Goal: Task Accomplishment & Management: Manage account settings

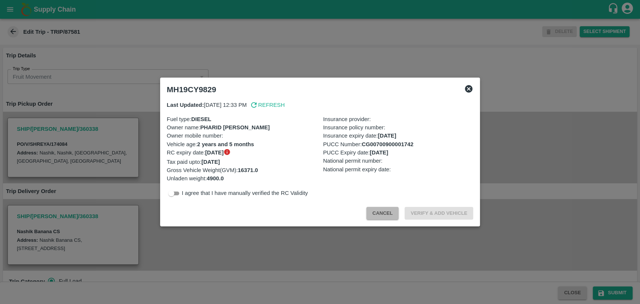
click at [371, 217] on button "Cancel" at bounding box center [382, 213] width 32 height 13
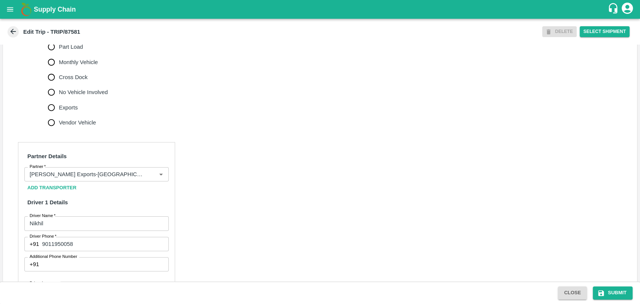
scroll to position [250, 0]
click at [89, 179] on input "Partner   *" at bounding box center [86, 174] width 118 height 10
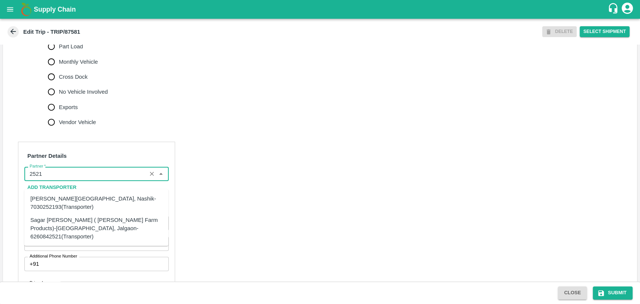
click at [49, 217] on div "Sagar Pramod Patil ( Shreyansh Farm Products)-Jalgaon, Jalgaon-6260842521(Trans…" at bounding box center [96, 228] width 132 height 25
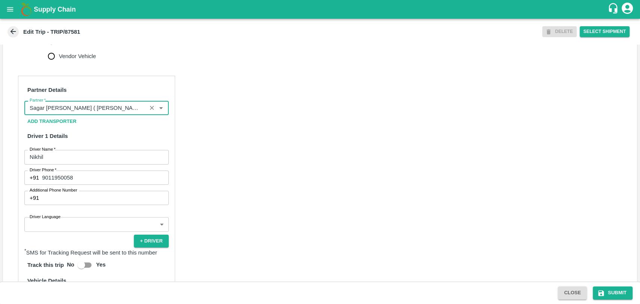
scroll to position [458, 0]
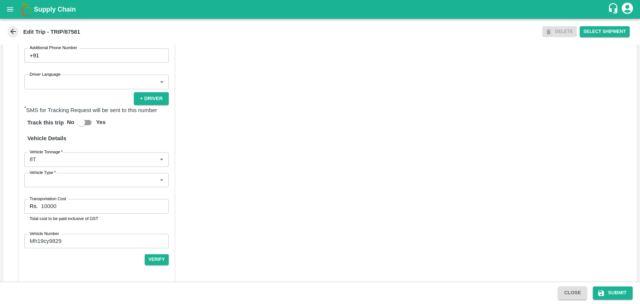
type input "Sagar [PERSON_NAME] ( [PERSON_NAME] Farm Products)-[GEOGRAPHIC_DATA], Jalgaon-6…"
click at [36, 174] on body "Supply Chain Edit Trip - TRIP/87581 DELETE Select Shipment Trip Details Trip Ty…" at bounding box center [320, 152] width 640 height 304
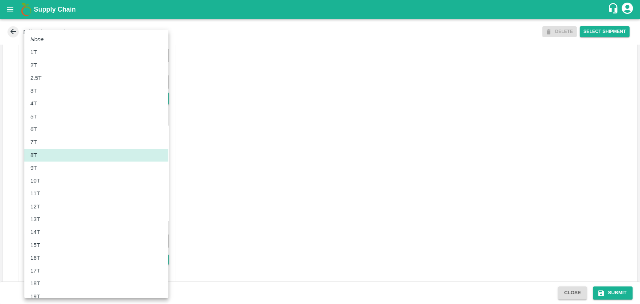
click at [35, 182] on p "10T" at bounding box center [35, 181] width 10 height 8
type input "10000"
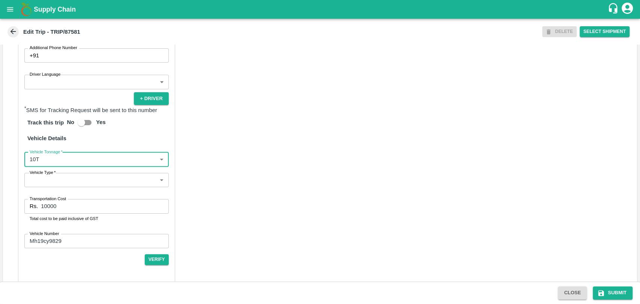
click at [59, 213] on input "10000" at bounding box center [104, 206] width 127 height 14
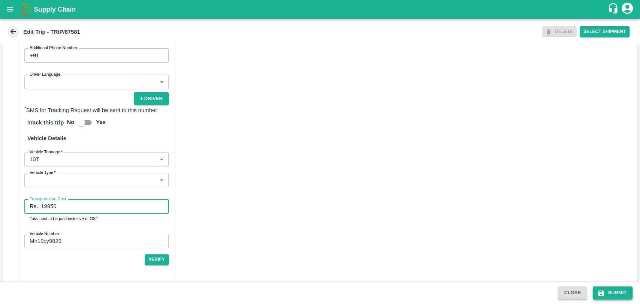
type input "19950"
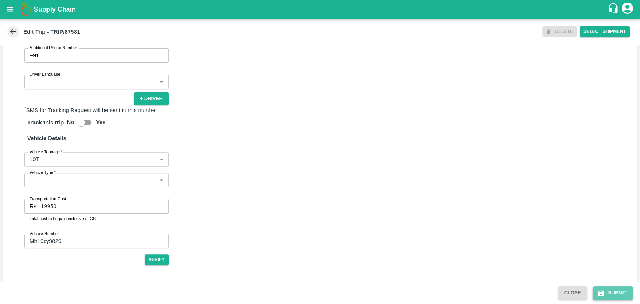
click at [610, 289] on button "Submit" at bounding box center [613, 292] width 40 height 13
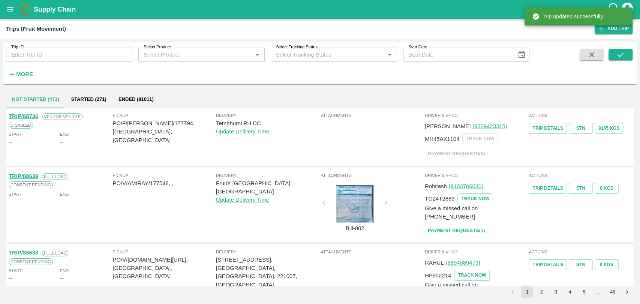
click at [19, 71] on strong "More" at bounding box center [24, 74] width 17 height 6
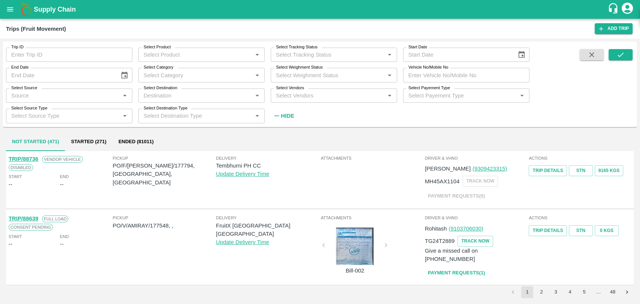
click at [429, 73] on input "Vehicle No/Mobile No" at bounding box center [466, 75] width 126 height 14
paste input "MH03CV0276"
type input "MH03CV0276"
click at [629, 55] on button "submit" at bounding box center [621, 54] width 24 height 11
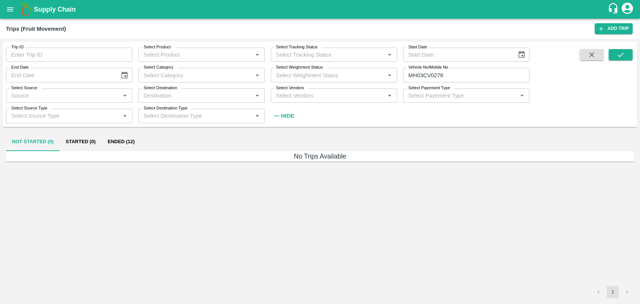
click at [117, 142] on button "Ended (12)" at bounding box center [121, 142] width 39 height 18
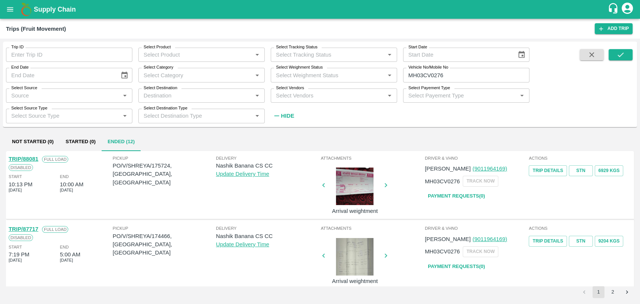
click at [32, 229] on link "TRIP/87717" at bounding box center [24, 229] width 30 height 6
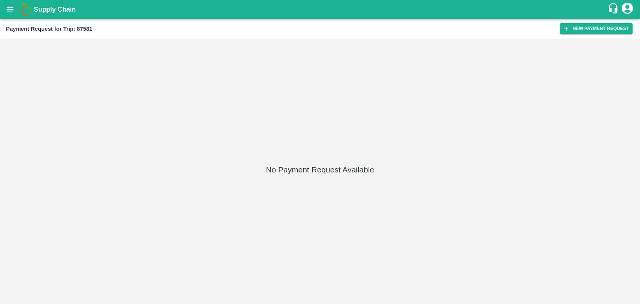
click at [614, 36] on div "Payment Request for Trip: 87581 New Payment Request" at bounding box center [320, 29] width 640 height 20
click at [612, 31] on button "New Payment Request" at bounding box center [596, 28] width 73 height 11
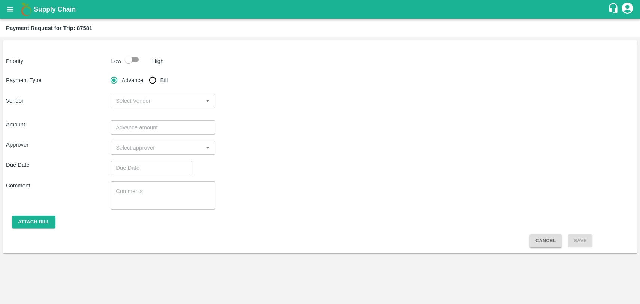
click at [124, 57] on input "checkbox" at bounding box center [128, 59] width 43 height 14
checkbox input "true"
click at [154, 77] on input "Bill" at bounding box center [152, 80] width 15 height 15
radio input "true"
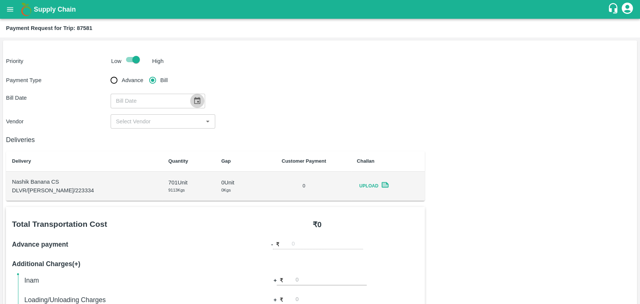
click at [193, 97] on icon "Choose date" at bounding box center [197, 101] width 8 height 8
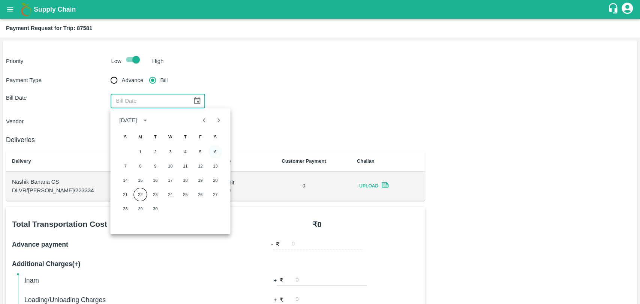
click at [211, 151] on button "6" at bounding box center [214, 151] width 13 height 13
type input "06/09/2025"
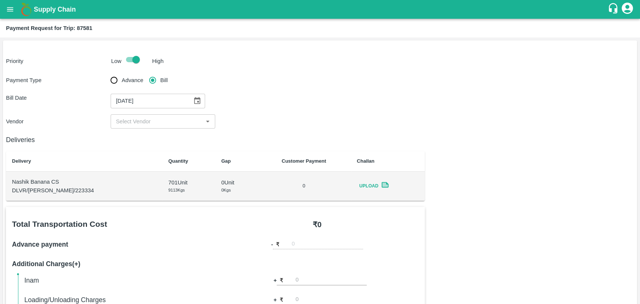
click at [154, 118] on input "input" at bounding box center [157, 122] width 88 height 10
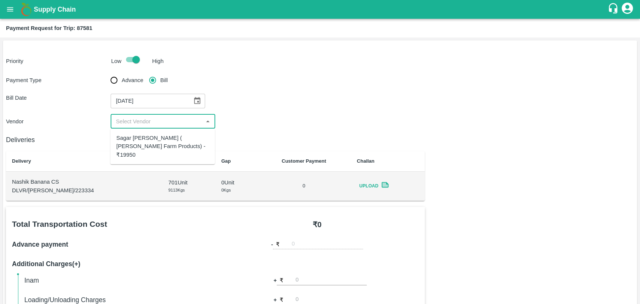
click at [154, 141] on div "Sagar Pramod Patil ( Shreyansh Farm Products) - ₹19950" at bounding box center [162, 146] width 93 height 25
type input "Sagar Pramod Patil ( Shreyansh Farm Products) - ₹19950"
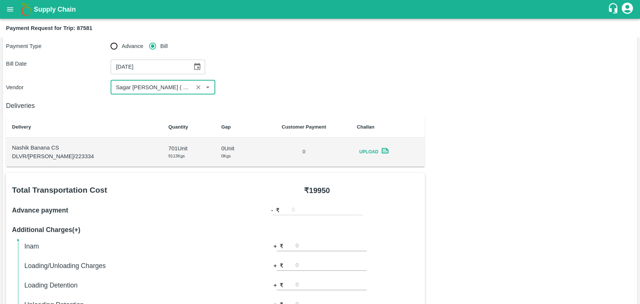
scroll to position [125, 0]
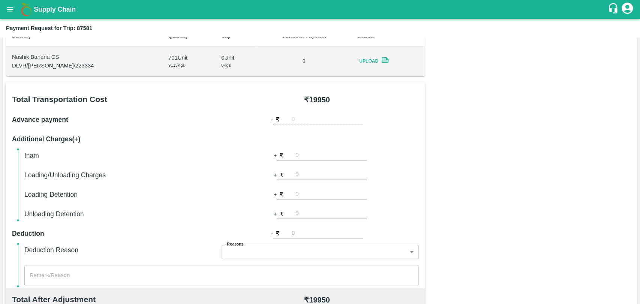
click at [297, 233] on input "number" at bounding box center [327, 233] width 71 height 10
type input "950"
click at [321, 174] on input "number" at bounding box center [330, 175] width 71 height 10
type input "500"
click at [533, 160] on div "Total Transportation Cost ₹ 19950 Advance payment - ₹ Additional Charges(+) Ina…" at bounding box center [320, 263] width 628 height 363
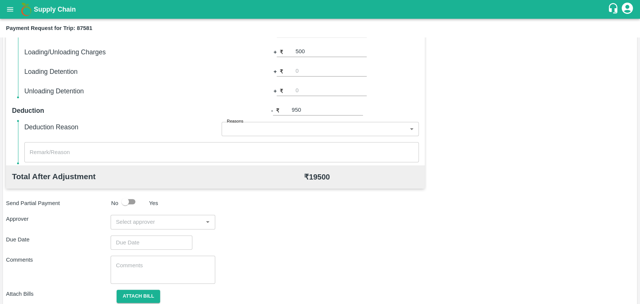
scroll to position [274, 0]
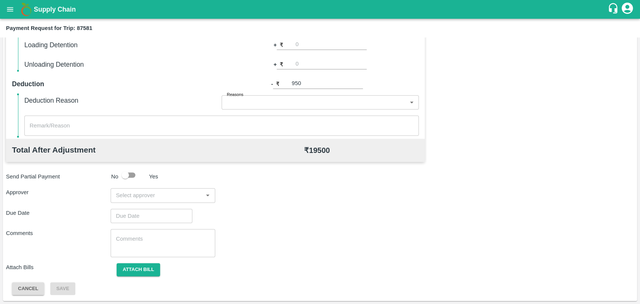
click at [162, 191] on input "input" at bounding box center [157, 195] width 88 height 10
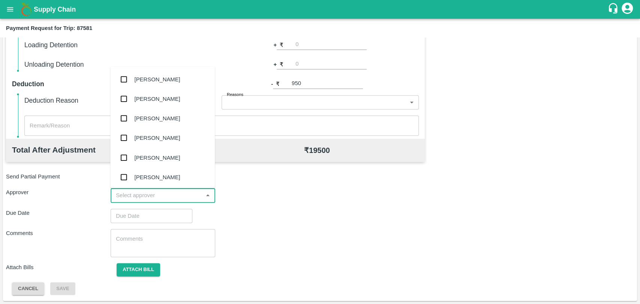
click at [240, 104] on body "Supply Chain Payment Request for Trip: 87581 Priority Low High Payment Type Adv…" at bounding box center [320, 152] width 640 height 304
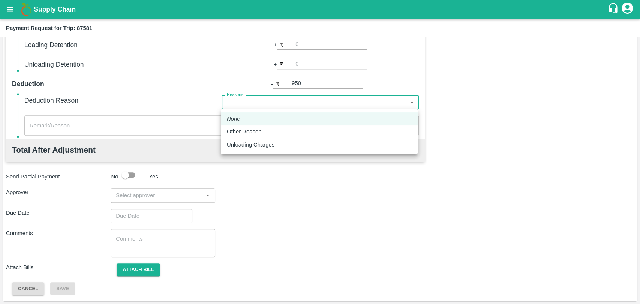
click at [242, 136] on li "Other Reason" at bounding box center [319, 131] width 197 height 13
type input "Other Reason"
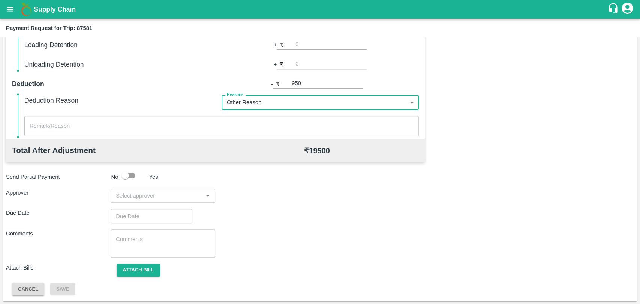
click at [129, 125] on textarea at bounding box center [222, 126] width 384 height 8
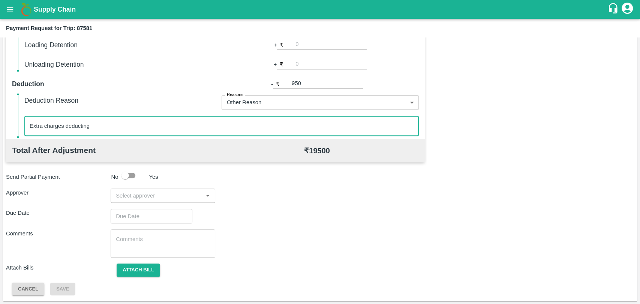
click at [129, 202] on div "​" at bounding box center [163, 196] width 105 height 14
type textarea "Extra charges deducting"
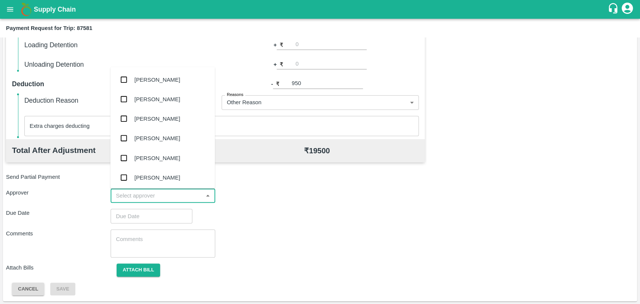
type input "s"
type input "wag"
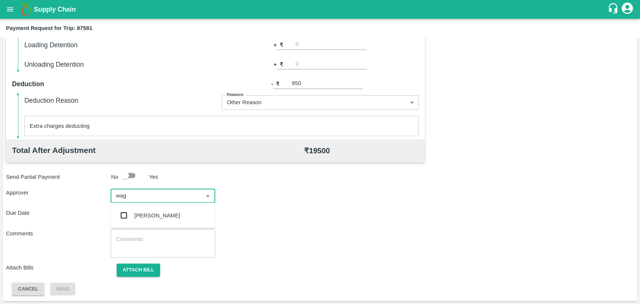
click at [135, 217] on div "Prasad Waghade" at bounding box center [158, 215] width 46 height 8
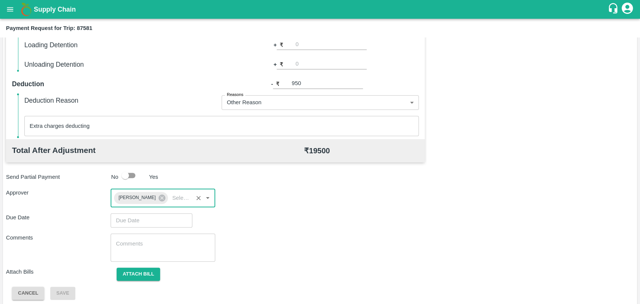
click at [131, 224] on input "Choose date" at bounding box center [149, 220] width 76 height 14
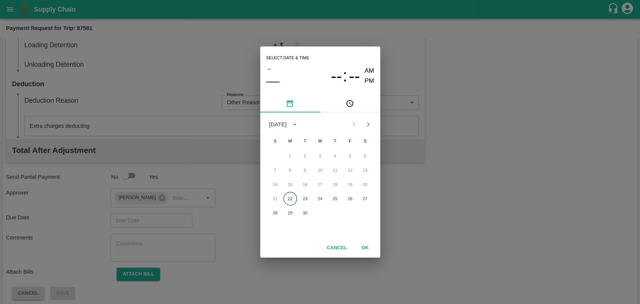
click at [288, 194] on button "22" at bounding box center [289, 198] width 13 height 13
type input "[DATE] 12:00 AM"
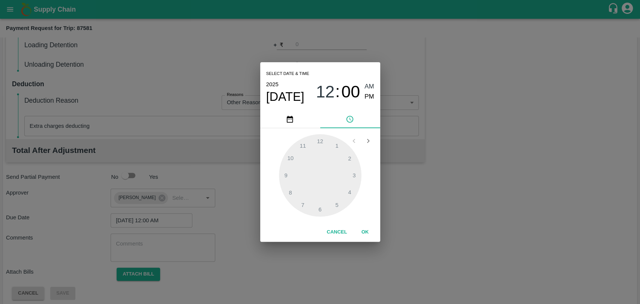
click at [360, 226] on button "OK" at bounding box center [365, 232] width 24 height 13
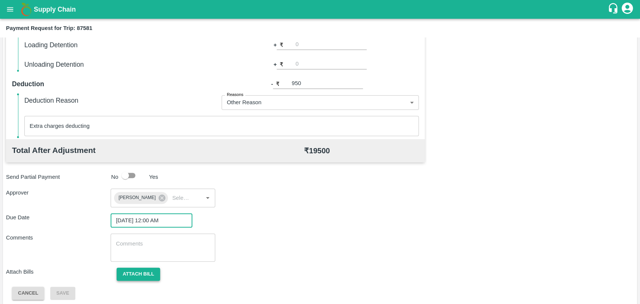
click at [143, 276] on button "Attach bill" at bounding box center [138, 274] width 43 height 13
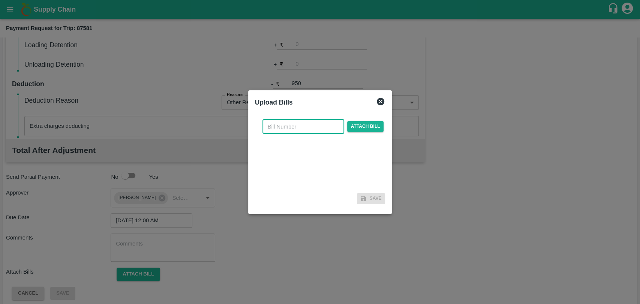
click at [274, 130] on input "text" at bounding box center [303, 127] width 82 height 14
click at [274, 123] on input "text" at bounding box center [303, 127] width 82 height 14
type input "436"
click at [357, 129] on span "Attach bill" at bounding box center [365, 126] width 37 height 11
click at [0, 0] on input "Attach bill" at bounding box center [0, 0] width 0 height 0
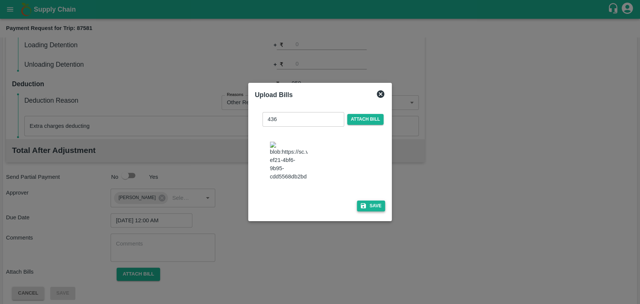
click at [378, 201] on button "Save" at bounding box center [371, 206] width 28 height 11
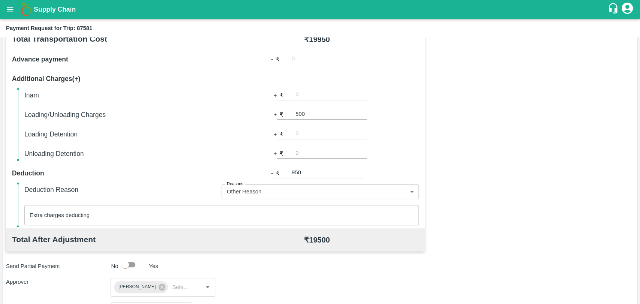
scroll to position [310, 0]
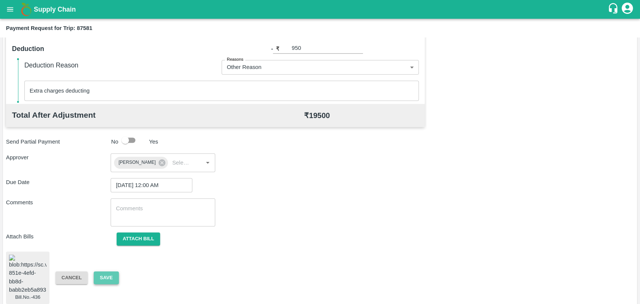
click at [111, 271] on button "Save" at bounding box center [106, 277] width 25 height 13
click at [107, 265] on div "Bill.No.-436 Cancel Save" at bounding box center [320, 278] width 628 height 52
click at [107, 271] on button "Save" at bounding box center [106, 277] width 25 height 13
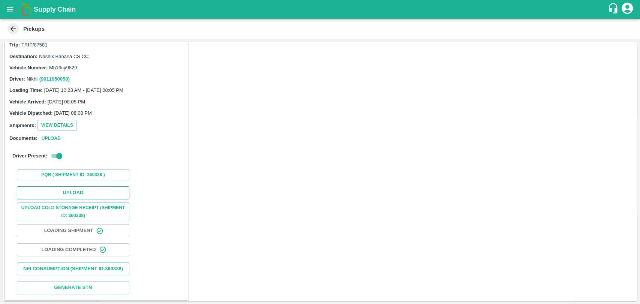
scroll to position [30, 0]
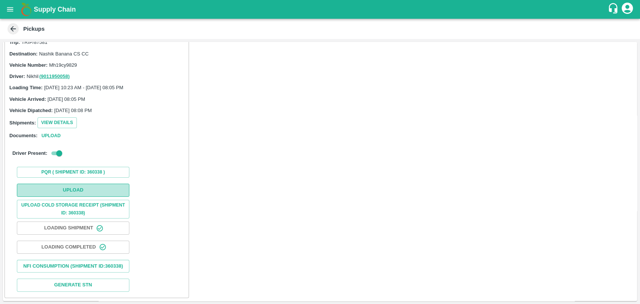
click at [63, 184] on button "Upload" at bounding box center [73, 190] width 112 height 13
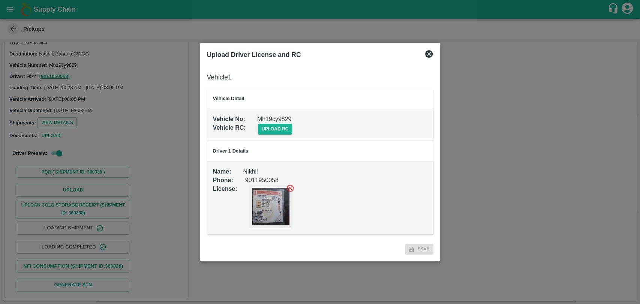
click at [270, 135] on td "Vehicle No : Mh19cy9829 Vehicle RC : upload rc" at bounding box center [320, 125] width 226 height 32
click at [270, 132] on span "upload rc" at bounding box center [275, 129] width 34 height 11
click at [0, 0] on input "upload rc" at bounding box center [0, 0] width 0 height 0
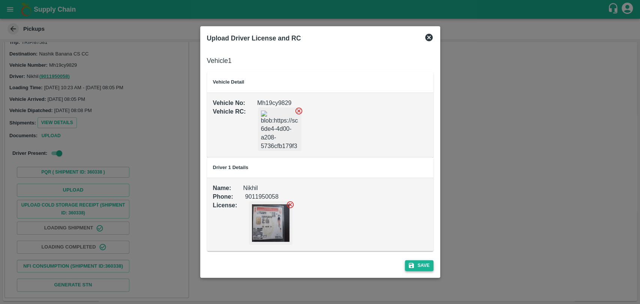
click at [419, 266] on button "Save" at bounding box center [419, 265] width 28 height 11
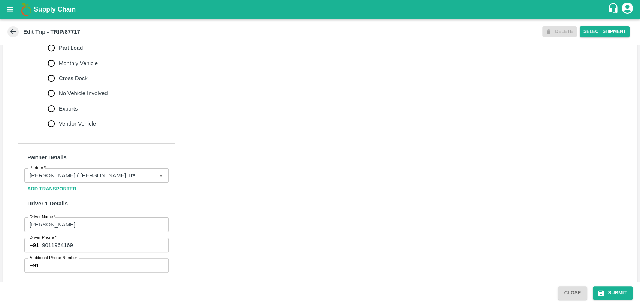
scroll to position [291, 0]
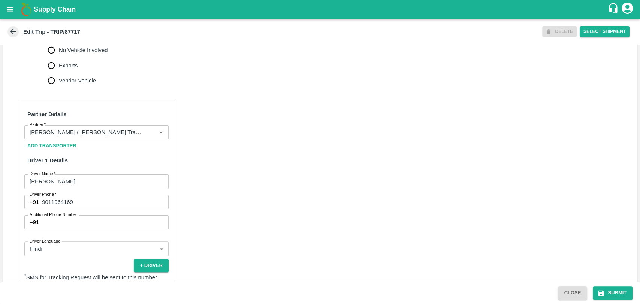
click at [78, 147] on button "Add Transporter" at bounding box center [51, 145] width 55 height 13
click at [63, 134] on div "Partner" at bounding box center [96, 132] width 144 height 14
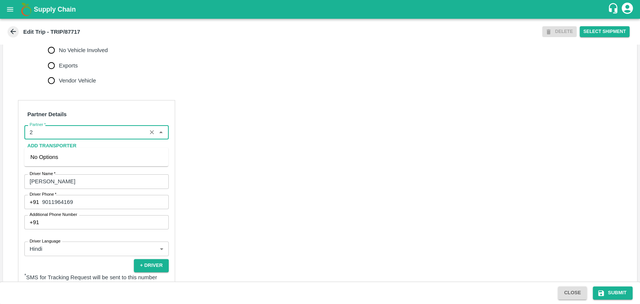
scroll to position [0, 0]
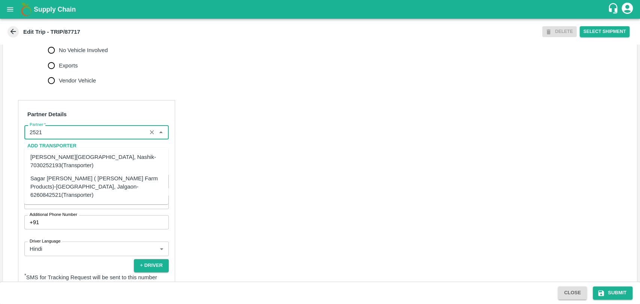
click at [58, 157] on div "[PERSON_NAME][GEOGRAPHIC_DATA], Nashik-7030252193(Transporter)" at bounding box center [96, 161] width 132 height 17
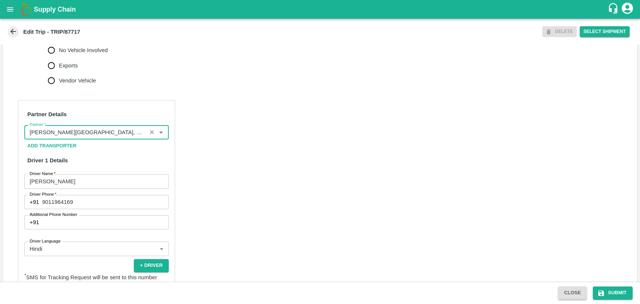
click at [56, 137] on input "Partner   *" at bounding box center [86, 132] width 118 height 10
type input "[PERSON_NAME] 252Rajendra [PERSON_NAME]-[GEOGRAPHIC_DATA], Nashik-7030252193(Tr…"
click at [150, 136] on icon "Clear" at bounding box center [151, 132] width 7 height 7
click at [101, 137] on input "Partner   *" at bounding box center [90, 132] width 127 height 10
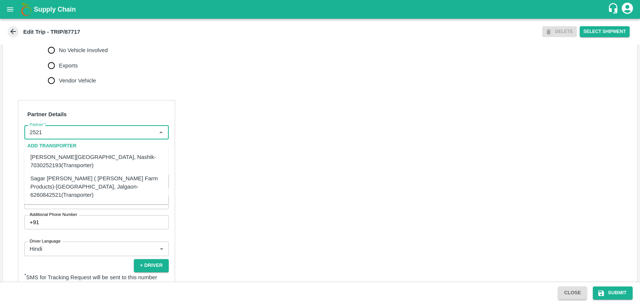
click at [48, 177] on div "Sagar [PERSON_NAME] ( [PERSON_NAME] Farm Products)-[GEOGRAPHIC_DATA], Jalgaon-6…" at bounding box center [96, 186] width 132 height 25
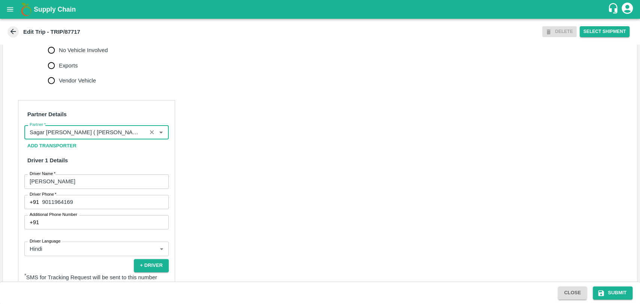
scroll to position [458, 0]
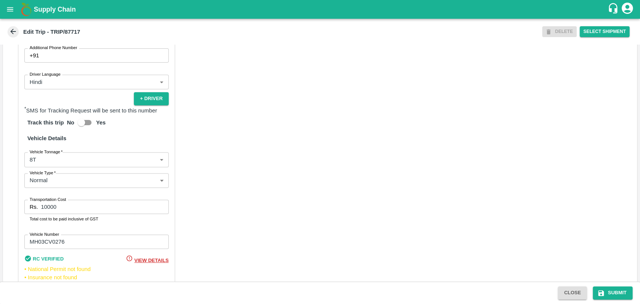
type input "Sagar [PERSON_NAME] ( [PERSON_NAME] Farm Products)-[GEOGRAPHIC_DATA], Jalgaon-6…"
click at [44, 170] on body "Supply Chain Edit Trip - TRIP/87717 DELETE Select Shipment Trip Details Trip Ty…" at bounding box center [320, 152] width 640 height 304
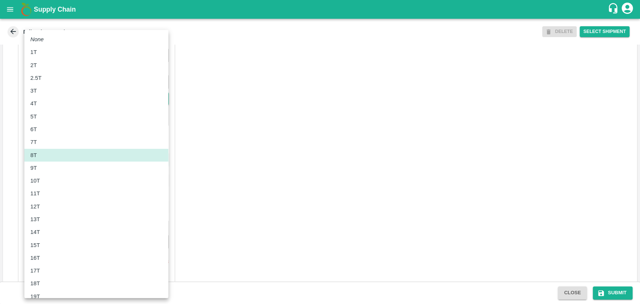
click at [42, 183] on div "10T" at bounding box center [36, 181] width 13 height 8
type input "10000"
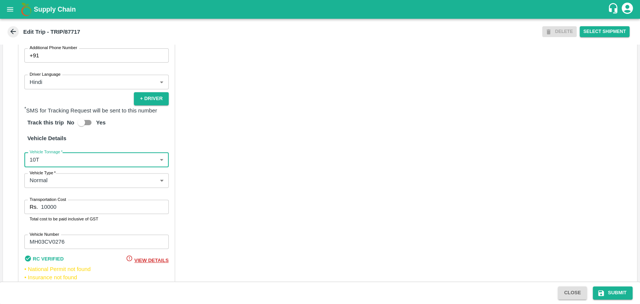
click at [47, 214] on input "10000" at bounding box center [104, 207] width 127 height 14
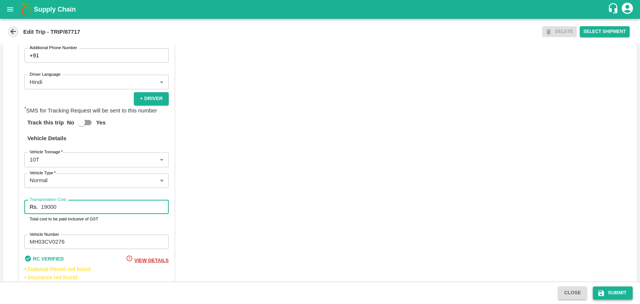
type input "19000"
click at [610, 291] on button "Submit" at bounding box center [613, 292] width 40 height 13
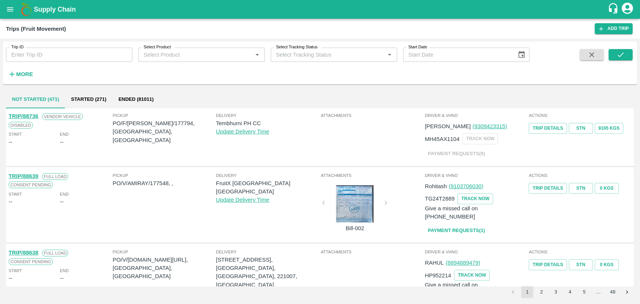
click at [13, 69] on button "More" at bounding box center [20, 74] width 29 height 13
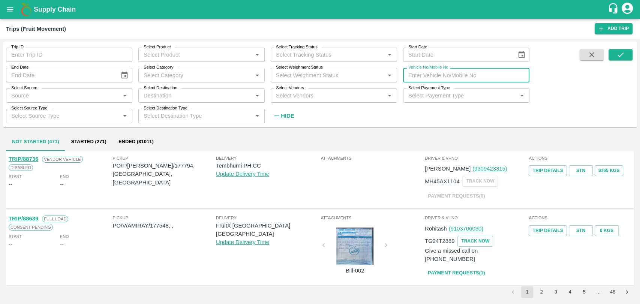
click at [421, 75] on input "Vehicle No/Mobile No" at bounding box center [466, 75] width 126 height 14
paste input "MH28BB7861"
type input "MH28BB7861"
click at [615, 55] on button "submit" at bounding box center [621, 54] width 24 height 11
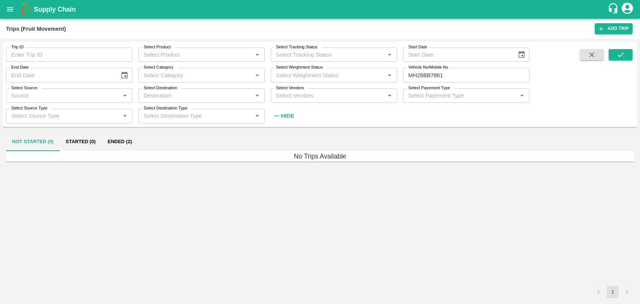
click at [117, 140] on button "Ended (2)" at bounding box center [120, 142] width 36 height 18
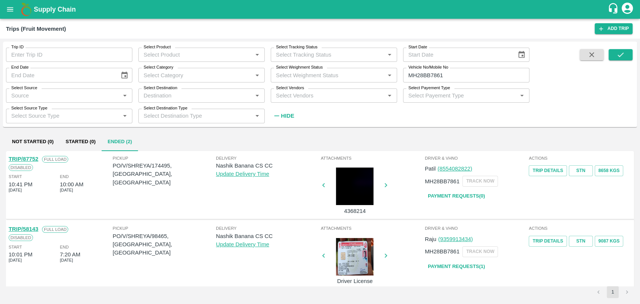
click at [33, 158] on link "TRIP/87752" at bounding box center [24, 159] width 30 height 6
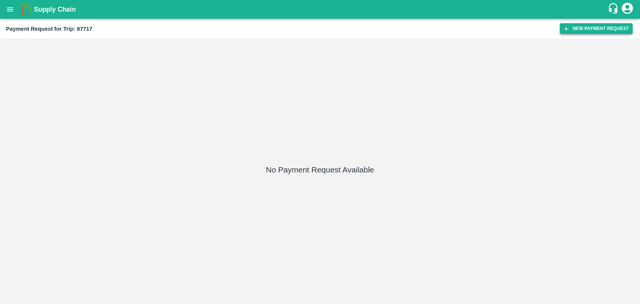
click at [581, 28] on button "New Payment Request" at bounding box center [596, 28] width 73 height 11
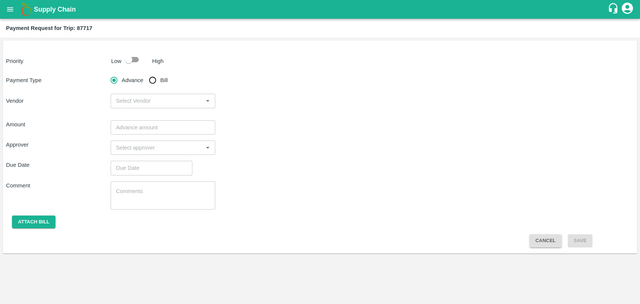
click at [123, 64] on input "checkbox" at bounding box center [128, 59] width 43 height 14
checkbox input "true"
click at [148, 81] on input "Bill" at bounding box center [152, 80] width 15 height 15
radio input "true"
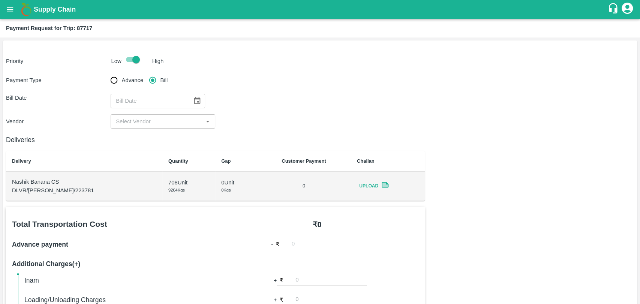
click at [193, 98] on icon "Choose date" at bounding box center [197, 101] width 8 height 8
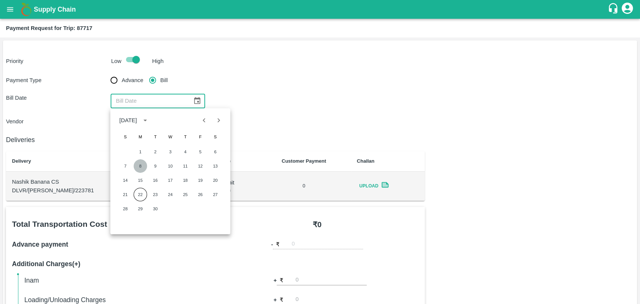
drag, startPoint x: 138, startPoint y: 162, endPoint x: 140, endPoint y: 145, distance: 17.0
click at [138, 162] on button "8" at bounding box center [139, 165] width 13 height 13
type input "[DATE]"
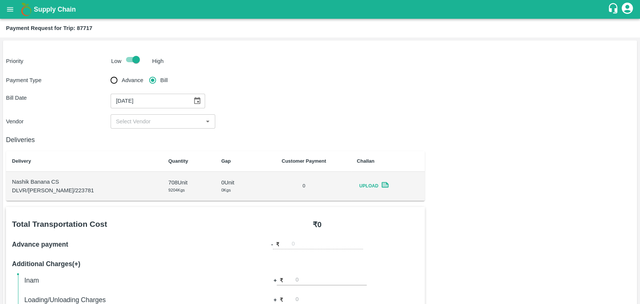
click at [139, 120] on input "input" at bounding box center [157, 122] width 88 height 10
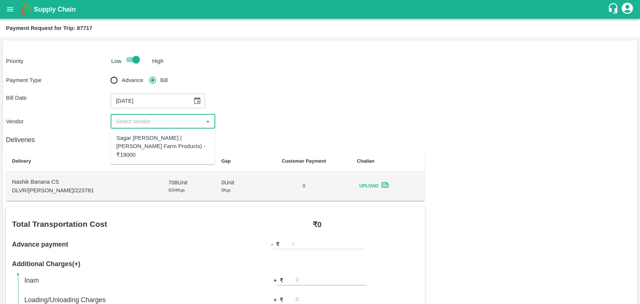
click at [138, 136] on div "Sagar [PERSON_NAME] ( [PERSON_NAME] Farm Products) - ₹19000" at bounding box center [162, 146] width 93 height 25
type input "Sagar [PERSON_NAME] ( [PERSON_NAME] Farm Products) - ₹19000"
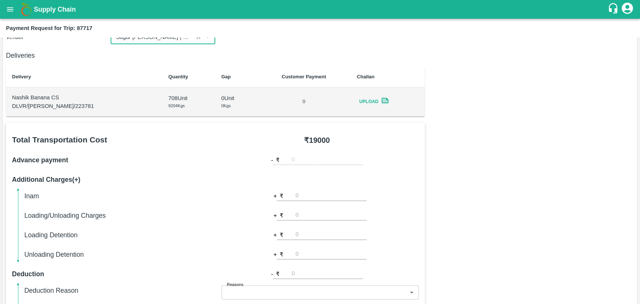
scroll to position [208, 0]
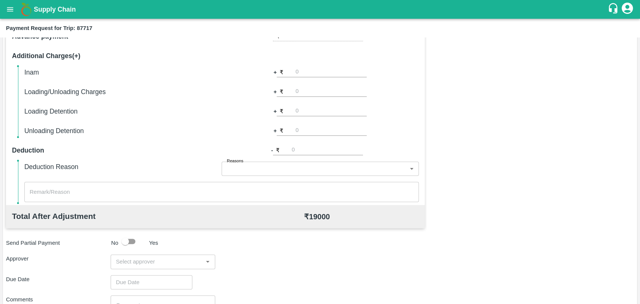
click at [306, 81] on div "Inam + ₹ Loading/Unloading Charges + ₹ Loading Detention + ₹ Unloading Detentio…" at bounding box center [221, 101] width 394 height 69
click at [306, 93] on input "number" at bounding box center [330, 92] width 71 height 10
type input "500"
click at [144, 265] on input "input" at bounding box center [157, 262] width 88 height 10
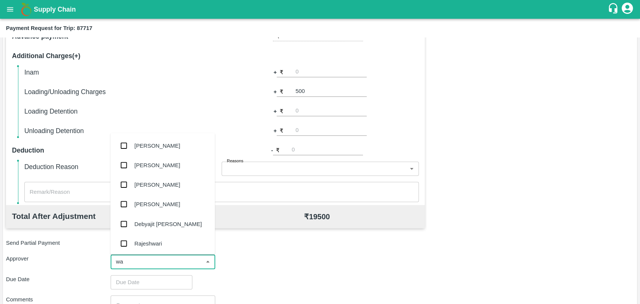
type input "wag"
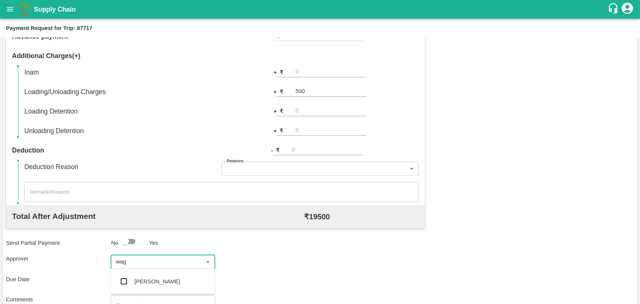
click at [144, 280] on div "[PERSON_NAME]" at bounding box center [158, 281] width 46 height 8
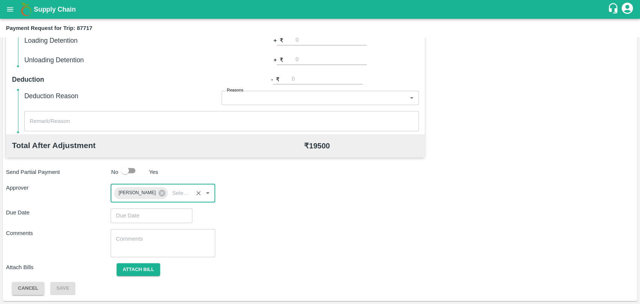
type input "DD/MM/YYYY hh:mm aa"
click at [129, 217] on input "DD/MM/YYYY hh:mm aa" at bounding box center [149, 215] width 76 height 14
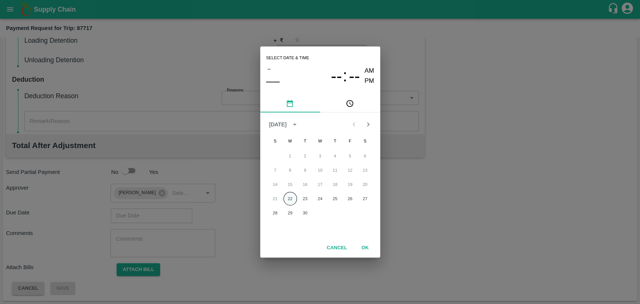
click at [288, 198] on button "22" at bounding box center [289, 198] width 13 height 13
type input "22/09/2025 12:00 AM"
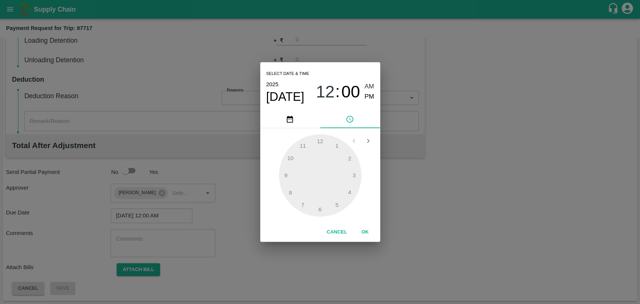
click at [363, 228] on button "OK" at bounding box center [365, 232] width 24 height 13
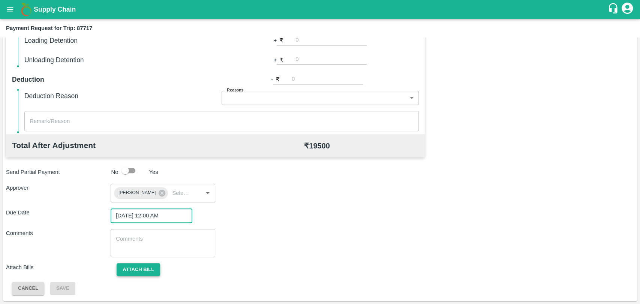
click at [127, 275] on button "Attach bill" at bounding box center [138, 269] width 43 height 13
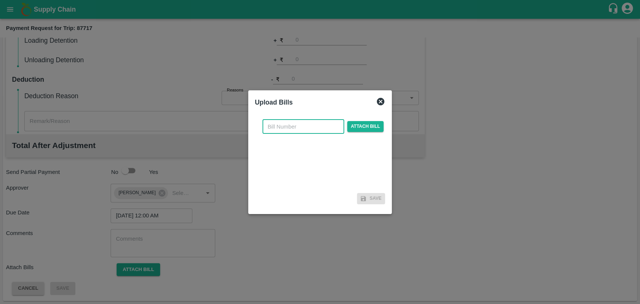
click at [286, 121] on input "text" at bounding box center [303, 127] width 82 height 14
type input "437"
click at [366, 125] on span "Attach bill" at bounding box center [365, 126] width 37 height 11
click at [0, 0] on input "Attach bill" at bounding box center [0, 0] width 0 height 0
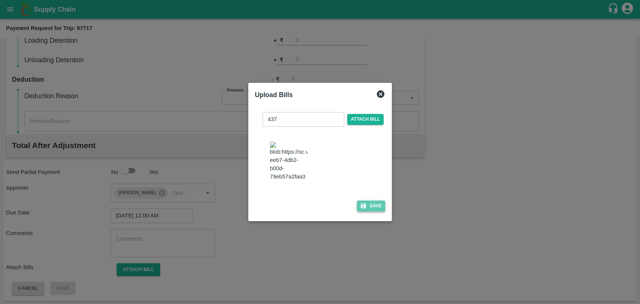
click at [362, 202] on icon "button" at bounding box center [363, 205] width 7 height 7
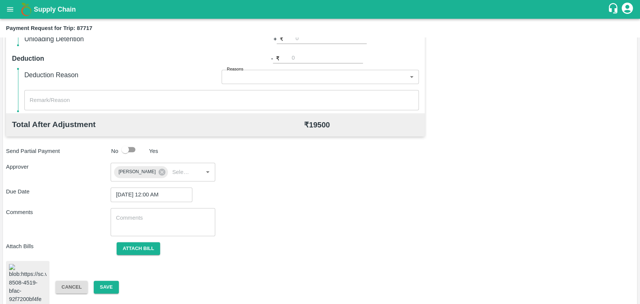
scroll to position [309, 0]
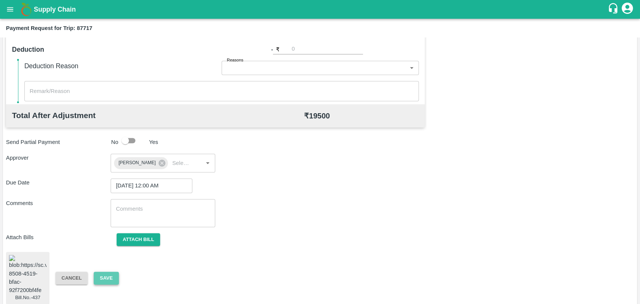
click at [111, 272] on button "Save" at bounding box center [106, 278] width 25 height 13
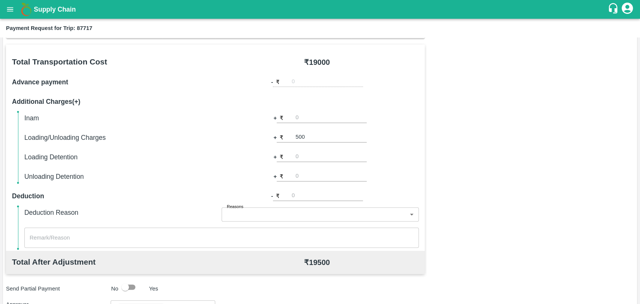
scroll to position [100, 0]
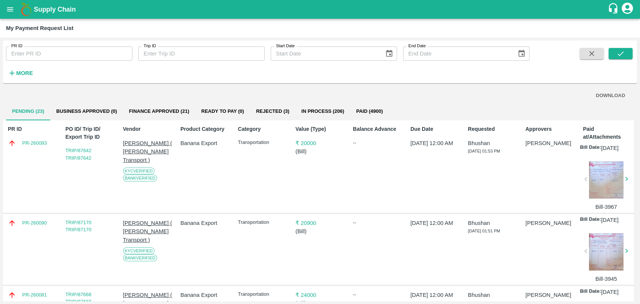
drag, startPoint x: 100, startPoint y: 114, endPoint x: 104, endPoint y: 109, distance: 5.9
click at [100, 114] on button "Business Approved (0)" at bounding box center [86, 111] width 73 height 18
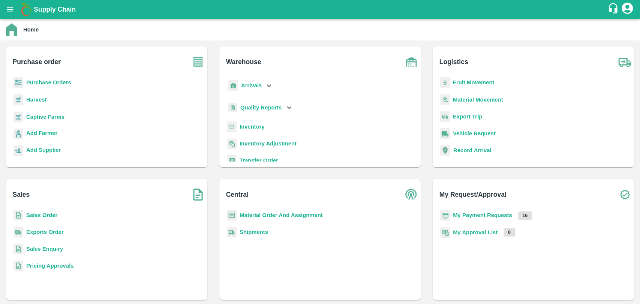
click at [475, 220] on div "My Payment Requests 16" at bounding box center [533, 218] width 189 height 17
click at [502, 216] on b "My Payment Requests" at bounding box center [482, 215] width 59 height 6
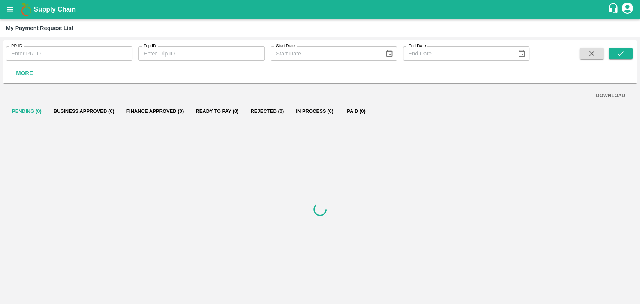
click at [23, 76] on strong "More" at bounding box center [24, 73] width 17 height 6
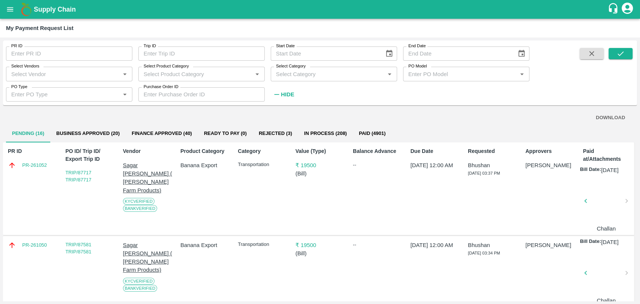
click at [144, 126] on button "Finance Approved (40)" at bounding box center [162, 133] width 72 height 18
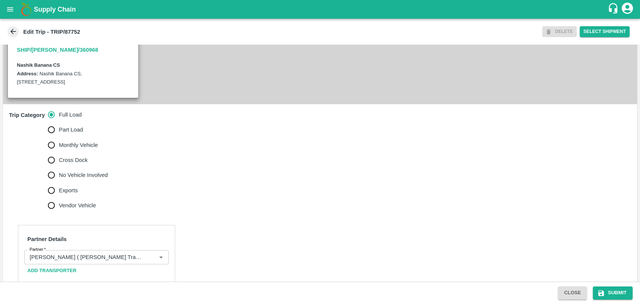
scroll to position [291, 0]
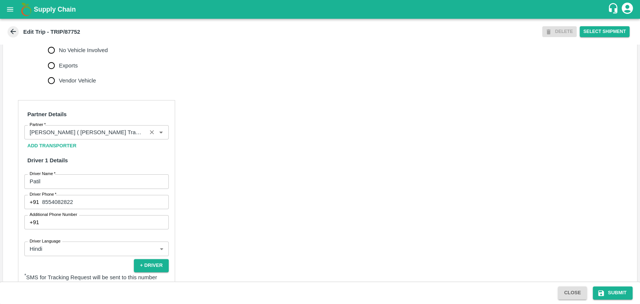
click at [79, 137] on input "Partner   *" at bounding box center [86, 132] width 118 height 10
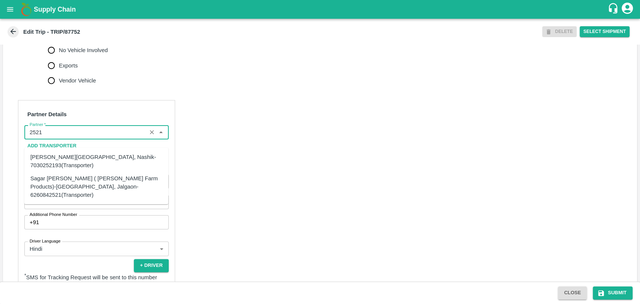
click at [54, 180] on div "Sagar [PERSON_NAME] ( [PERSON_NAME] Farm Products)-[GEOGRAPHIC_DATA], Jalgaon-6…" at bounding box center [96, 186] width 132 height 25
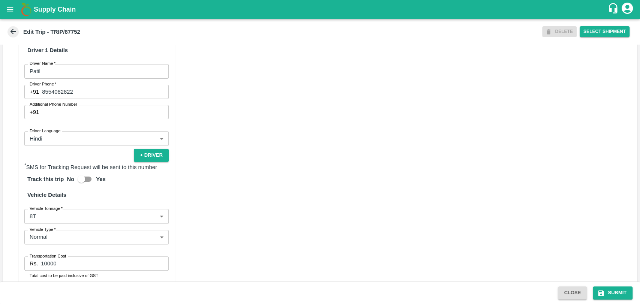
scroll to position [488, 0]
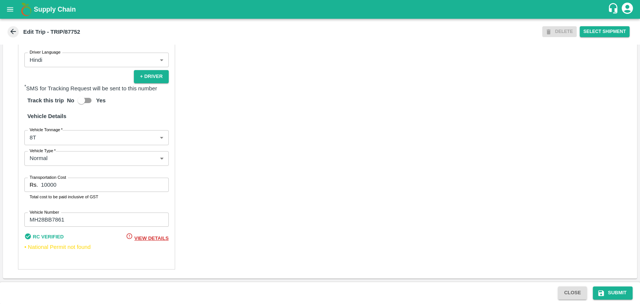
type input "Sagar [PERSON_NAME] ( [PERSON_NAME] Farm Products)-[GEOGRAPHIC_DATA], Jalgaon-6…"
click at [50, 145] on body "Supply Chain Edit Trip - TRIP/87752 DELETE Select Shipment Trip Details Trip Ty…" at bounding box center [320, 152] width 640 height 304
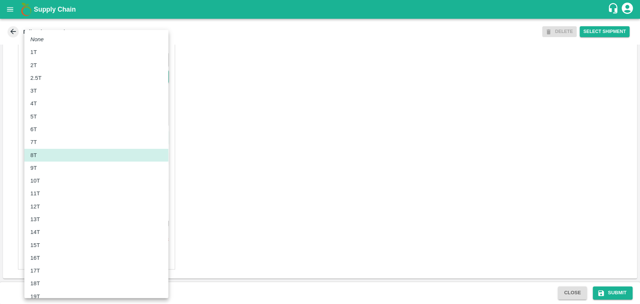
click at [42, 180] on div "10T" at bounding box center [36, 181] width 13 height 8
type input "10000"
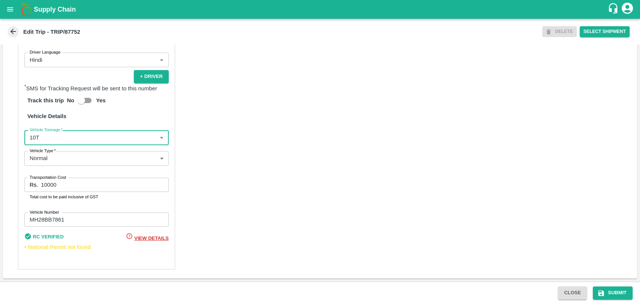
click at [45, 183] on input "10000" at bounding box center [104, 185] width 127 height 14
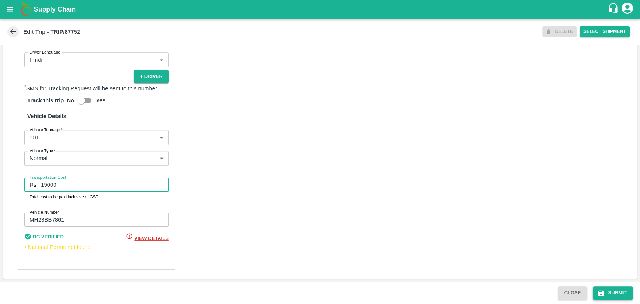
type input "19000"
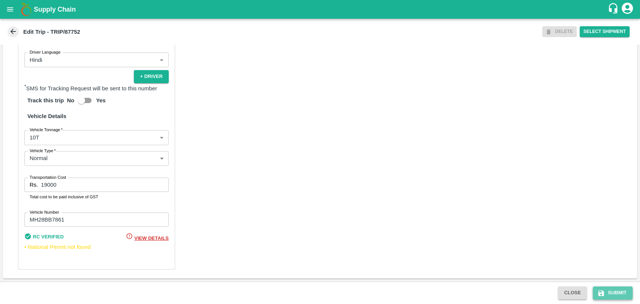
click at [607, 293] on button "Submit" at bounding box center [613, 292] width 40 height 13
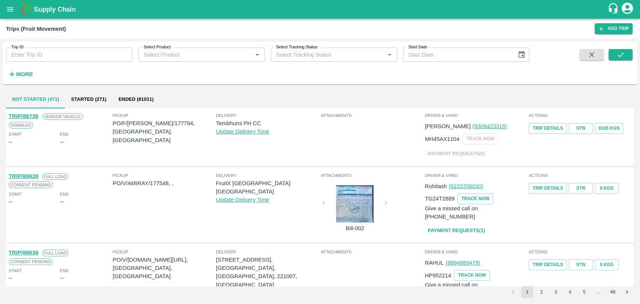
click at [19, 76] on strong "More" at bounding box center [24, 74] width 17 height 6
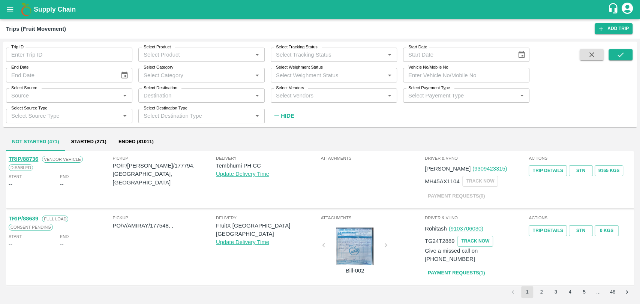
click at [443, 75] on input "Vehicle No/Mobile No" at bounding box center [466, 75] width 126 height 14
paste input "MH18BG4685"
type input "MH18BG4685"
click at [611, 54] on button "submit" at bounding box center [621, 54] width 24 height 11
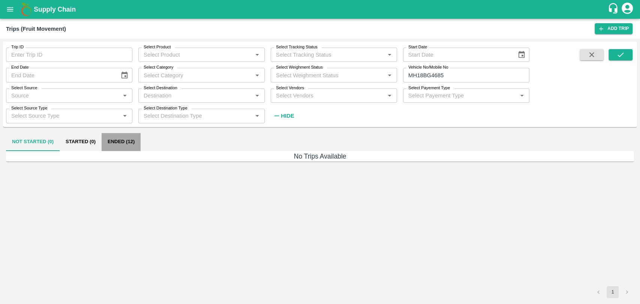
click at [129, 147] on button "Ended (12)" at bounding box center [121, 142] width 39 height 18
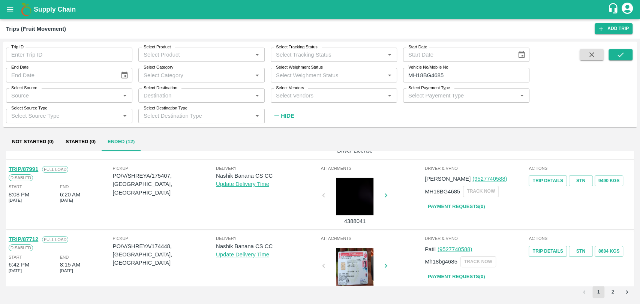
scroll to position [166, 0]
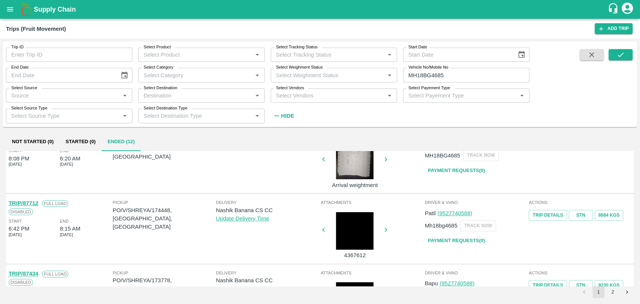
click at [28, 203] on link "TRIP/87712" at bounding box center [24, 203] width 30 height 6
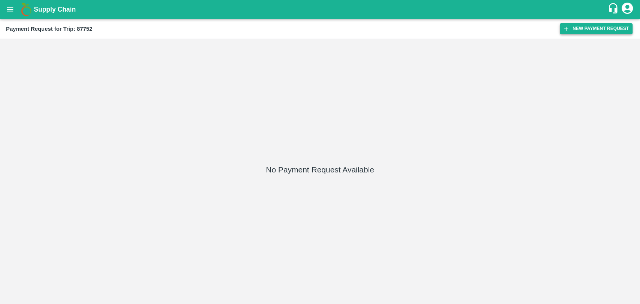
click at [601, 27] on button "New Payment Request" at bounding box center [596, 28] width 73 height 11
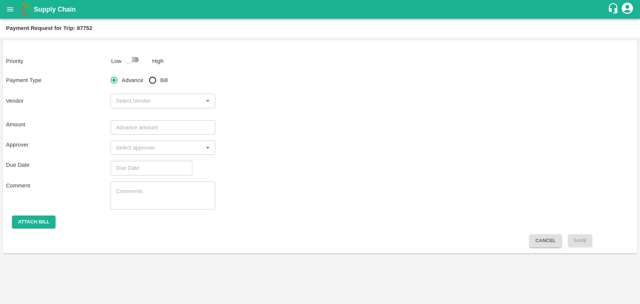
click at [129, 60] on input "checkbox" at bounding box center [128, 59] width 43 height 14
checkbox input "true"
click at [153, 79] on input "Bill" at bounding box center [152, 80] width 15 height 15
radio input "true"
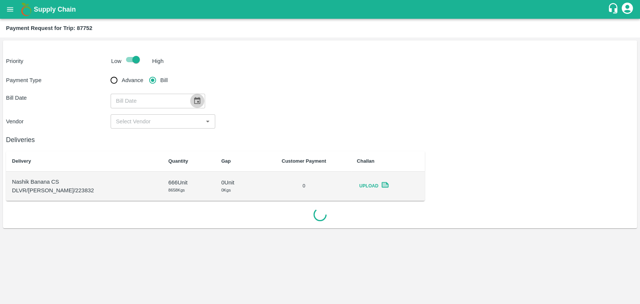
click at [193, 102] on icon "Choose date" at bounding box center [197, 101] width 8 height 8
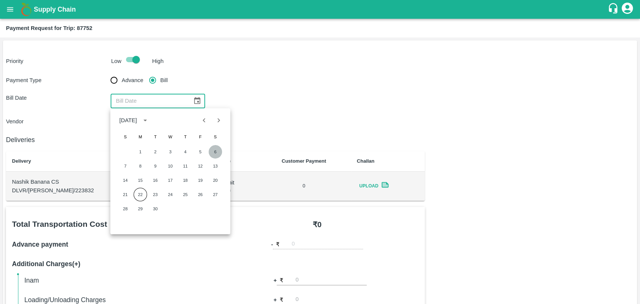
click at [216, 153] on button "6" at bounding box center [214, 151] width 13 height 13
type input "06/09/2025"
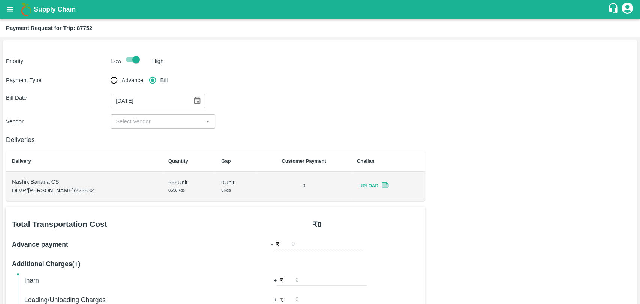
click at [137, 123] on input "input" at bounding box center [157, 122] width 88 height 10
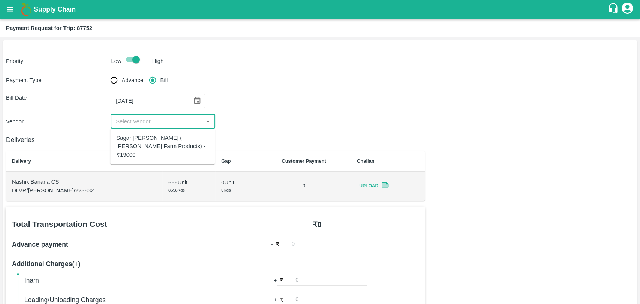
click at [141, 139] on div "Sagar Pramod Patil ( Shreyansh Farm Products) - ₹19000" at bounding box center [162, 146] width 93 height 25
type input "Sagar Pramod Patil ( Shreyansh Farm Products) - ₹19000"
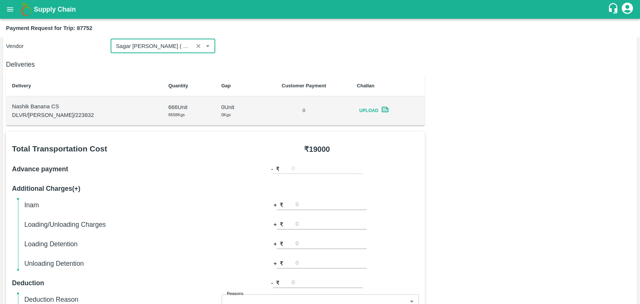
scroll to position [274, 0]
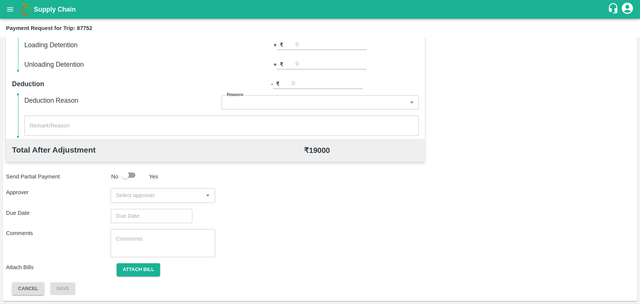
click at [159, 187] on div "Total Transportation Cost ₹ 19000 Advance payment - ₹ Additional Charges(+) Ina…" at bounding box center [320, 114] width 628 height 363
click at [153, 194] on input "input" at bounding box center [157, 195] width 88 height 10
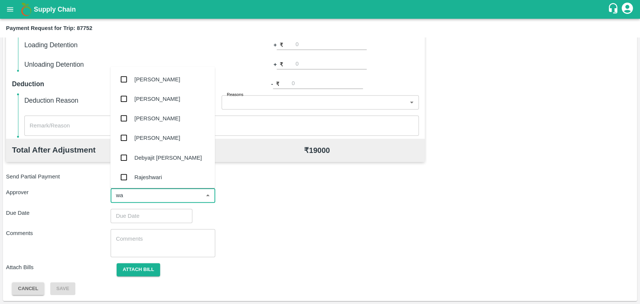
type input "wag"
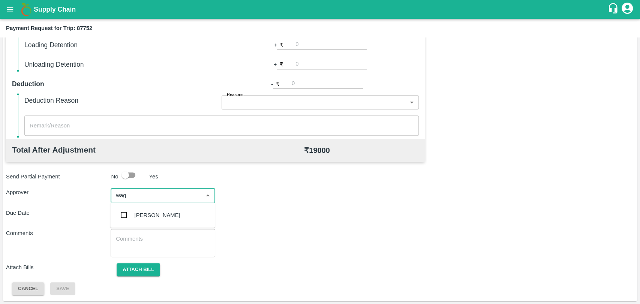
click at [150, 210] on div "[PERSON_NAME]" at bounding box center [162, 214] width 105 height 19
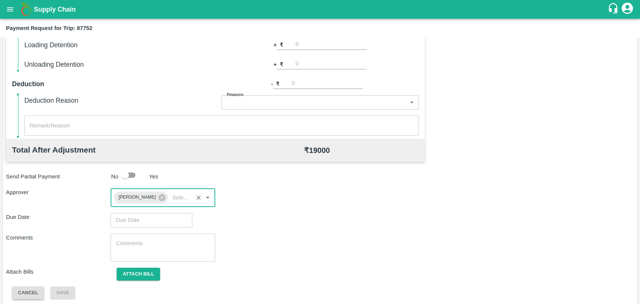
click at [139, 223] on input "Choose date" at bounding box center [149, 220] width 76 height 14
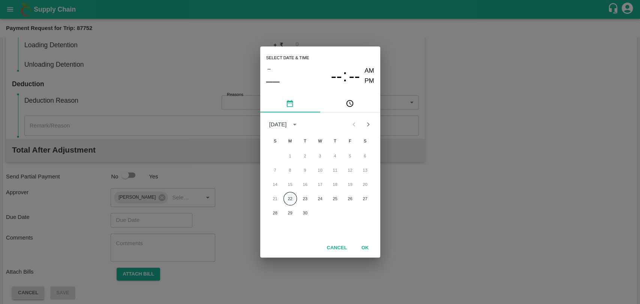
click at [290, 197] on button "22" at bounding box center [289, 198] width 13 height 13
type input "[DATE] 12:00 AM"
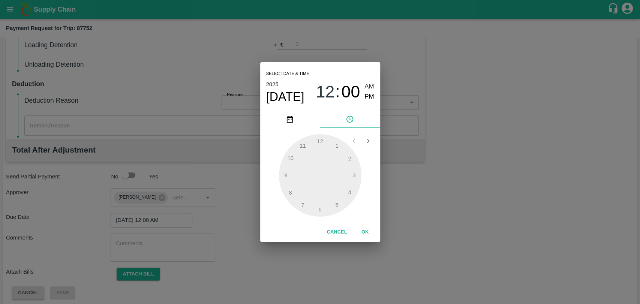
click at [357, 223] on div "Cancel OK" at bounding box center [320, 232] width 120 height 19
click at [360, 229] on button "OK" at bounding box center [365, 232] width 24 height 13
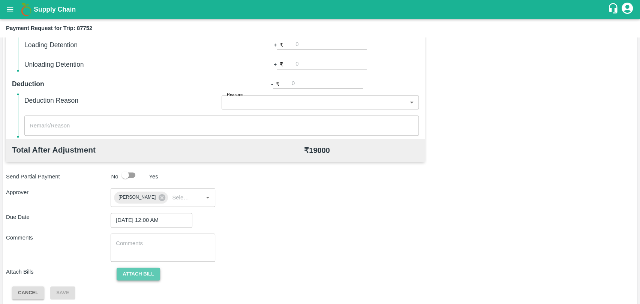
click at [145, 271] on button "Attach bill" at bounding box center [138, 274] width 43 height 13
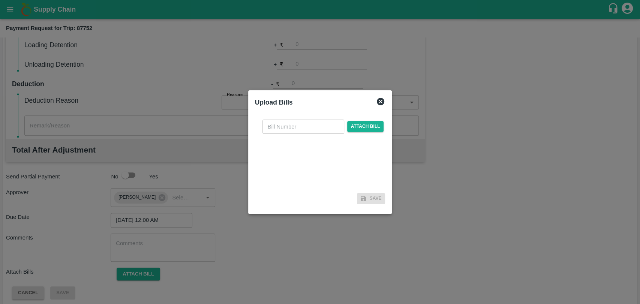
click at [289, 127] on input "text" at bounding box center [303, 127] width 82 height 14
type input "438"
click at [369, 128] on span "Attach bill" at bounding box center [365, 126] width 37 height 11
click at [0, 0] on input "Attach bill" at bounding box center [0, 0] width 0 height 0
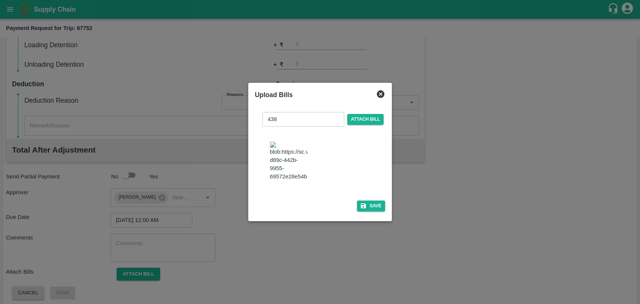
click at [298, 170] on img at bounding box center [288, 161] width 37 height 39
click at [357, 201] on button "Save" at bounding box center [371, 206] width 28 height 11
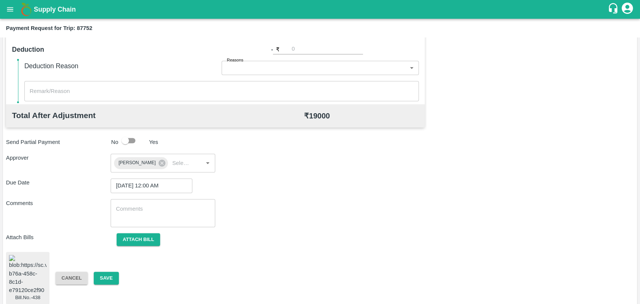
scroll to position [309, 0]
click at [112, 272] on button "Save" at bounding box center [106, 278] width 25 height 13
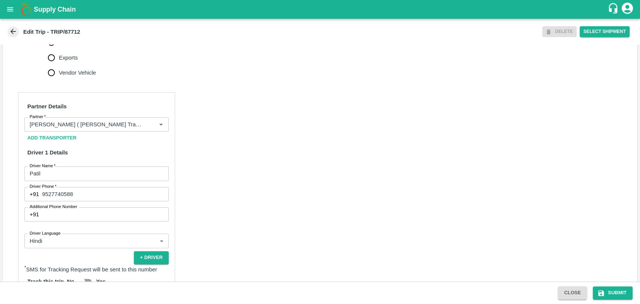
scroll to position [288, 0]
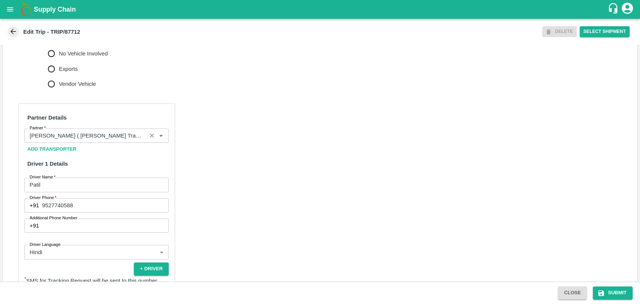
click at [75, 139] on input "Partner   *" at bounding box center [86, 136] width 118 height 10
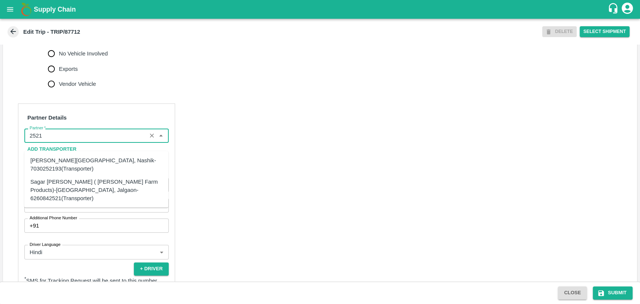
click at [48, 187] on div "Sagar [PERSON_NAME] ( [PERSON_NAME] Farm Products)-[GEOGRAPHIC_DATA], Jalgaon-6…" at bounding box center [96, 189] width 132 height 25
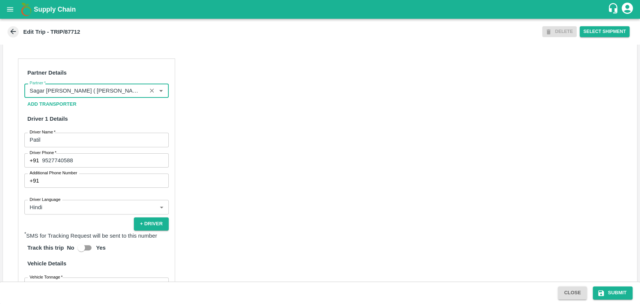
scroll to position [455, 0]
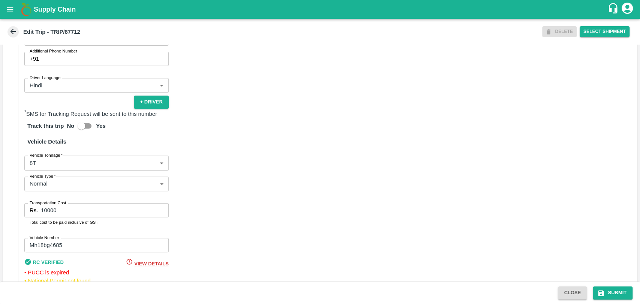
type input "Sagar [PERSON_NAME] ( [PERSON_NAME] Farm Products)-[GEOGRAPHIC_DATA], Jalgaon-6…"
click at [48, 179] on label "Vehicle Type   *" at bounding box center [43, 176] width 26 height 6
click at [52, 170] on body "Supply Chain Edit Trip - TRIP/87712 DELETE Select Shipment Trip Details Trip Ty…" at bounding box center [320, 152] width 640 height 304
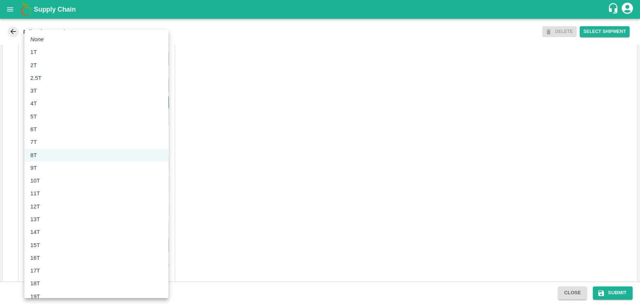
click at [47, 184] on div "10T" at bounding box center [96, 181] width 132 height 8
type input "10000"
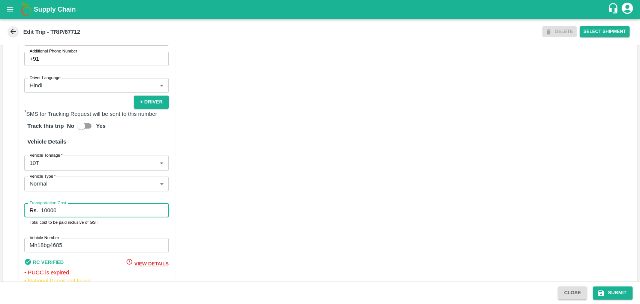
drag, startPoint x: 60, startPoint y: 216, endPoint x: 30, endPoint y: 215, distance: 30.0
click at [30, 215] on div "Rs. 10000 Transportation Cost" at bounding box center [96, 210] width 144 height 14
type input "19000"
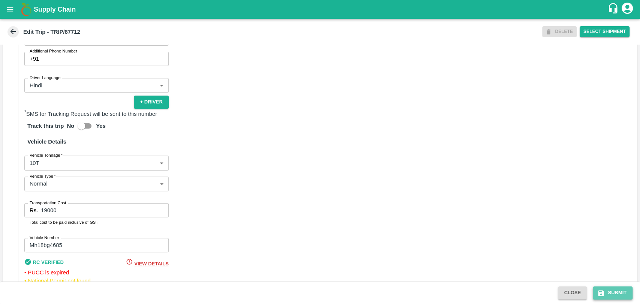
click at [622, 295] on button "Submit" at bounding box center [613, 292] width 40 height 13
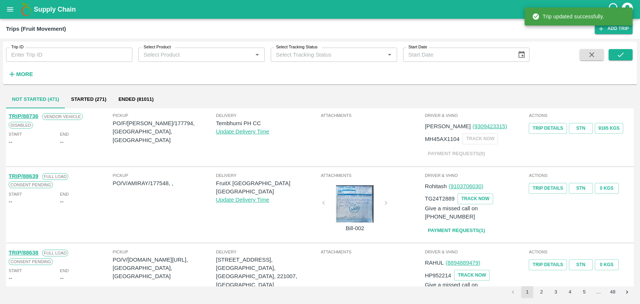
click at [27, 80] on button "More" at bounding box center [20, 74] width 29 height 13
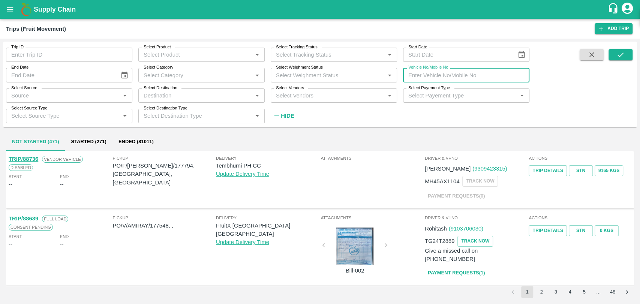
click at [470, 78] on input "Vehicle No/Mobile No" at bounding box center [466, 75] width 126 height 14
paste input "MH28BB7868"
type input "MH28BB7868"
click at [617, 56] on icon "submit" at bounding box center [620, 55] width 8 height 8
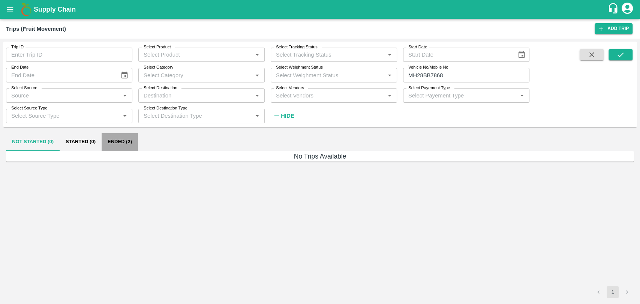
click at [131, 136] on button "Ended (2)" at bounding box center [120, 142] width 36 height 18
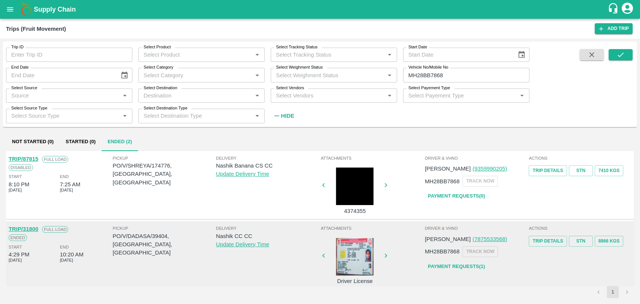
click at [33, 159] on link "TRIP/87815" at bounding box center [24, 159] width 30 height 6
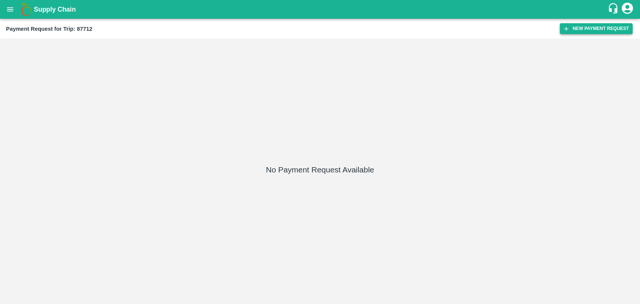
click at [582, 23] on button "New Payment Request" at bounding box center [596, 28] width 73 height 11
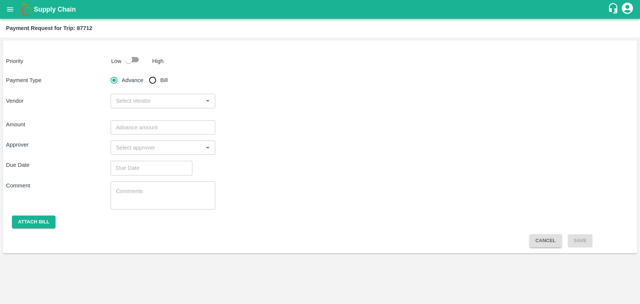
click at [134, 64] on input "checkbox" at bounding box center [128, 59] width 43 height 14
checkbox input "true"
click at [155, 78] on input "Bill" at bounding box center [152, 80] width 15 height 15
radio input "true"
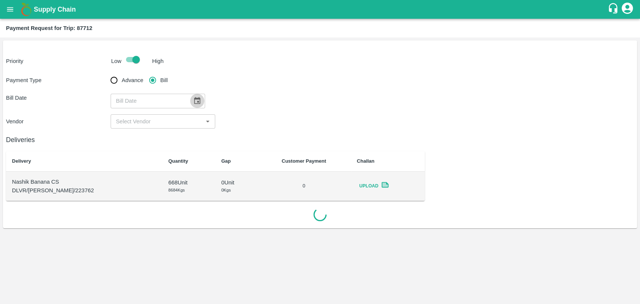
click at [199, 103] on button "Choose date" at bounding box center [197, 101] width 14 height 14
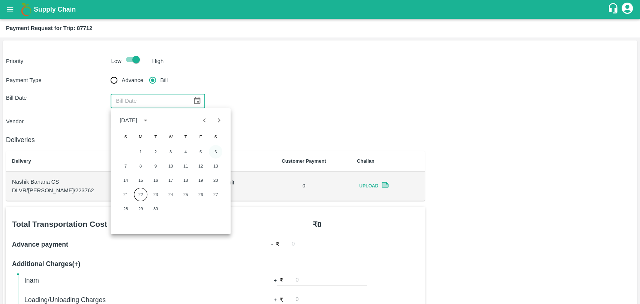
click at [215, 150] on button "6" at bounding box center [215, 151] width 13 height 13
type input "[DATE]"
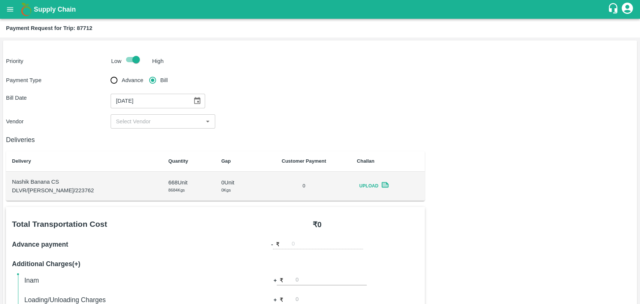
click at [127, 113] on div "Payment Type Advance Bill Bill Date [DATE] ​ Vendor ​" at bounding box center [320, 101] width 628 height 56
drag, startPoint x: 128, startPoint y: 120, endPoint x: 128, endPoint y: 126, distance: 6.0
click at [127, 120] on input "input" at bounding box center [157, 122] width 88 height 10
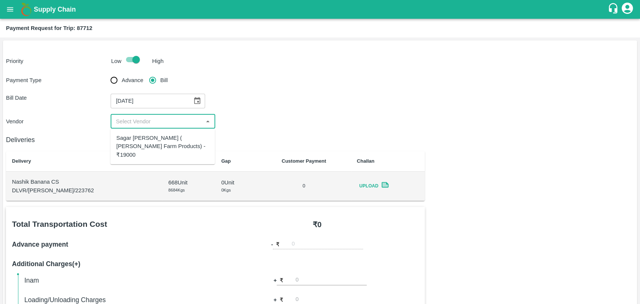
click at [131, 138] on div "Sagar [PERSON_NAME] ( [PERSON_NAME] Farm Products) - ₹19000" at bounding box center [162, 146] width 93 height 25
type input "Sagar [PERSON_NAME] ( [PERSON_NAME] Farm Products) - ₹19000"
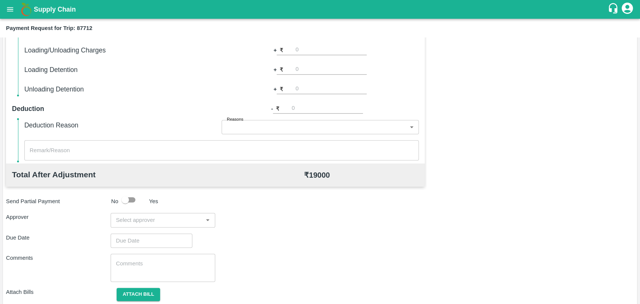
click at [159, 224] on input "input" at bounding box center [157, 220] width 88 height 10
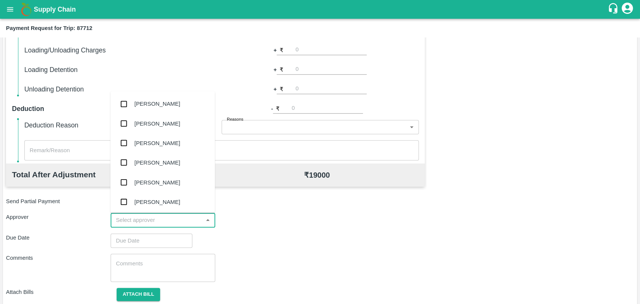
type input "q"
type input "wag"
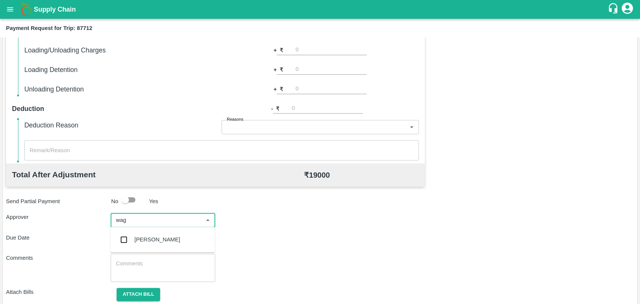
click at [142, 241] on div "[PERSON_NAME]" at bounding box center [158, 239] width 46 height 8
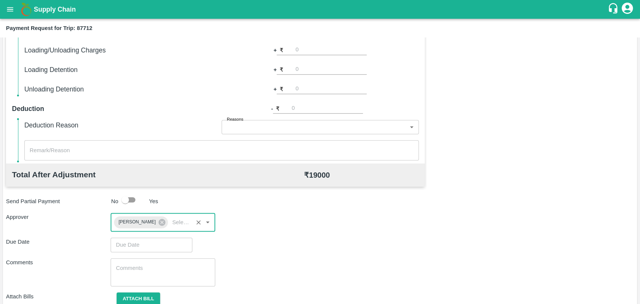
click at [139, 244] on input "Choose date" at bounding box center [149, 245] width 76 height 14
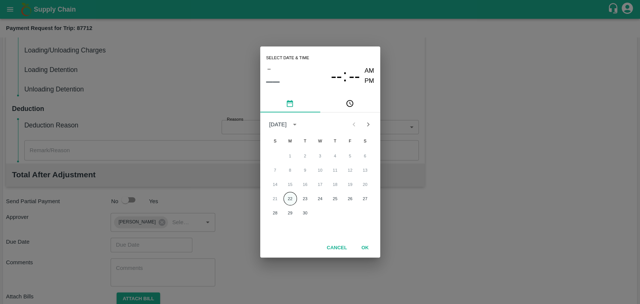
click at [287, 194] on button "22" at bounding box center [289, 198] width 13 height 13
type input "[DATE] 12:00 AM"
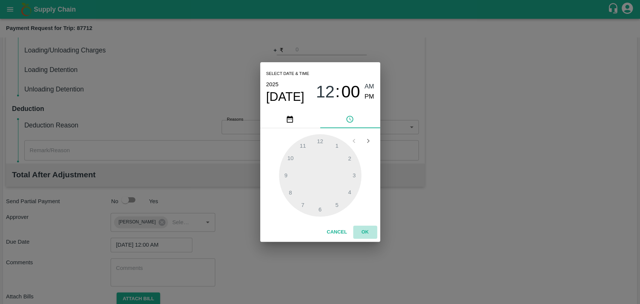
click at [360, 231] on button "OK" at bounding box center [365, 232] width 24 height 13
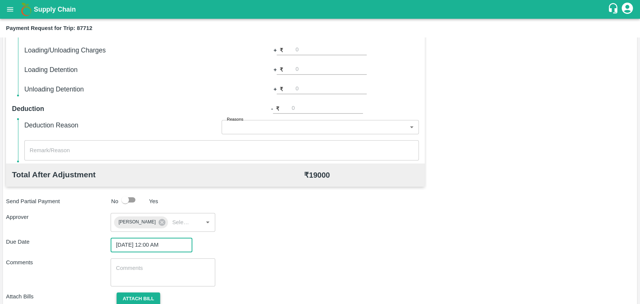
click at [149, 296] on button "Attach bill" at bounding box center [138, 298] width 43 height 13
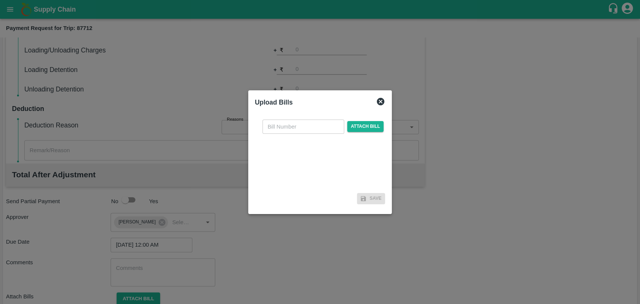
click at [292, 124] on input "text" at bounding box center [303, 127] width 82 height 14
type input "439"
click at [363, 122] on span "Attach bill" at bounding box center [365, 126] width 37 height 11
click at [0, 0] on input "Attach bill" at bounding box center [0, 0] width 0 height 0
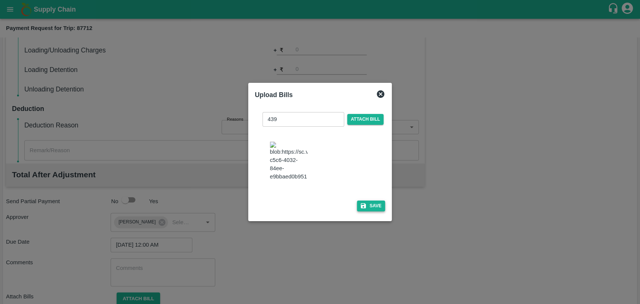
click at [373, 201] on button "Save" at bounding box center [371, 206] width 28 height 11
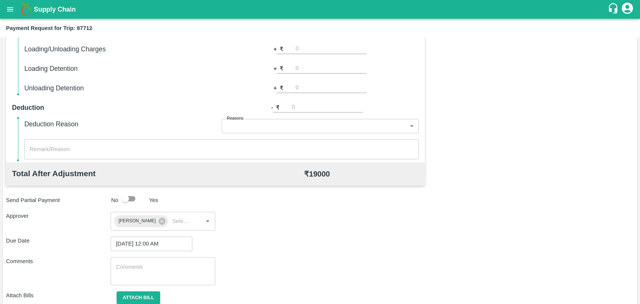
scroll to position [309, 0]
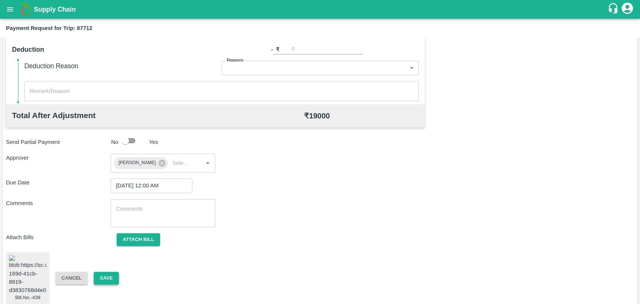
click at [103, 274] on button "Save" at bounding box center [106, 278] width 25 height 13
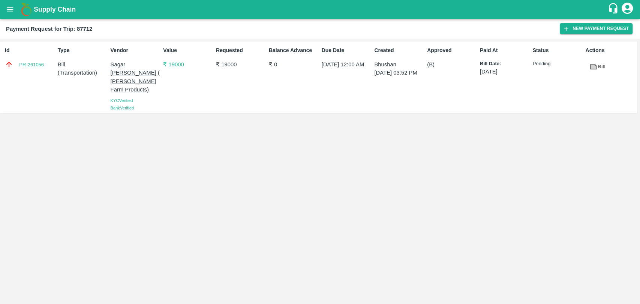
click at [119, 150] on div "Id PR-261056 Type Bill ( Transportation ) Vendor Sagar Pramod Patil ( Shreyansh…" at bounding box center [320, 171] width 640 height 265
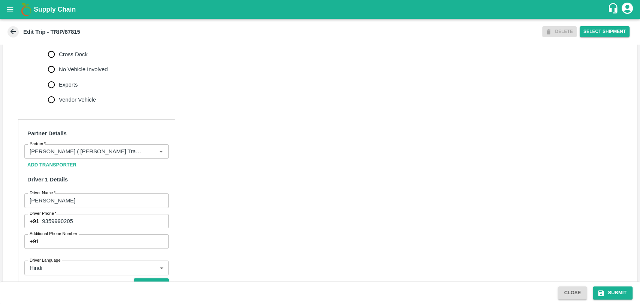
scroll to position [333, 0]
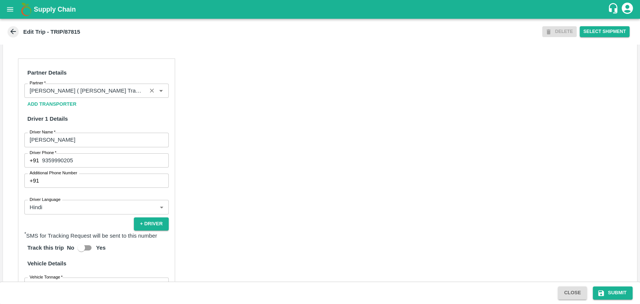
click at [102, 98] on div "Partner" at bounding box center [96, 91] width 144 height 14
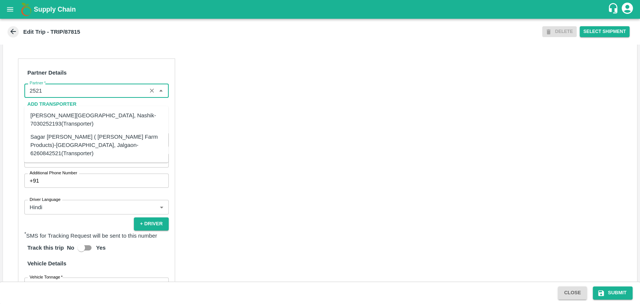
click at [78, 148] on div "Sagar [PERSON_NAME] ( [PERSON_NAME] Farm Products)-[GEOGRAPHIC_DATA], Jalgaon-6…" at bounding box center [96, 144] width 132 height 25
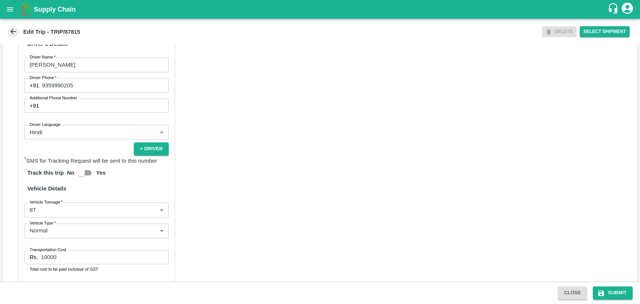
scroll to position [496, 0]
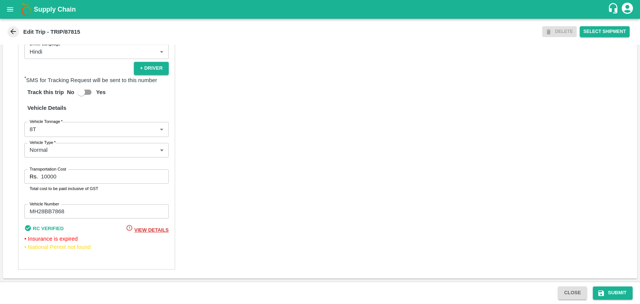
type input "Sagar [PERSON_NAME] ( [PERSON_NAME] Farm Products)-[GEOGRAPHIC_DATA], Jalgaon-6…"
click at [67, 171] on input "10000" at bounding box center [104, 176] width 127 height 14
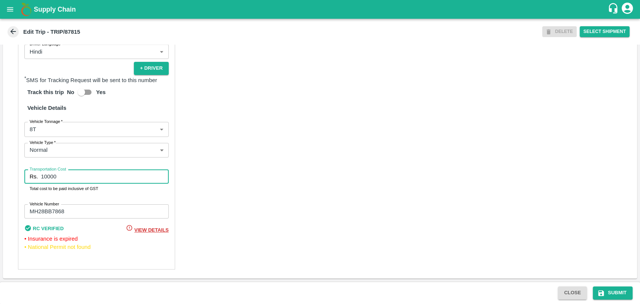
click at [45, 179] on input "10000" at bounding box center [104, 176] width 127 height 14
type input "19000"
click at [618, 288] on button "Submit" at bounding box center [613, 292] width 40 height 13
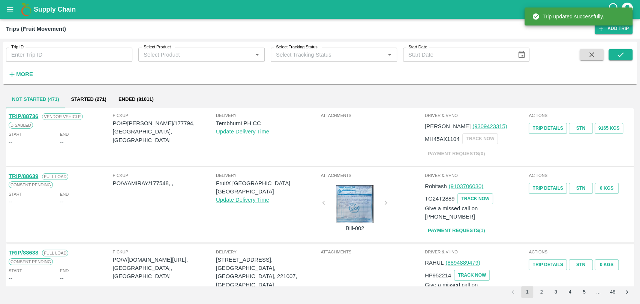
click at [23, 73] on strong "More" at bounding box center [24, 74] width 17 height 6
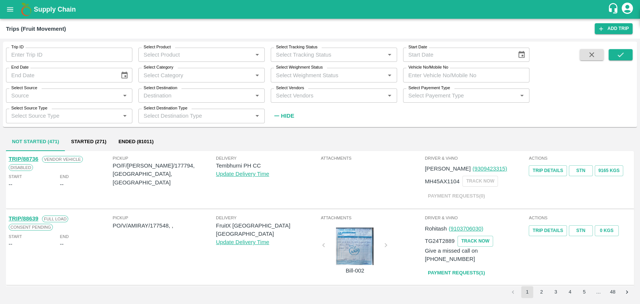
click at [475, 80] on input "Vehicle No/Mobile No" at bounding box center [466, 75] width 126 height 14
paste input "MH04JU9459"
type input "MH04JU9459"
click at [628, 54] on button "submit" at bounding box center [621, 54] width 24 height 11
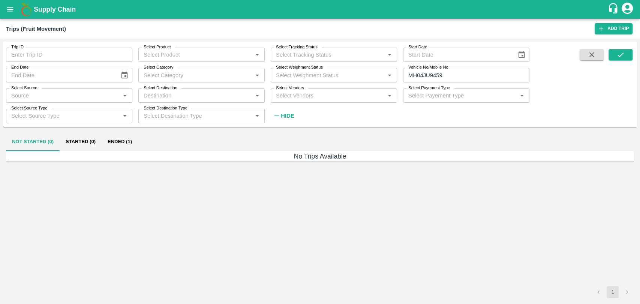
click at [133, 142] on button "Ended (1)" at bounding box center [120, 142] width 36 height 18
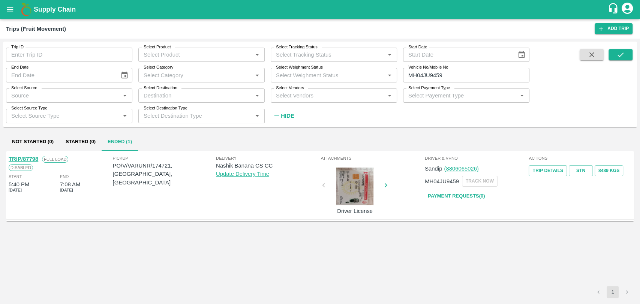
click at [33, 160] on link "TRIP/87798" at bounding box center [24, 159] width 30 height 6
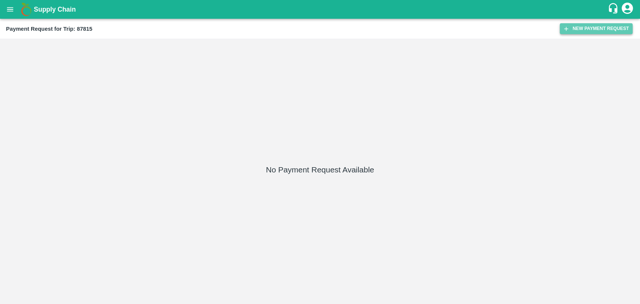
click at [577, 24] on button "New Payment Request" at bounding box center [596, 28] width 73 height 11
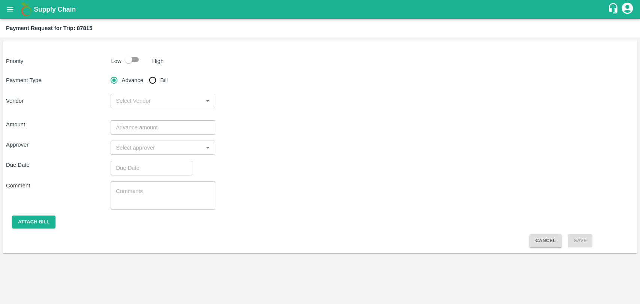
click at [136, 61] on input "checkbox" at bounding box center [128, 59] width 43 height 14
checkbox input "true"
click at [148, 82] on input "Bill" at bounding box center [152, 80] width 15 height 15
radio input "true"
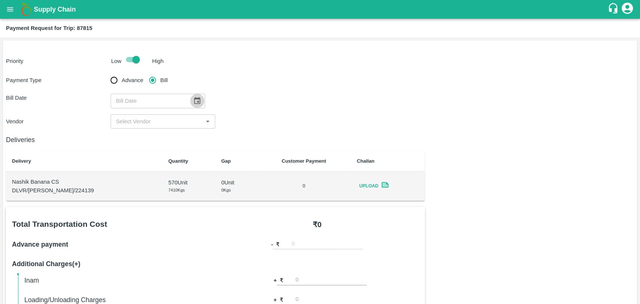
click at [194, 99] on icon "Choose date" at bounding box center [197, 100] width 6 height 7
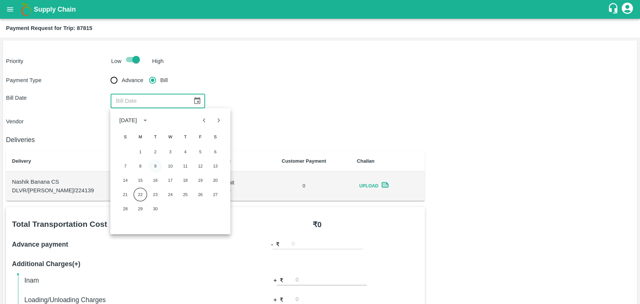
click at [150, 163] on button "9" at bounding box center [154, 165] width 13 height 13
type input "09/09/2025"
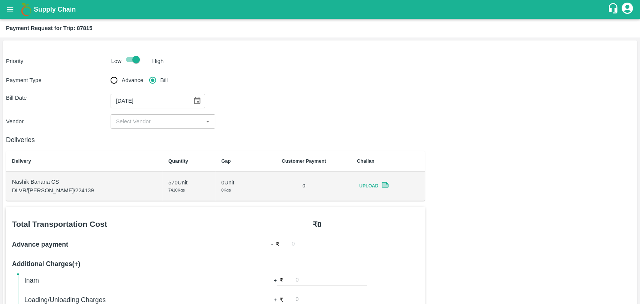
click at [143, 125] on input "input" at bounding box center [157, 122] width 88 height 10
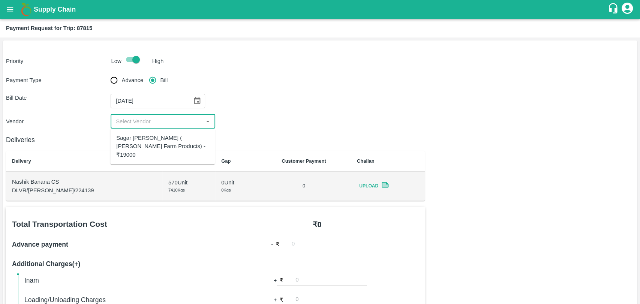
click at [142, 132] on div "Sagar Pramod Patil ( Shreyansh Farm Products) - ₹19000" at bounding box center [162, 147] width 105 height 30
type input "Sagar Pramod Patil ( Shreyansh Farm Products) - ₹19000"
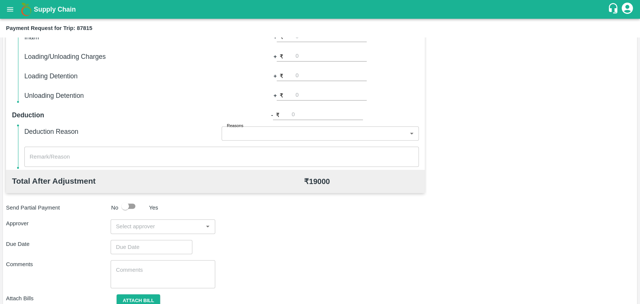
scroll to position [274, 0]
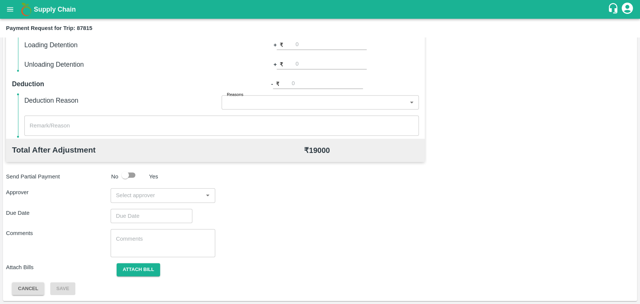
click at [162, 198] on input "input" at bounding box center [157, 195] width 88 height 10
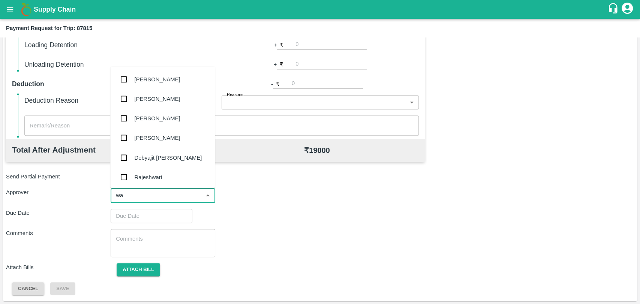
type input "wag"
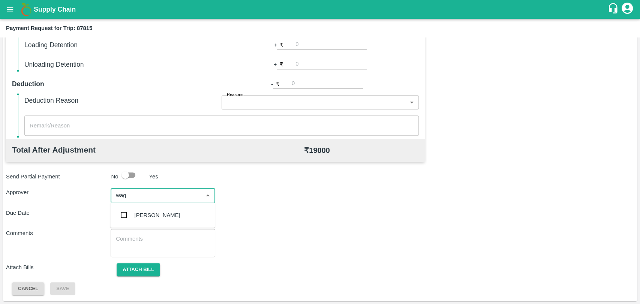
click at [158, 219] on div "[PERSON_NAME]" at bounding box center [158, 215] width 46 height 8
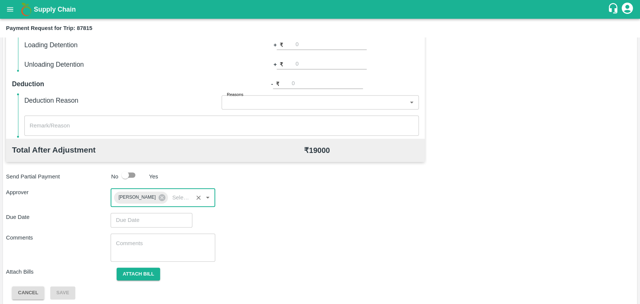
type input "DD/MM/YYYY hh:mm aa"
click at [158, 219] on input "DD/MM/YYYY hh:mm aa" at bounding box center [149, 220] width 76 height 14
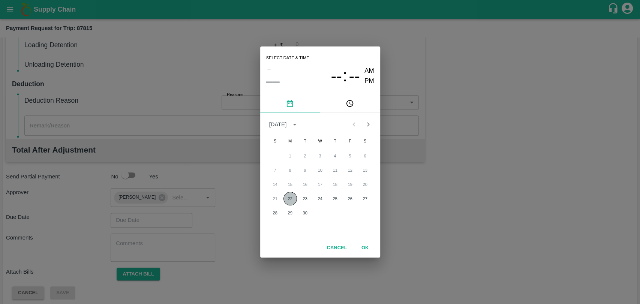
click at [288, 196] on button "22" at bounding box center [289, 198] width 13 height 13
type input "[DATE] 12:00 AM"
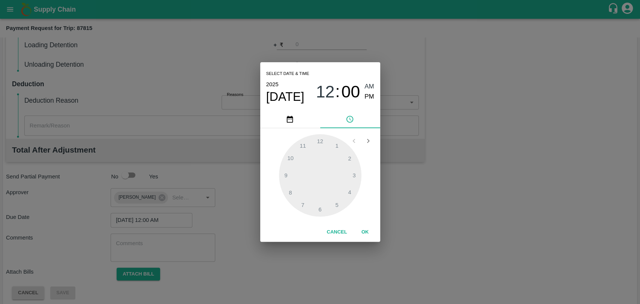
click at [367, 234] on button "OK" at bounding box center [365, 232] width 24 height 13
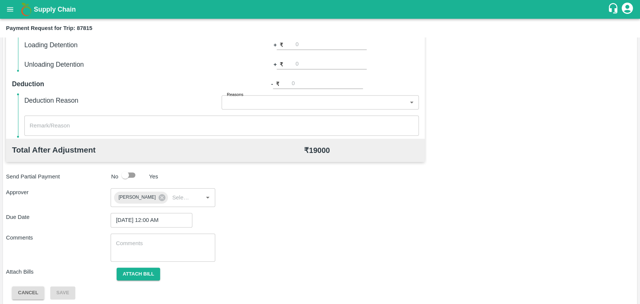
click at [127, 267] on div "Total Transportation Cost ₹ 19000 Advance payment - ₹ Additional Charges(+) Ina…" at bounding box center [320, 116] width 628 height 367
click at [130, 272] on button "Attach bill" at bounding box center [138, 274] width 43 height 13
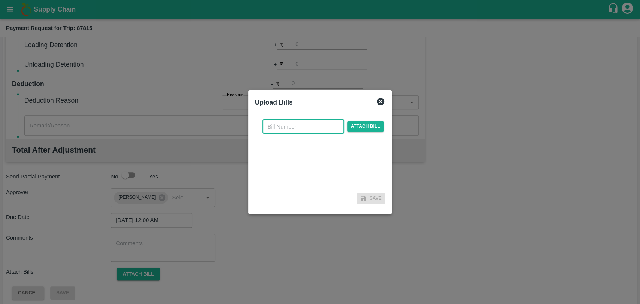
click at [294, 131] on input "text" at bounding box center [303, 127] width 82 height 14
type input "440"
click at [358, 128] on span "Attach bill" at bounding box center [365, 126] width 37 height 11
click at [0, 0] on input "Attach bill" at bounding box center [0, 0] width 0 height 0
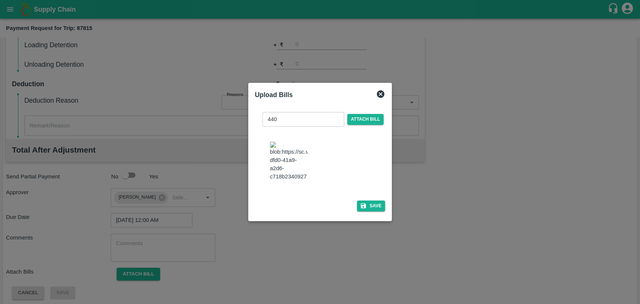
click at [375, 195] on div "440 ​ Attach bill Save" at bounding box center [320, 160] width 130 height 108
click at [374, 201] on button "Save" at bounding box center [371, 206] width 28 height 11
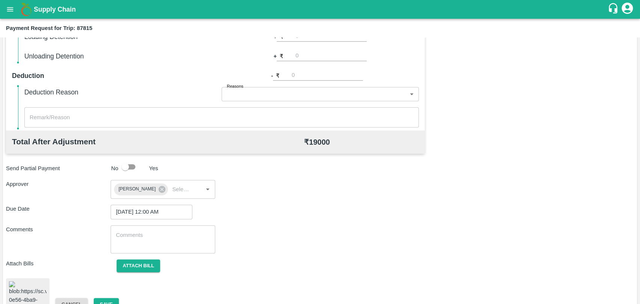
scroll to position [309, 0]
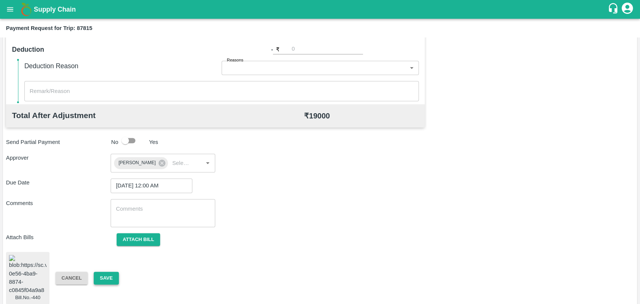
click at [116, 276] on button "Save" at bounding box center [106, 278] width 25 height 13
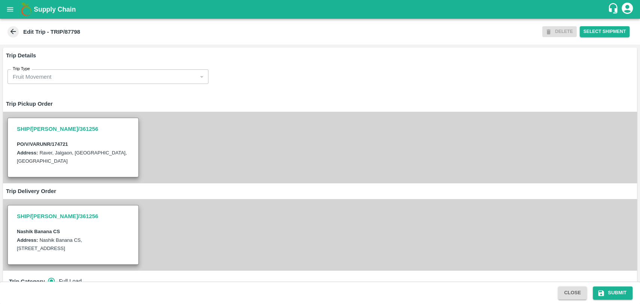
scroll to position [208, 0]
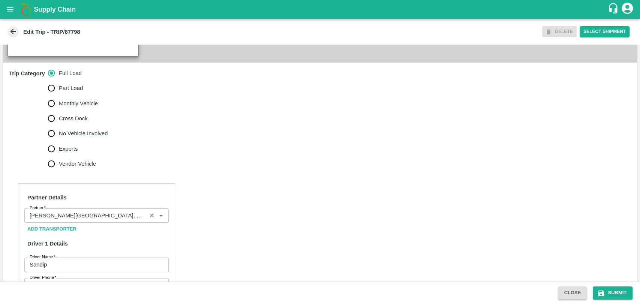
click at [77, 215] on input "Partner   *" at bounding box center [86, 216] width 118 height 10
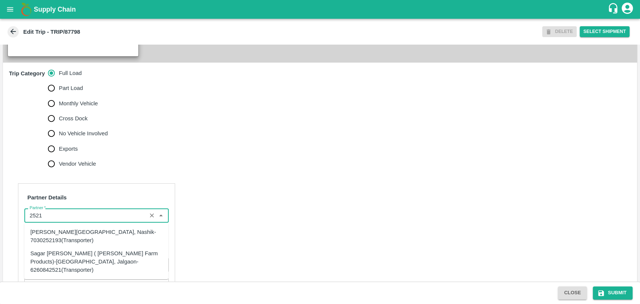
click at [72, 256] on div "Sagar [PERSON_NAME] ( [PERSON_NAME] Farm Products)-[GEOGRAPHIC_DATA], Jalgaon-6…" at bounding box center [96, 261] width 132 height 25
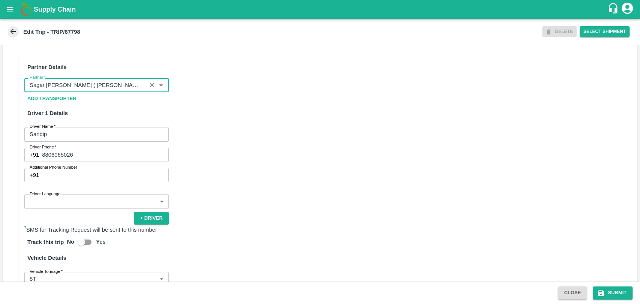
scroll to position [417, 0]
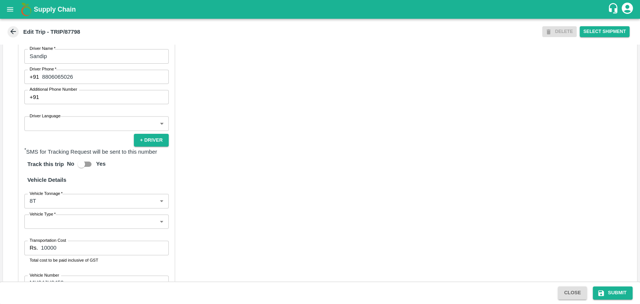
type input "Sagar [PERSON_NAME] ( [PERSON_NAME] Farm Products)-[GEOGRAPHIC_DATA], Jalgaon-6…"
click at [66, 207] on body "Supply Chain Edit Trip - TRIP/87798 DELETE Select Shipment Trip Details Trip Ty…" at bounding box center [320, 152] width 640 height 304
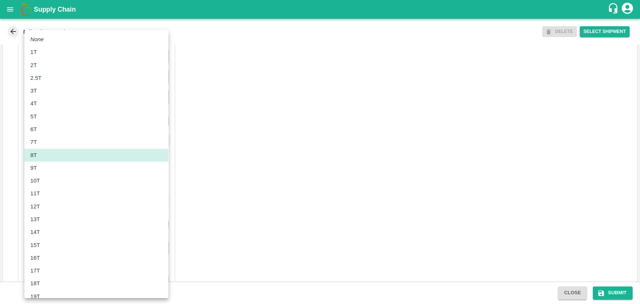
click at [54, 177] on div "10T" at bounding box center [96, 181] width 132 height 8
type input "10000"
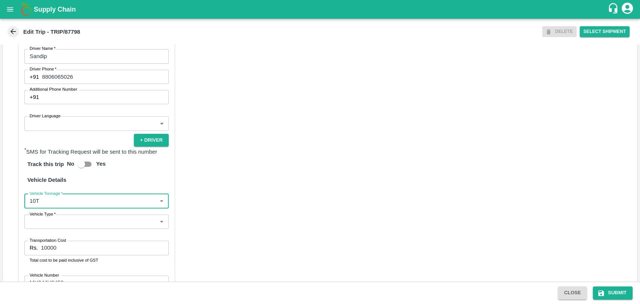
click at [45, 244] on input "10000" at bounding box center [104, 248] width 127 height 14
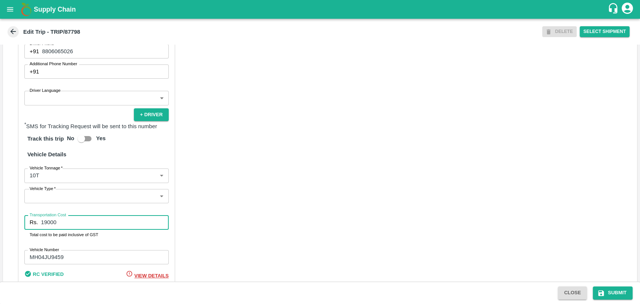
scroll to position [479, 0]
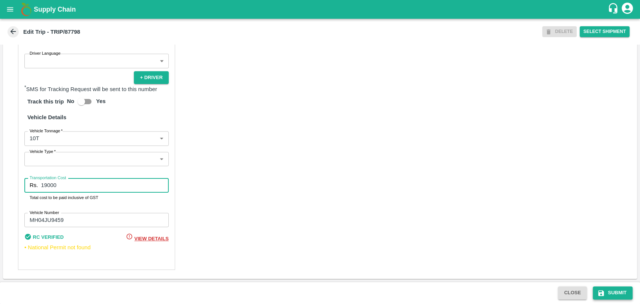
type input "19000"
click at [614, 296] on button "Submit" at bounding box center [613, 292] width 40 height 13
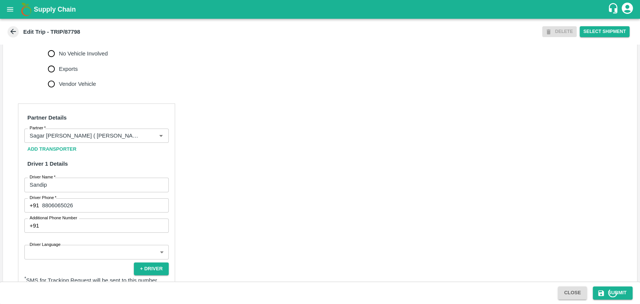
scroll to position [271, 0]
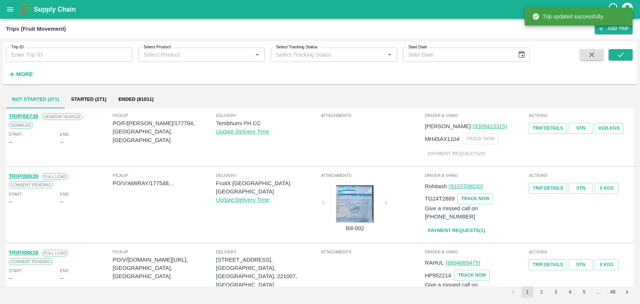
click at [18, 77] on strong "More" at bounding box center [24, 74] width 17 height 6
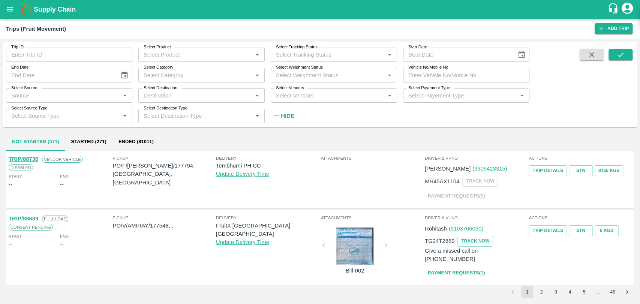
click at [456, 67] on div "Vehicle No/Mobile No Vehicle No/Mobile No" at bounding box center [463, 72] width 132 height 20
click at [457, 71] on input "Vehicle No/Mobile No" at bounding box center [466, 75] width 126 height 14
paste input "MH19CY6092"
click at [618, 56] on icon "submit" at bounding box center [620, 55] width 8 height 8
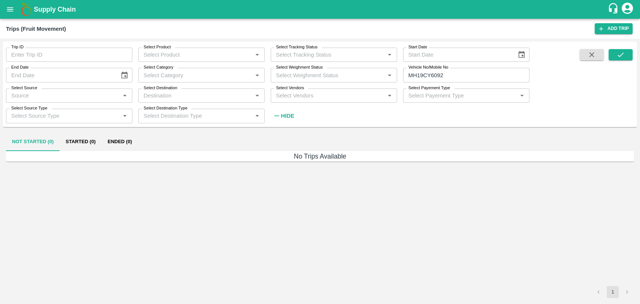
click at [430, 77] on input "MH19CY6092" at bounding box center [466, 75] width 126 height 14
drag, startPoint x: 430, startPoint y: 77, endPoint x: 377, endPoint y: 83, distance: 52.8
click at [377, 83] on div "Trip ID Trip ID Select Product Select Product   * Select Tracking Status Select…" at bounding box center [264, 82] width 529 height 81
type input "6092"
click at [612, 53] on button "submit" at bounding box center [621, 54] width 24 height 11
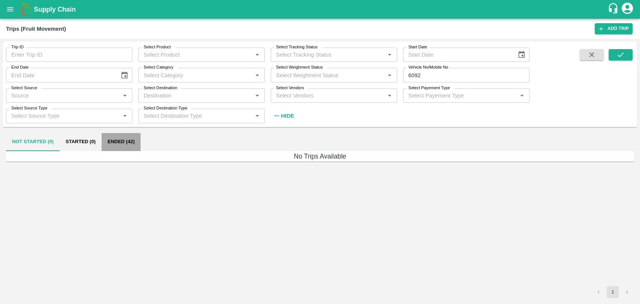
click at [122, 139] on button "Ended (42)" at bounding box center [121, 142] width 39 height 18
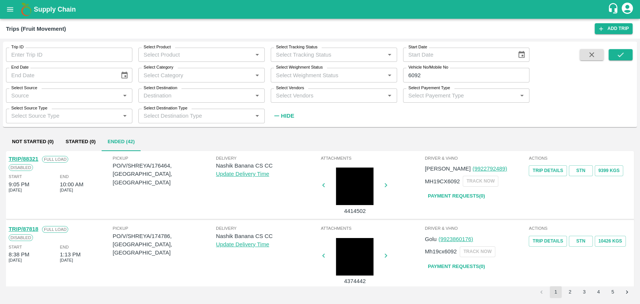
click at [31, 230] on link "TRIP/87818" at bounding box center [24, 229] width 30 height 6
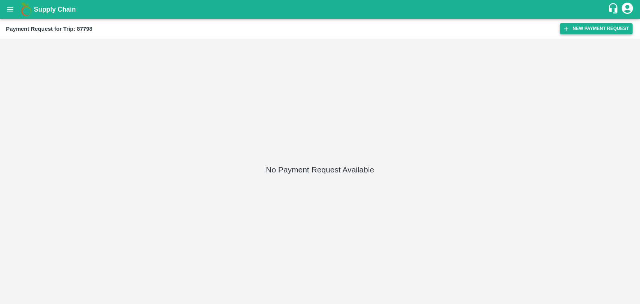
click at [586, 30] on button "New Payment Request" at bounding box center [596, 28] width 73 height 11
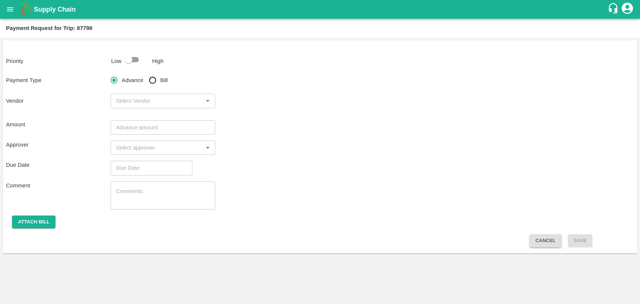
click at [125, 65] on input "checkbox" at bounding box center [128, 59] width 43 height 14
checkbox input "true"
click at [155, 80] on input "Bill" at bounding box center [152, 80] width 15 height 15
radio input "true"
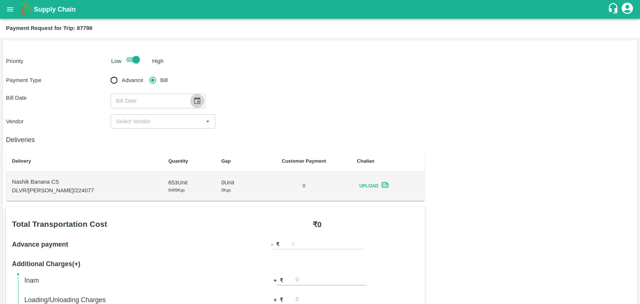
click at [196, 101] on icon "Choose date" at bounding box center [197, 100] width 6 height 7
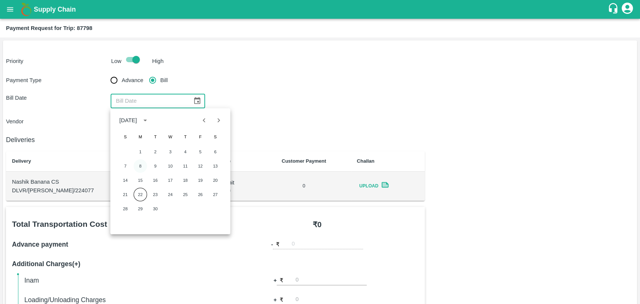
click at [140, 166] on button "8" at bounding box center [139, 165] width 13 height 13
type input "[DATE]"
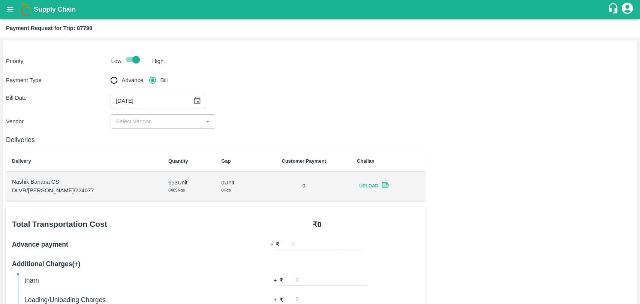
click at [142, 125] on input "input" at bounding box center [157, 122] width 88 height 10
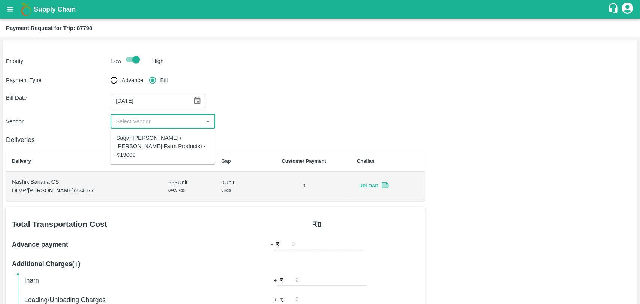
click at [140, 132] on div "Sagar Pramod Patil ( Shreyansh Farm Products) - ₹19000" at bounding box center [162, 147] width 105 height 30
type input "Sagar Pramod Patil ( Shreyansh Farm Products) - ₹19000"
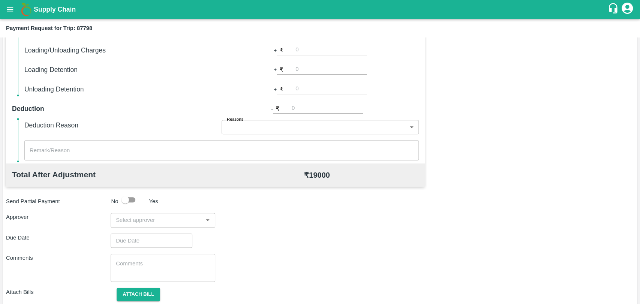
click at [139, 222] on input "input" at bounding box center [157, 220] width 88 height 10
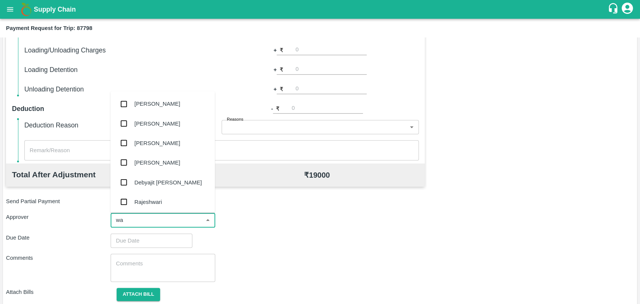
type input "wag"
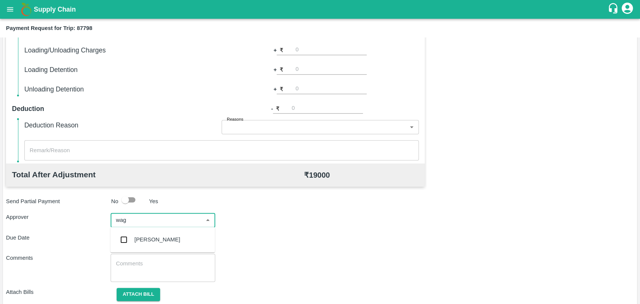
click at [139, 239] on div "Prasad Waghade" at bounding box center [158, 239] width 46 height 8
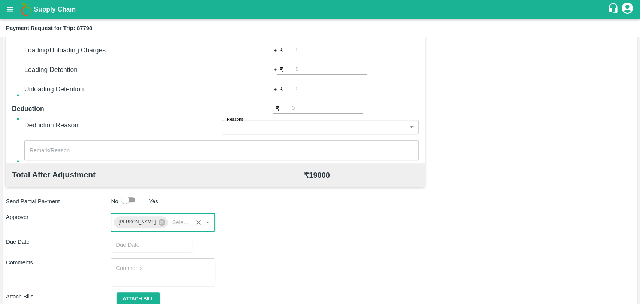
type input "DD/MM/YYYY hh:mm aa"
click at [129, 245] on input "DD/MM/YYYY hh:mm aa" at bounding box center [149, 245] width 76 height 14
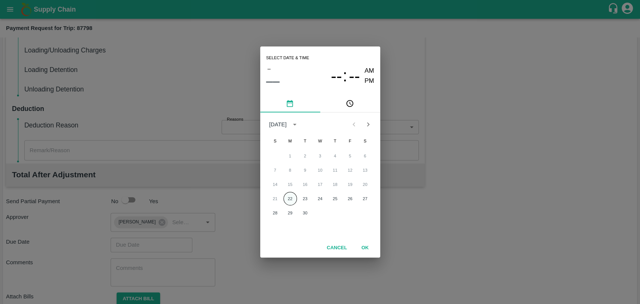
click at [285, 199] on button "22" at bounding box center [289, 198] width 13 height 13
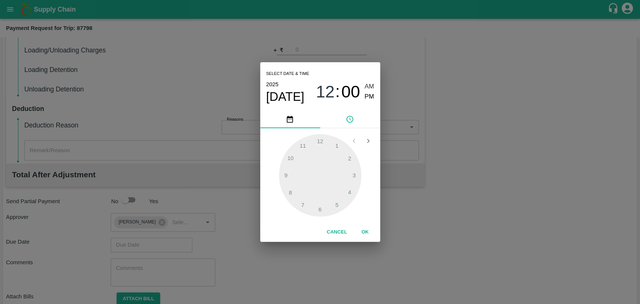
type input "22/09/2025 12:00 AM"
click at [366, 239] on div "Cancel OK" at bounding box center [320, 232] width 120 height 19
click at [366, 233] on button "OK" at bounding box center [365, 232] width 24 height 13
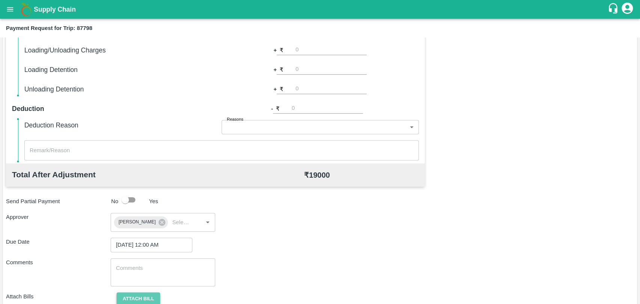
click at [148, 300] on button "Attach bill" at bounding box center [138, 298] width 43 height 13
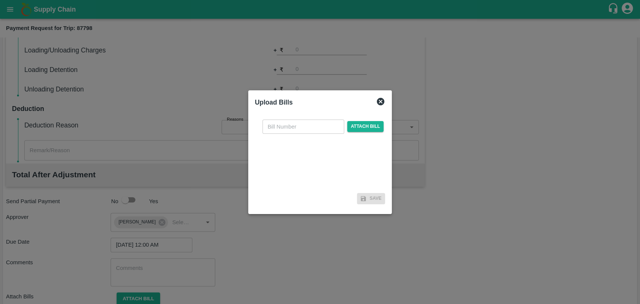
click at [285, 125] on input "text" at bounding box center [303, 127] width 82 height 14
type input "441"
click at [369, 130] on span "Attach bill" at bounding box center [365, 126] width 37 height 11
click at [0, 0] on input "Attach bill" at bounding box center [0, 0] width 0 height 0
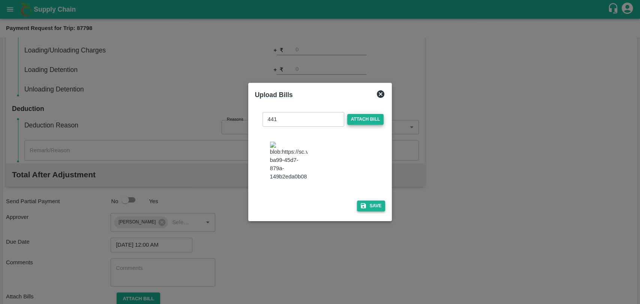
click at [366, 204] on button "Save" at bounding box center [371, 206] width 28 height 11
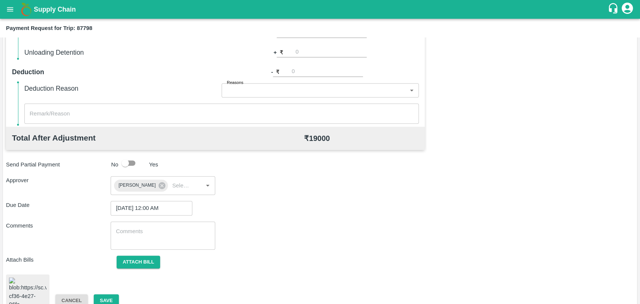
scroll to position [308, 0]
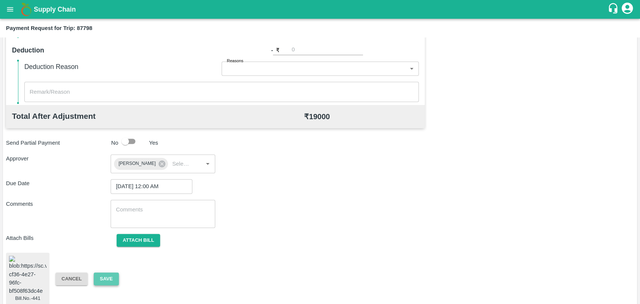
click at [108, 277] on button "Save" at bounding box center [106, 279] width 25 height 13
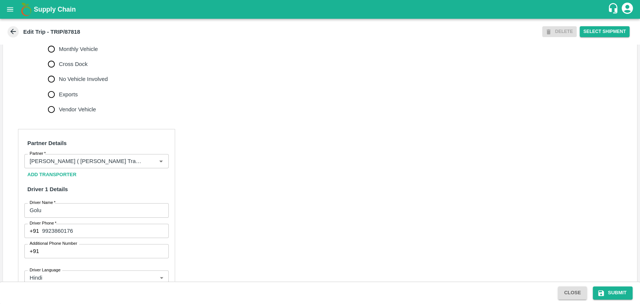
scroll to position [333, 0]
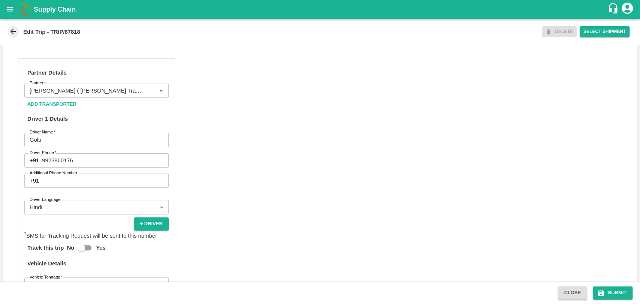
click at [78, 81] on h6 "Partner Details" at bounding box center [96, 73] width 144 height 16
click at [76, 94] on input "Partner   *" at bounding box center [86, 91] width 118 height 10
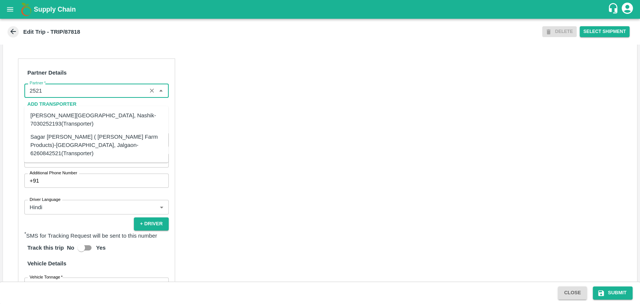
click at [55, 141] on div "Sagar [PERSON_NAME] ( [PERSON_NAME] Farm Products)-[GEOGRAPHIC_DATA], Jalgaon-6…" at bounding box center [96, 144] width 132 height 25
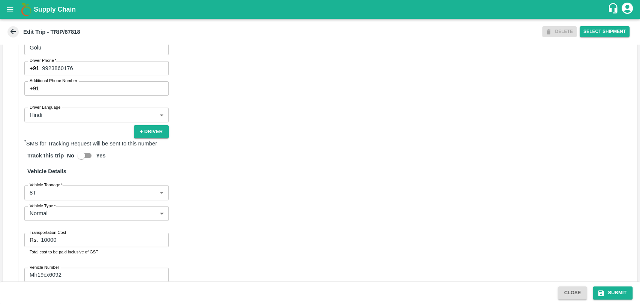
scroll to position [496, 0]
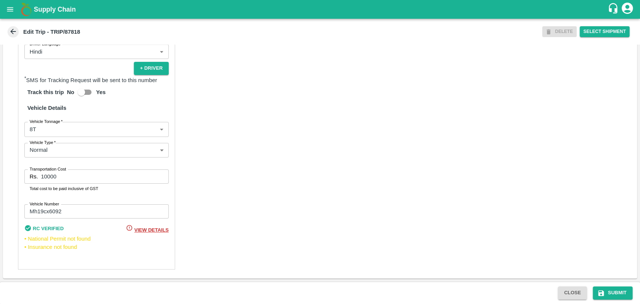
type input "Sagar [PERSON_NAME] ( [PERSON_NAME] Farm Products)-[GEOGRAPHIC_DATA], Jalgaon-6…"
click at [48, 134] on body "Supply Chain Edit Trip - TRIP/87818 DELETE Select Shipment Trip Details Trip Ty…" at bounding box center [320, 152] width 640 height 304
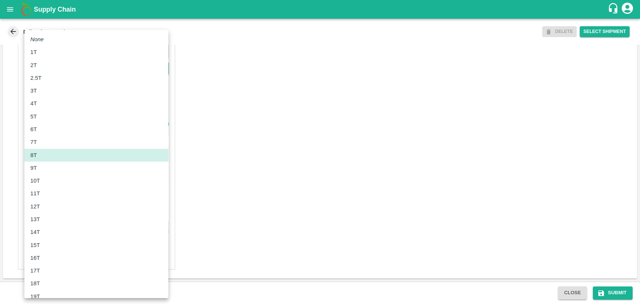
click at [45, 191] on div "11T" at bounding box center [96, 193] width 132 height 8
type input "11000"
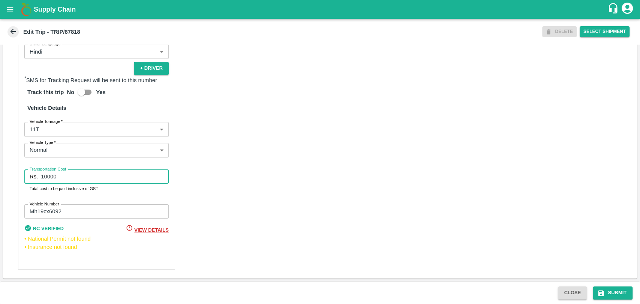
drag, startPoint x: 53, startPoint y: 178, endPoint x: 20, endPoint y: 174, distance: 33.6
click at [20, 174] on div "Partner Details Partner   * Partner Add Transporter Driver 1 Details Driver Nam…" at bounding box center [96, 86] width 157 height 367
type input "20900"
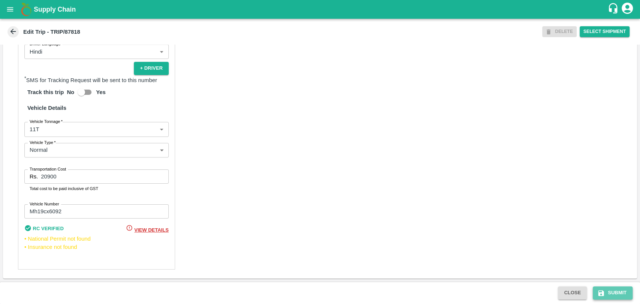
click at [609, 292] on button "Submit" at bounding box center [613, 292] width 40 height 13
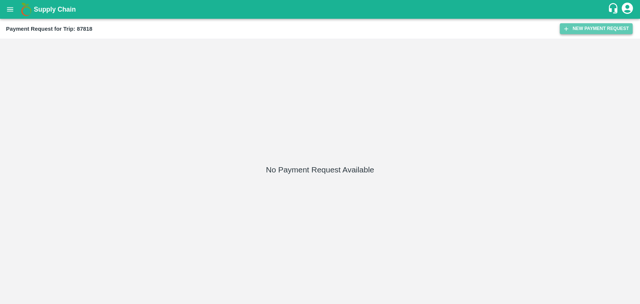
click at [613, 32] on button "New Payment Request" at bounding box center [596, 28] width 73 height 11
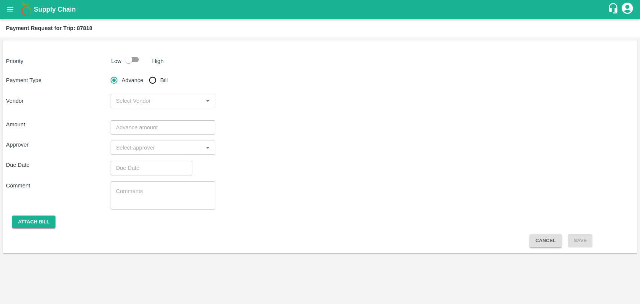
click at [120, 57] on p "Low" at bounding box center [116, 61] width 10 height 8
click at [123, 61] on input "checkbox" at bounding box center [128, 59] width 43 height 14
checkbox input "true"
click at [148, 77] on input "Bill" at bounding box center [152, 80] width 15 height 15
radio input "true"
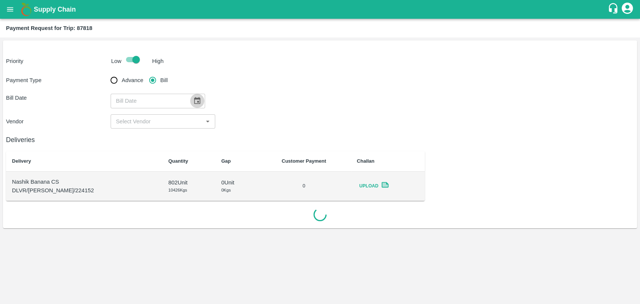
click at [193, 103] on icon "Choose date" at bounding box center [197, 101] width 8 height 8
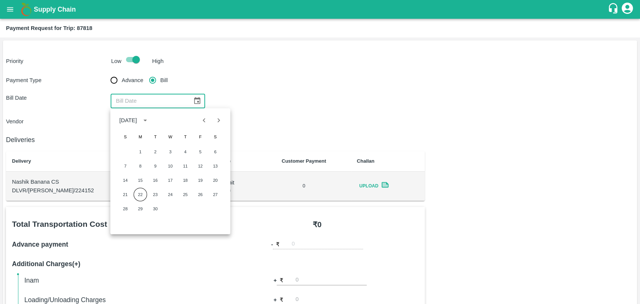
click at [148, 163] on div "7 8 9 10 11 12 13" at bounding box center [170, 165] width 120 height 13
click at [157, 163] on button "9" at bounding box center [154, 165] width 13 height 13
type input "09/09/2025"
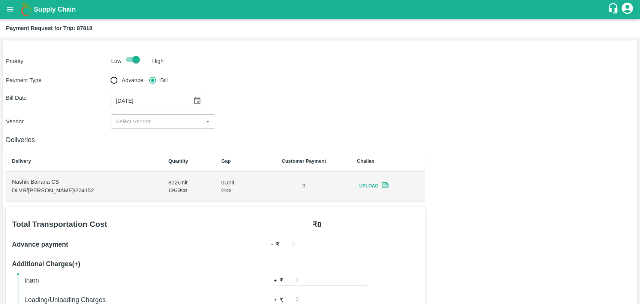
click at [140, 125] on input "input" at bounding box center [157, 122] width 88 height 10
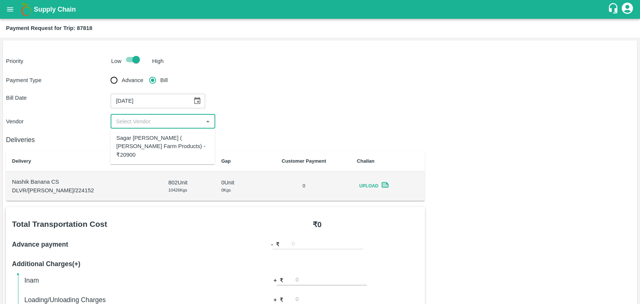
click at [139, 135] on div "Sagar Pramod Patil ( Shreyansh Farm Products) - ₹20900" at bounding box center [162, 146] width 93 height 25
type input "Sagar Pramod Patil ( Shreyansh Farm Products) - ₹20900"
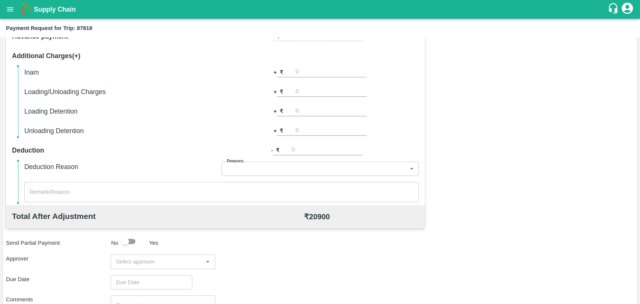
click at [162, 256] on div "​" at bounding box center [163, 262] width 105 height 14
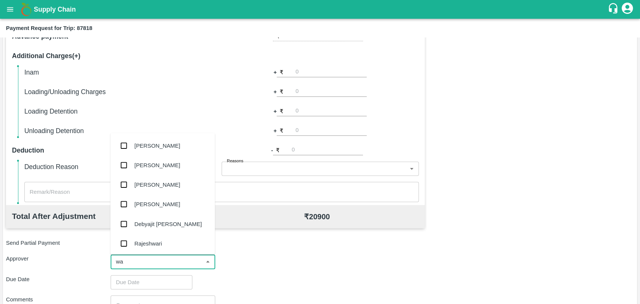
type input "wag"
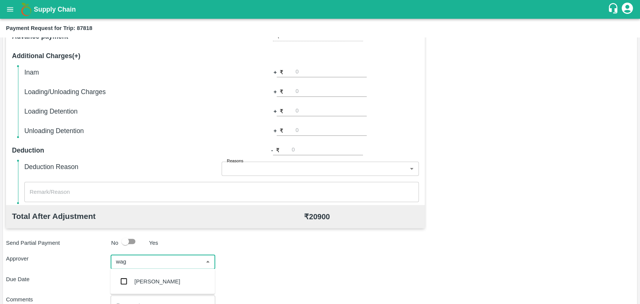
click at [158, 277] on div "Prasad Waghade" at bounding box center [158, 281] width 46 height 8
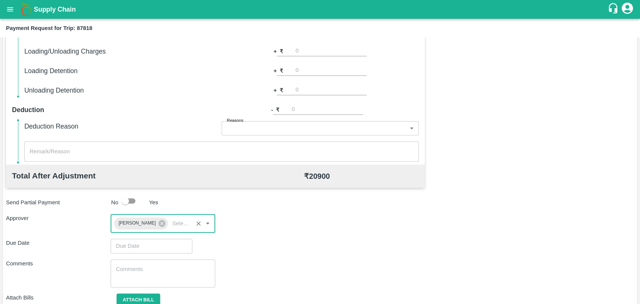
scroll to position [279, 0]
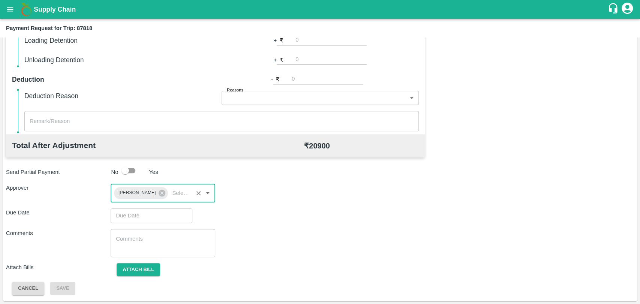
type input "DD/MM/YYYY hh:mm aa"
click at [151, 217] on input "DD/MM/YYYY hh:mm aa" at bounding box center [149, 215] width 76 height 14
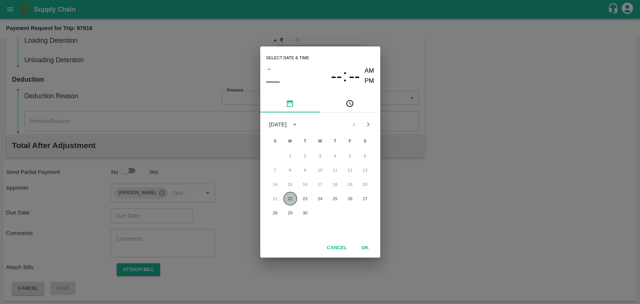
click at [292, 196] on button "22" at bounding box center [289, 198] width 13 height 13
type input "22/09/2025 12:00 AM"
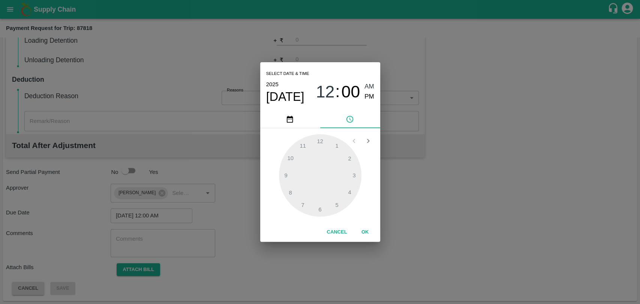
click at [376, 230] on button "OK" at bounding box center [365, 232] width 24 height 13
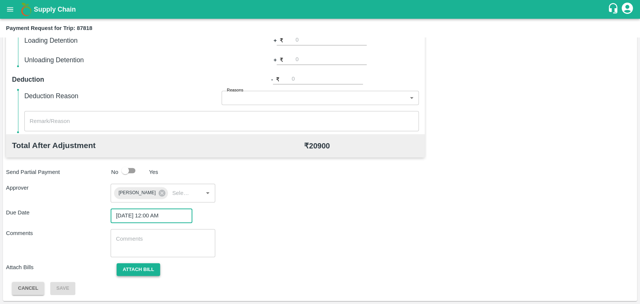
click at [135, 269] on button "Attach bill" at bounding box center [138, 269] width 43 height 13
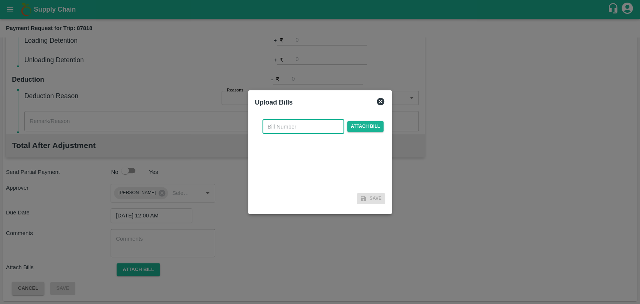
click at [279, 126] on input "text" at bounding box center [303, 127] width 82 height 14
type input "442"
click at [360, 131] on span "Attach bill" at bounding box center [365, 126] width 37 height 11
click at [0, 0] on input "Attach bill" at bounding box center [0, 0] width 0 height 0
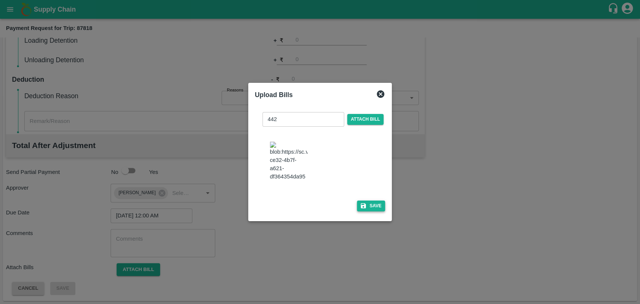
click at [370, 201] on button "Save" at bounding box center [371, 206] width 28 height 11
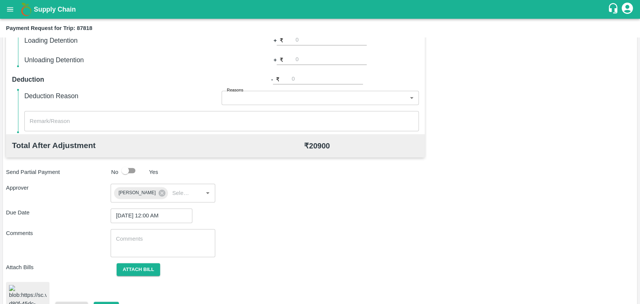
scroll to position [309, 0]
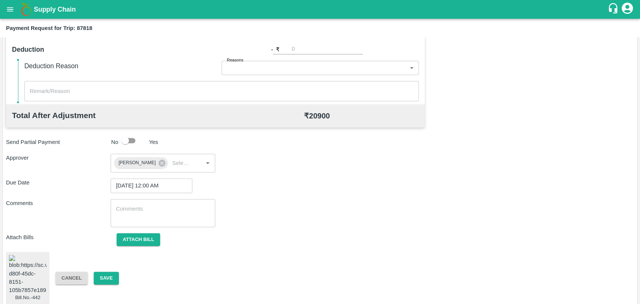
click at [112, 265] on div "Bill.No.-442 Cancel Save" at bounding box center [320, 278] width 628 height 52
click at [111, 267] on div "Bill.No.-442 Cancel Save" at bounding box center [320, 278] width 628 height 52
click at [111, 272] on button "Save" at bounding box center [106, 278] width 25 height 13
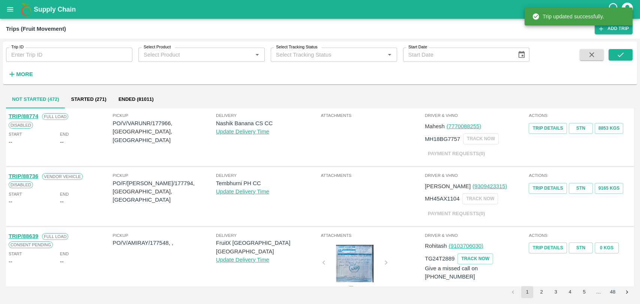
drag, startPoint x: 0, startPoint y: 0, endPoint x: 19, endPoint y: 73, distance: 75.8
click at [19, 73] on strong "More" at bounding box center [24, 74] width 17 height 6
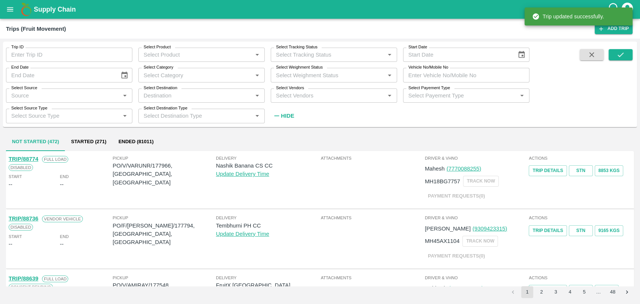
click at [465, 68] on input "Vehicle No/Mobile No" at bounding box center [466, 75] width 126 height 14
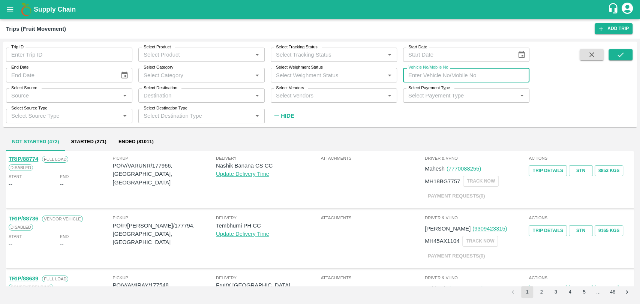
paste input "MH18BZ5158"
type input "MH18BZ5158"
click at [629, 50] on button "submit" at bounding box center [621, 54] width 24 height 11
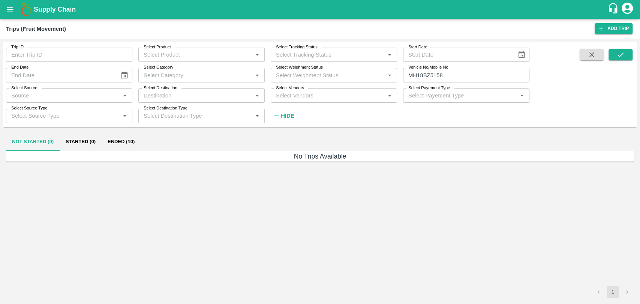
click at [124, 139] on button "Ended (10)" at bounding box center [121, 142] width 39 height 18
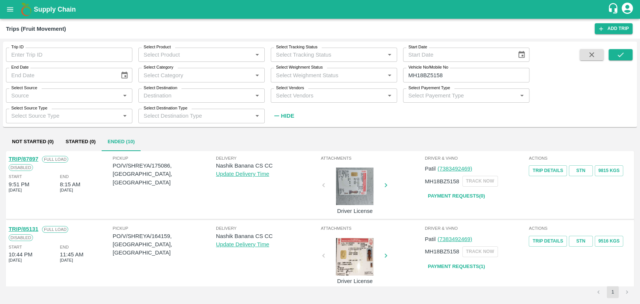
click at [31, 157] on link "TRIP/87897" at bounding box center [24, 159] width 30 height 6
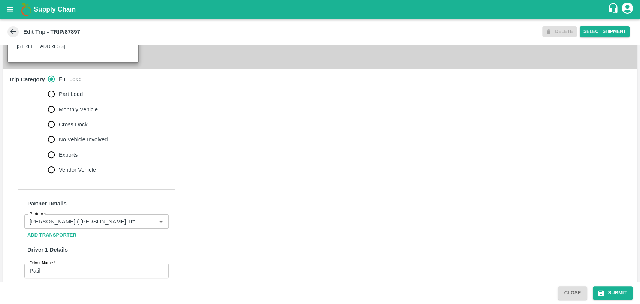
scroll to position [250, 0]
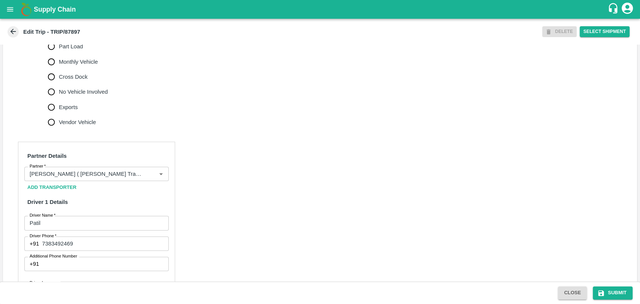
click at [60, 179] on input "Partner   *" at bounding box center [86, 174] width 118 height 10
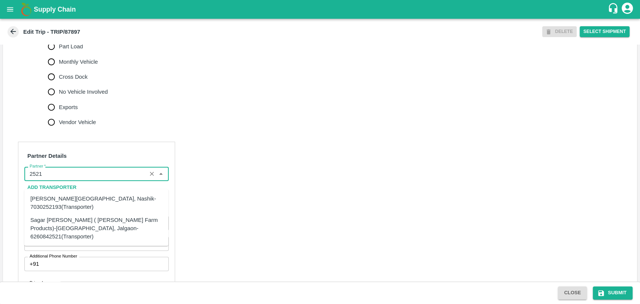
click at [56, 220] on div "Sagar [PERSON_NAME] ( [PERSON_NAME] Farm Products)-[GEOGRAPHIC_DATA], Jalgaon-6…" at bounding box center [96, 228] width 132 height 25
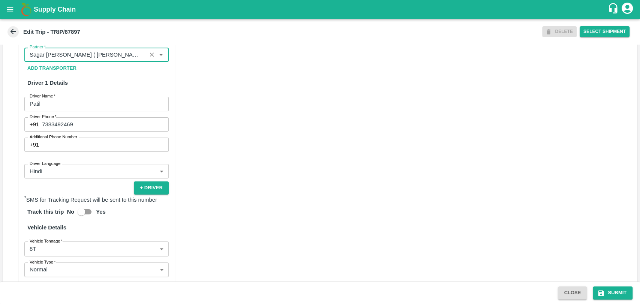
scroll to position [479, 0]
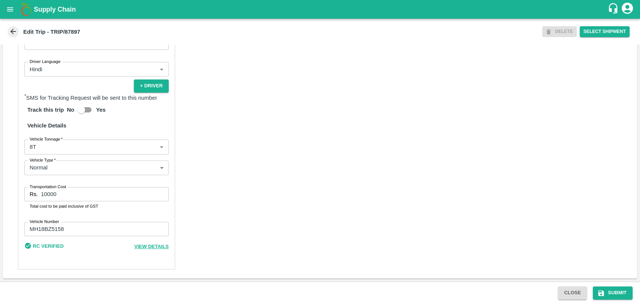
type input "Sagar [PERSON_NAME] ( [PERSON_NAME] Farm Products)-[GEOGRAPHIC_DATA], Jalgaon-6…"
click at [48, 152] on body "Supply Chain Edit Trip - TRIP/87897 DELETE Select Shipment Trip Details Trip Ty…" at bounding box center [320, 152] width 640 height 304
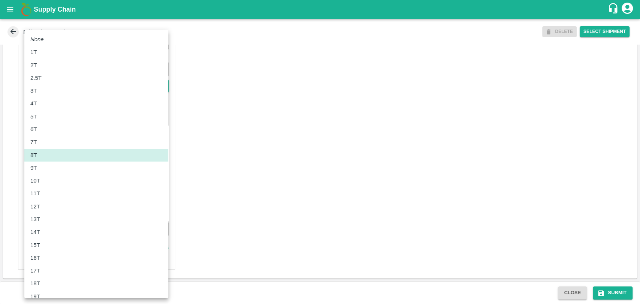
click at [41, 193] on div "11T" at bounding box center [36, 193] width 13 height 8
type input "11000"
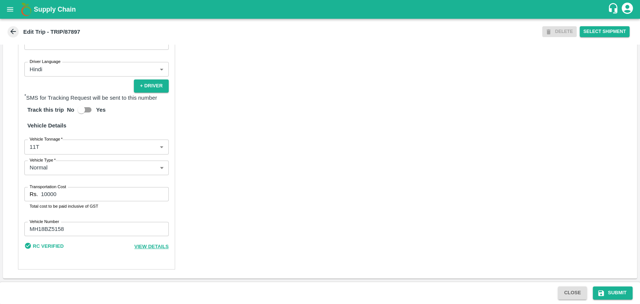
drag, startPoint x: 45, startPoint y: 192, endPoint x: 21, endPoint y: 193, distance: 24.0
click at [21, 193] on div "Partner Details Partner   * Partner Add Transporter Driver 1 Details Driver Nam…" at bounding box center [96, 95] width 157 height 349
drag, startPoint x: 57, startPoint y: 198, endPoint x: 28, endPoint y: 198, distance: 28.5
click at [28, 198] on div "Rs. 10000 Transportation Cost" at bounding box center [96, 194] width 144 height 14
type input "19950"
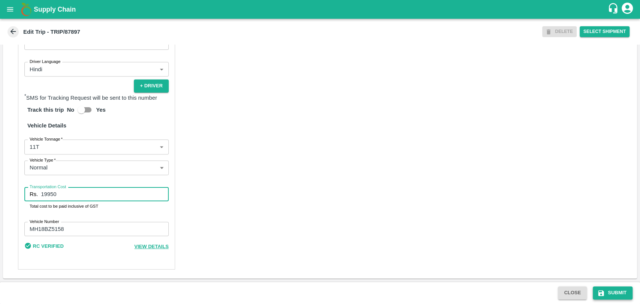
click at [621, 289] on button "Submit" at bounding box center [613, 292] width 40 height 13
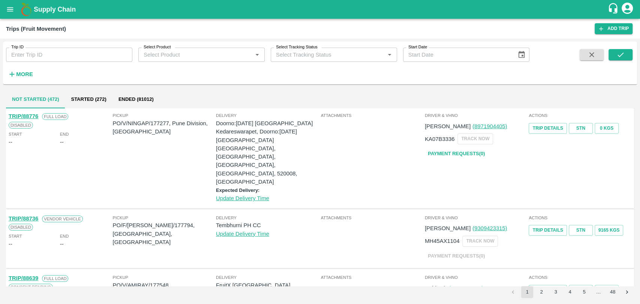
click at [27, 74] on strong "More" at bounding box center [24, 74] width 17 height 6
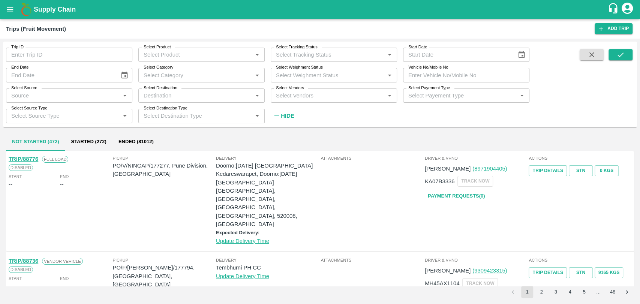
click at [468, 70] on input "Vehicle No/Mobile No" at bounding box center [466, 75] width 126 height 14
paste input "MH19CY9586"
type input "MH19CY9586"
click at [624, 52] on icon "submit" at bounding box center [620, 55] width 8 height 8
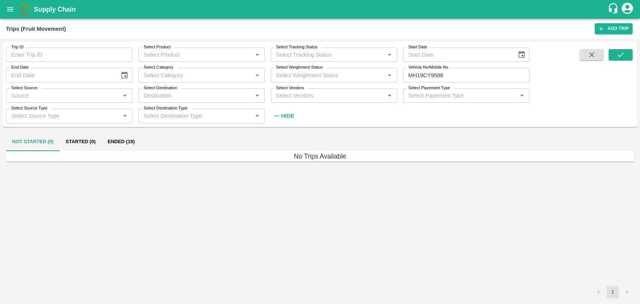
click at [128, 138] on button "Ended (19)" at bounding box center [121, 142] width 39 height 18
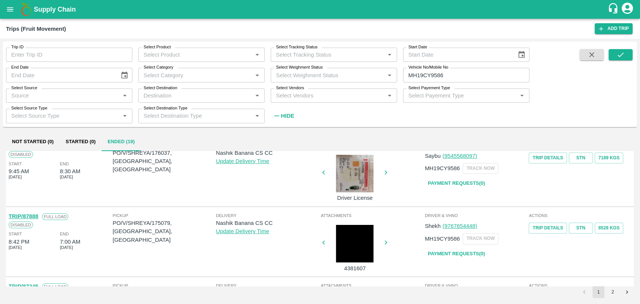
scroll to position [125, 0]
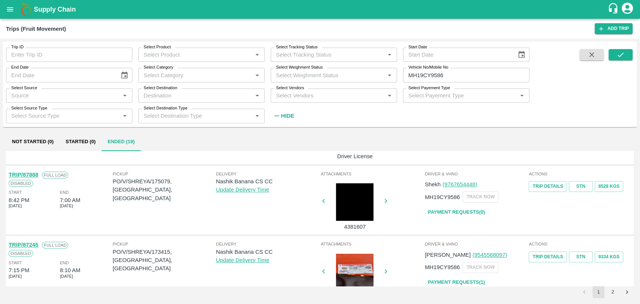
click at [36, 172] on link "TRIP/87888" at bounding box center [24, 175] width 30 height 6
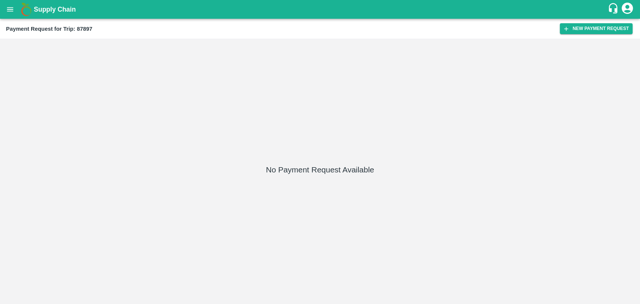
click at [557, 33] on div "Payment Request for Trip: 87897" at bounding box center [283, 29] width 554 height 10
click at [564, 30] on icon "button" at bounding box center [566, 28] width 7 height 7
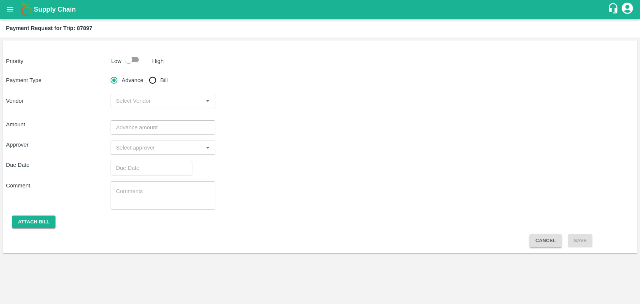
click at [133, 60] on input "checkbox" at bounding box center [128, 59] width 43 height 14
checkbox input "true"
click at [157, 80] on input "Bill" at bounding box center [152, 80] width 15 height 15
radio input "true"
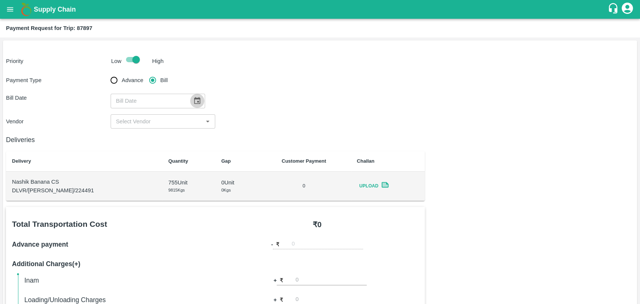
click at [195, 103] on icon "Choose date" at bounding box center [197, 101] width 8 height 8
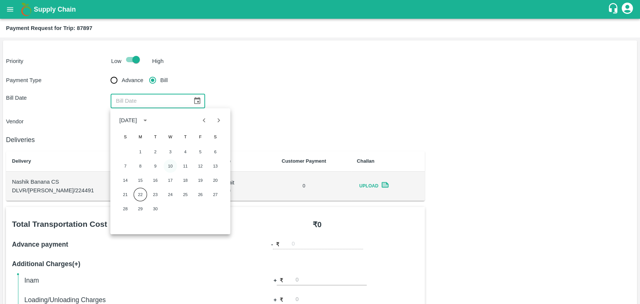
click at [173, 163] on button "10" at bounding box center [169, 165] width 13 height 13
type input "10/09/2025"
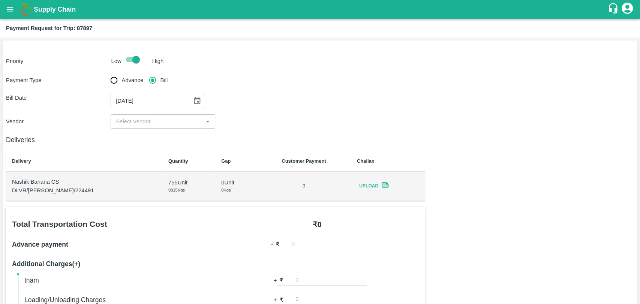
click at [150, 127] on div "​" at bounding box center [163, 121] width 105 height 14
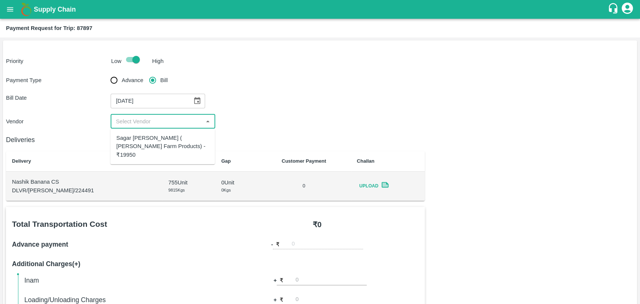
click at [149, 137] on div "Sagar Pramod Patil ( Shreyansh Farm Products) - ₹19950" at bounding box center [162, 146] width 93 height 25
type input "Sagar Pramod Patil ( Shreyansh Farm Products) - ₹19950"
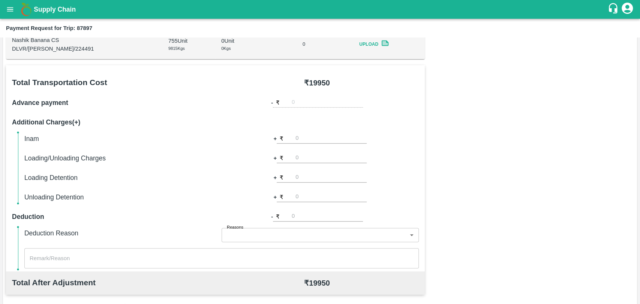
scroll to position [250, 0]
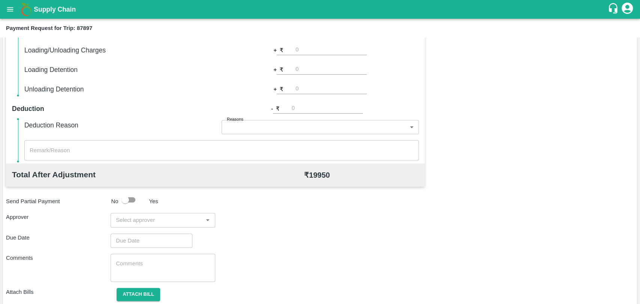
click at [165, 217] on input "input" at bounding box center [157, 220] width 88 height 10
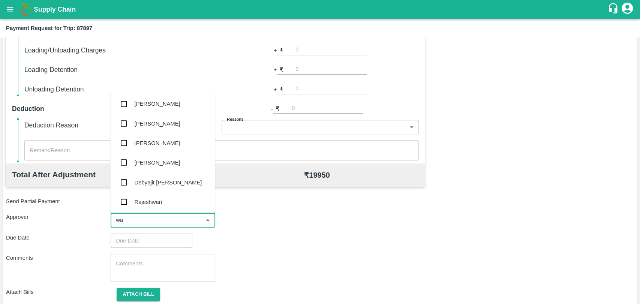
type input "wag"
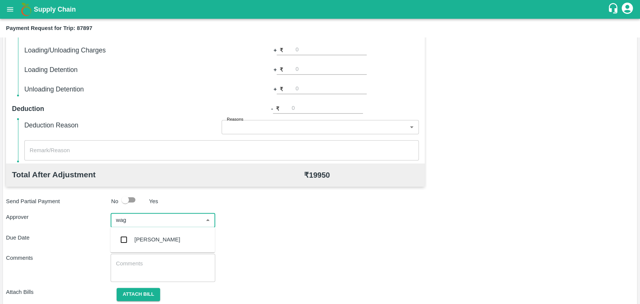
click at [153, 244] on div "Prasad Waghade" at bounding box center [158, 239] width 46 height 8
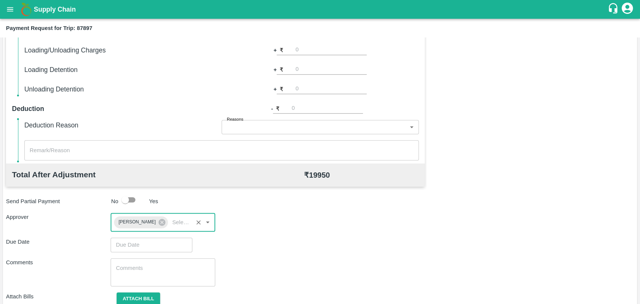
type input "DD/MM/YYYY hh:mm aa"
click at [139, 247] on input "DD/MM/YYYY hh:mm aa" at bounding box center [149, 245] width 76 height 14
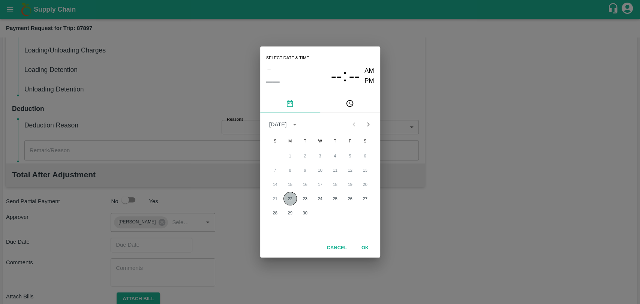
click at [286, 196] on button "22" at bounding box center [289, 198] width 13 height 13
type input "[DATE] 12:00 AM"
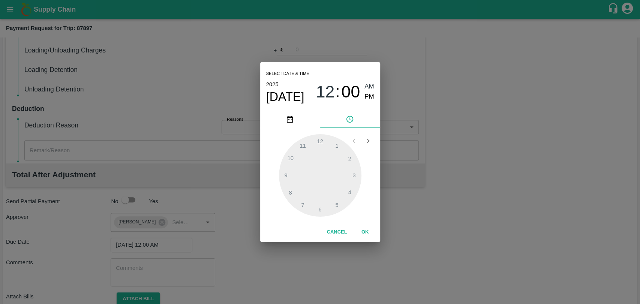
click at [366, 231] on button "OK" at bounding box center [365, 232] width 24 height 13
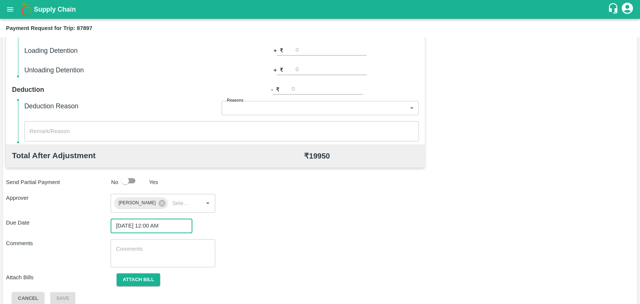
scroll to position [279, 0]
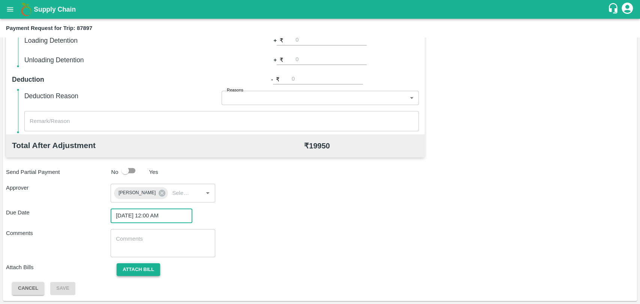
click at [138, 263] on button "Attach bill" at bounding box center [138, 269] width 43 height 13
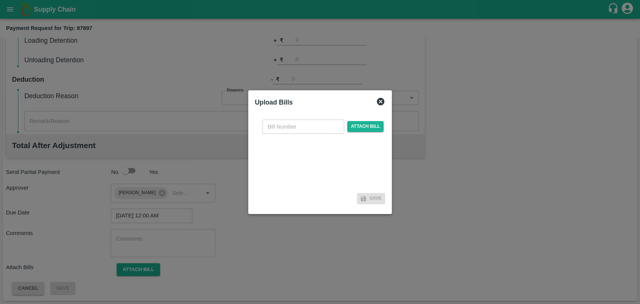
click at [296, 120] on input "text" at bounding box center [303, 127] width 82 height 14
click at [279, 128] on input "text" at bounding box center [303, 127] width 82 height 14
type input "443"
click at [362, 132] on div "443 ​ Attach bill" at bounding box center [323, 127] width 124 height 14
click at [361, 128] on span "Attach bill" at bounding box center [365, 126] width 37 height 11
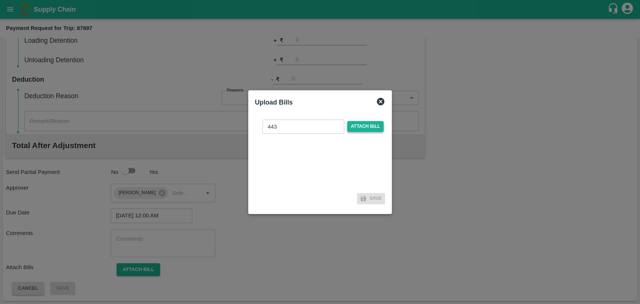
click at [0, 0] on input "Attach bill" at bounding box center [0, 0] width 0 height 0
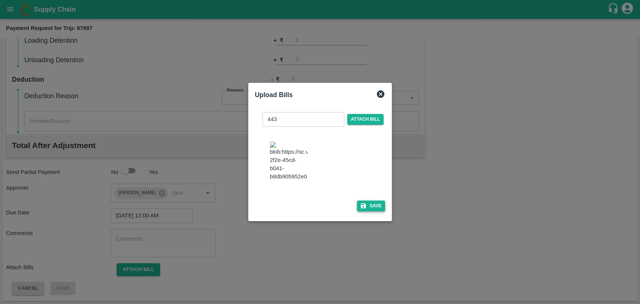
click at [371, 203] on button "Save" at bounding box center [371, 206] width 28 height 11
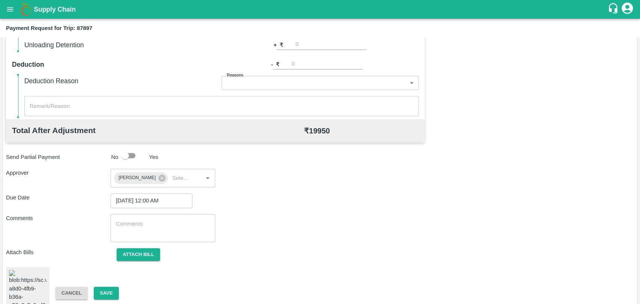
scroll to position [308, 0]
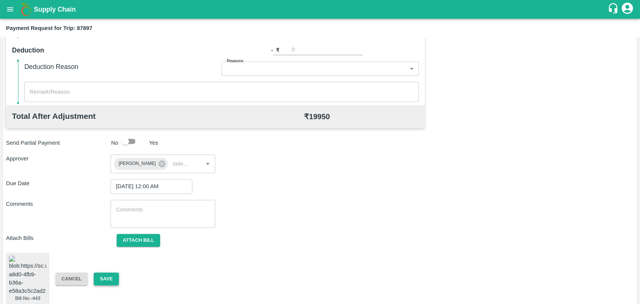
click at [98, 273] on button "Save" at bounding box center [106, 279] width 25 height 13
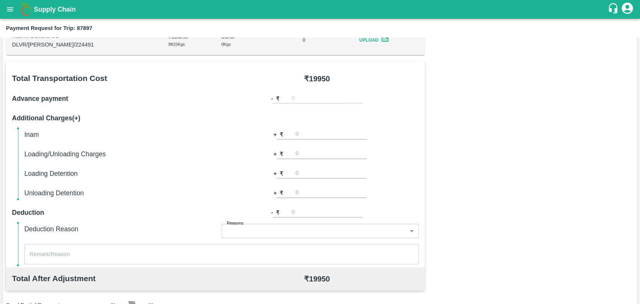
scroll to position [58, 0]
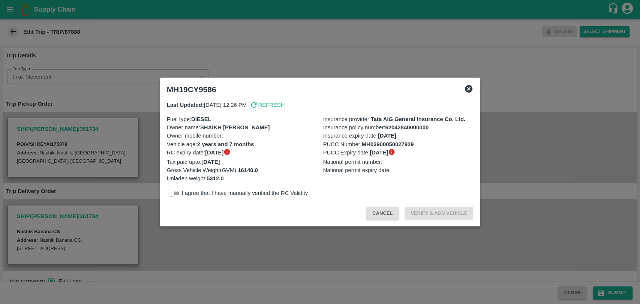
click at [393, 219] on button "Cancel" at bounding box center [382, 213] width 32 height 13
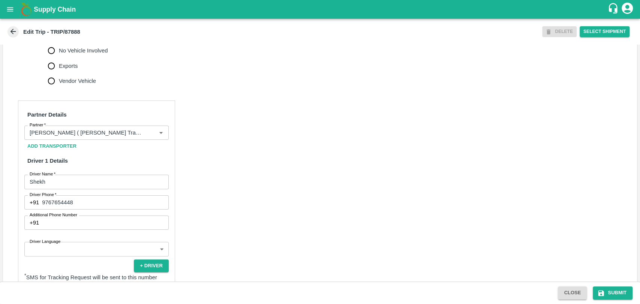
scroll to position [291, 0]
click at [80, 139] on div "Partner" at bounding box center [96, 132] width 144 height 14
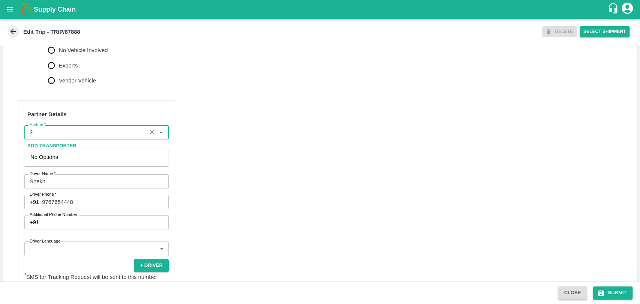
scroll to position [0, 0]
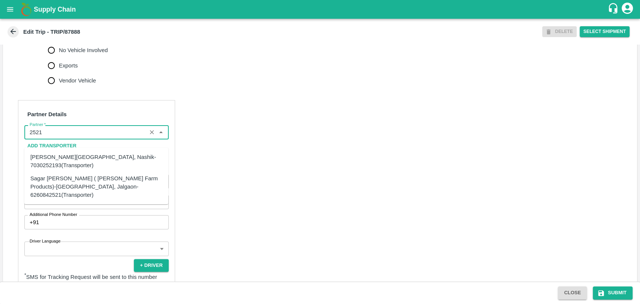
click at [49, 178] on div "Sagar Pramod Patil ( Shreyansh Farm Products)-Jalgaon, Jalgaon-6260842521(Trans…" at bounding box center [96, 186] width 132 height 25
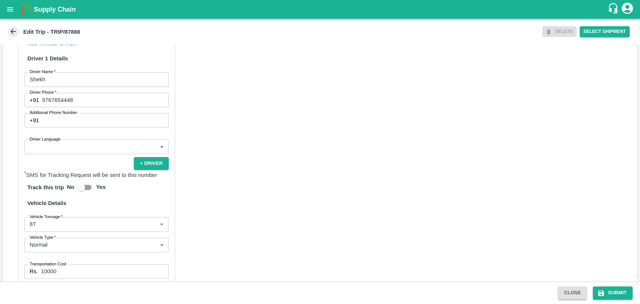
scroll to position [458, 0]
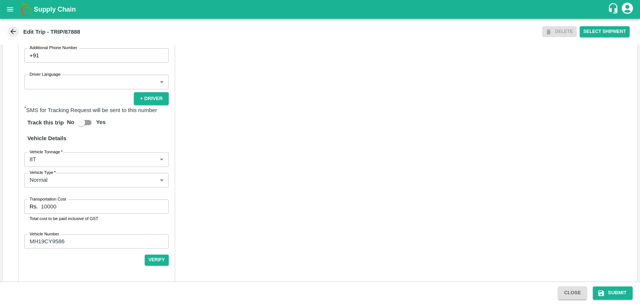
type input "Sagar Pramod Patil ( Shreyansh Farm Products)-Jalgaon, Jalgaon-6260842521(Trans…"
click at [80, 166] on body "Supply Chain Edit Trip - TRIP/87888 DELETE Select Shipment Trip Details Trip Ty…" at bounding box center [320, 152] width 640 height 304
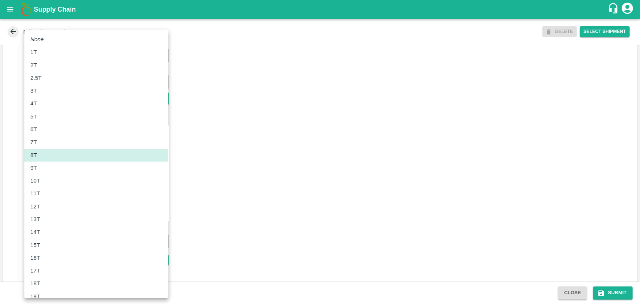
click at [53, 184] on div "10T" at bounding box center [96, 181] width 132 height 8
type input "10000"
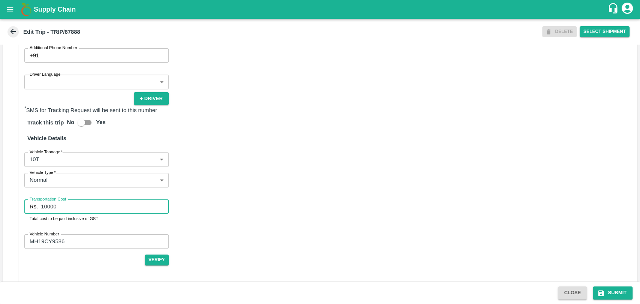
click at [46, 214] on input "10000" at bounding box center [104, 206] width 127 height 14
type input "19000"
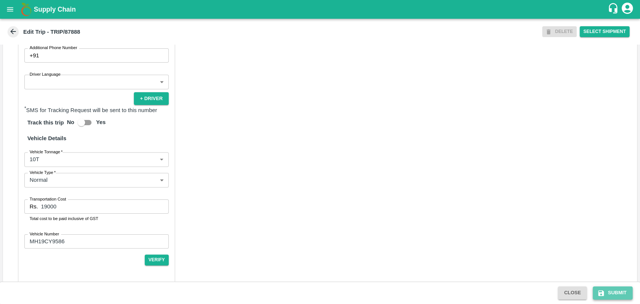
click at [625, 292] on button "Submit" at bounding box center [613, 292] width 40 height 13
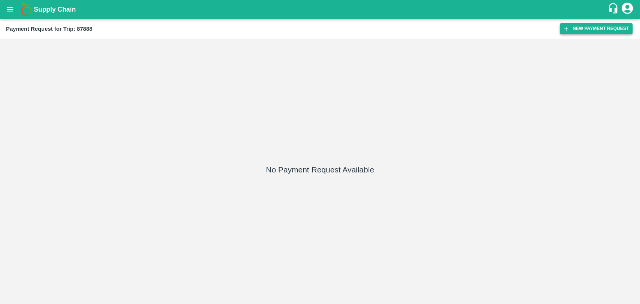
click at [566, 28] on icon "button" at bounding box center [566, 29] width 4 height 4
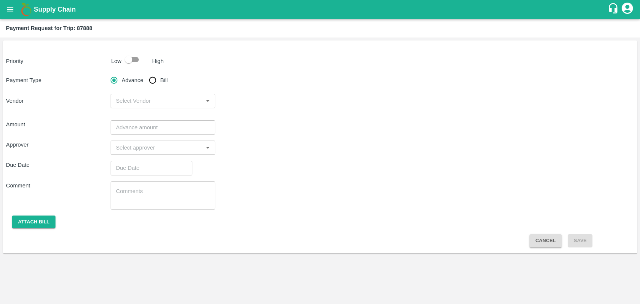
click at [149, 63] on div "High" at bounding box center [156, 59] width 15 height 11
click at [119, 63] on p "Low" at bounding box center [116, 61] width 10 height 8
click at [140, 67] on div "Priority Low High Payment Type Advance Bill Vendor ​ Amount ​ Approver ​ Due Da…" at bounding box center [320, 146] width 634 height 213
click at [130, 67] on div "Priority Low High Payment Type Advance Bill Vendor ​ Amount ​ Approver ​ Due Da…" at bounding box center [320, 146] width 634 height 213
click at [125, 64] on input "checkbox" at bounding box center [128, 59] width 43 height 14
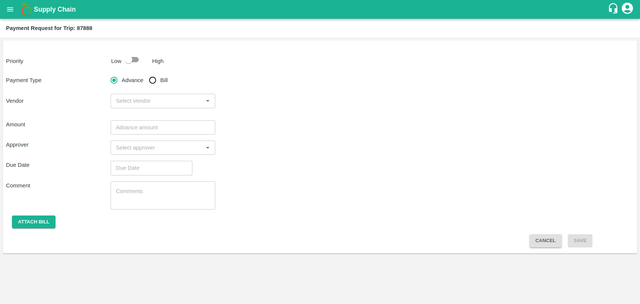
checkbox input "true"
click at [156, 81] on input "Bill" at bounding box center [152, 80] width 15 height 15
radio input "true"
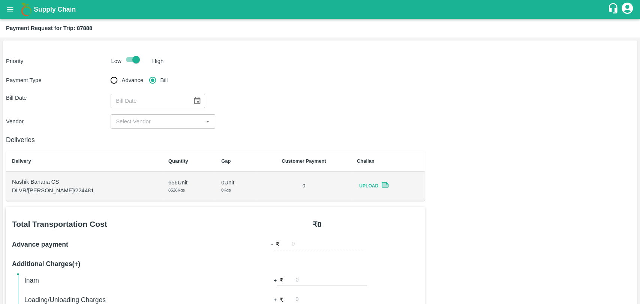
type input "DD/MM/YYYY"
click at [149, 98] on input "DD/MM/YYYY" at bounding box center [149, 101] width 76 height 14
click at [190, 98] on button "Choose date" at bounding box center [197, 101] width 14 height 14
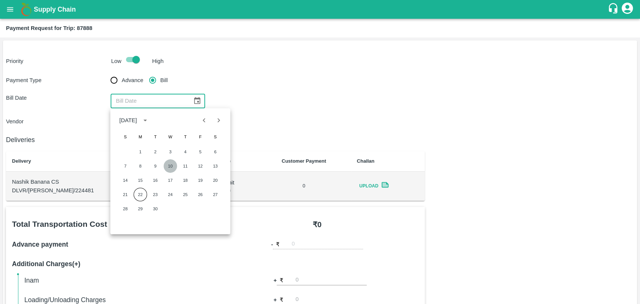
click at [168, 162] on button "10" at bounding box center [169, 165] width 13 height 13
type input "10/09/2025"
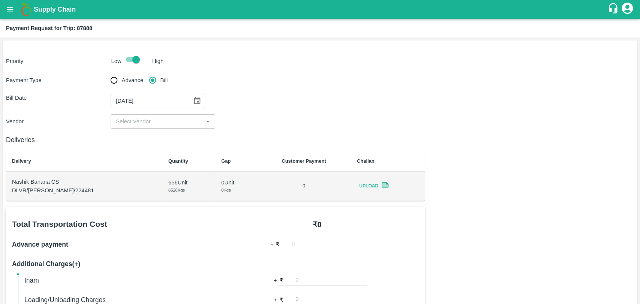
click at [133, 122] on input "input" at bounding box center [157, 122] width 88 height 10
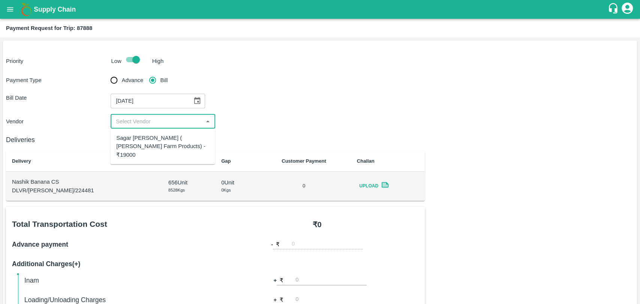
click at [133, 138] on div "Sagar Pramod Patil ( Shreyansh Farm Products) - ₹19000" at bounding box center [162, 146] width 93 height 25
type input "Sagar Pramod Patil ( Shreyansh Farm Products) - ₹19000"
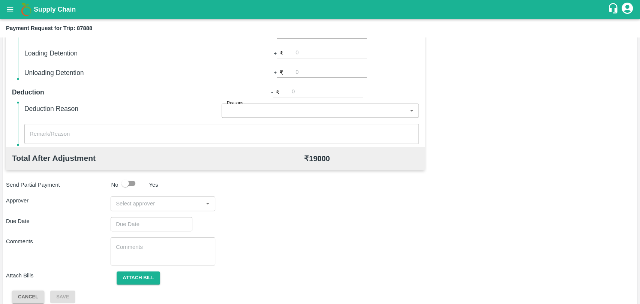
scroll to position [274, 0]
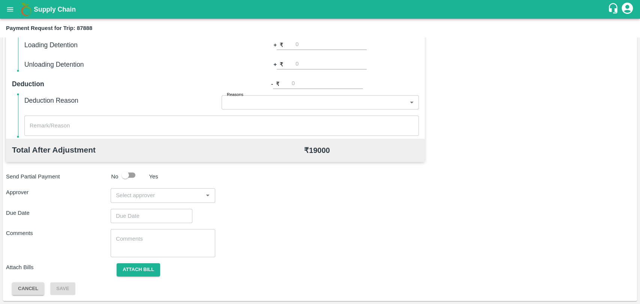
click at [140, 197] on input "input" at bounding box center [157, 195] width 88 height 10
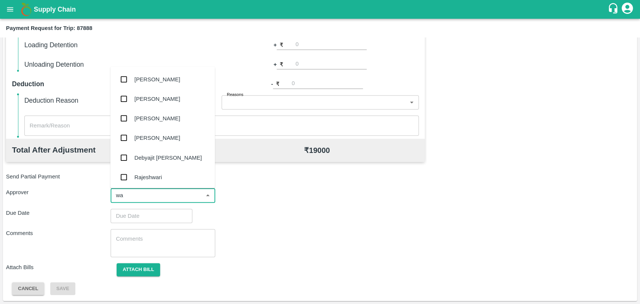
type input "wag"
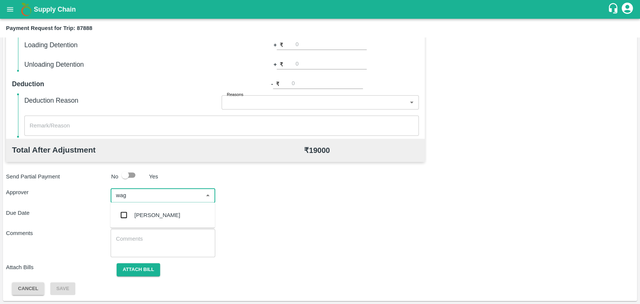
click at [131, 224] on div "[PERSON_NAME]" at bounding box center [162, 214] width 105 height 19
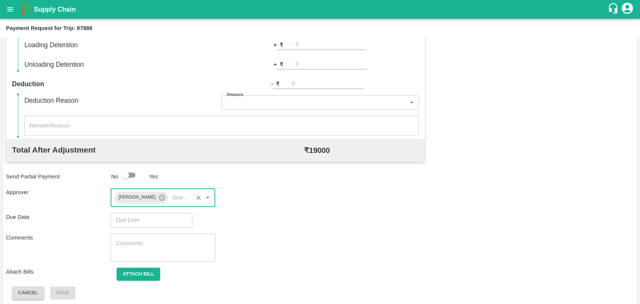
type input "DD/MM/YYYY hh:mm aa"
click at [131, 224] on input "DD/MM/YYYY hh:mm aa" at bounding box center [149, 220] width 76 height 14
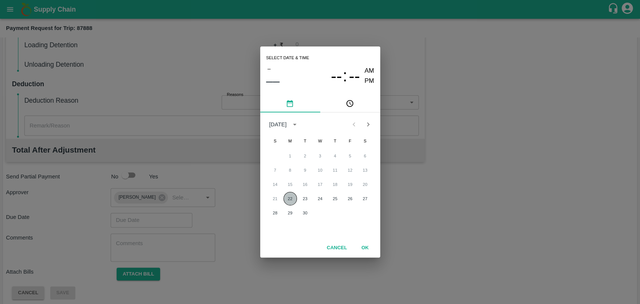
click at [291, 198] on button "22" at bounding box center [289, 198] width 13 height 13
type input "22/09/2025 12:00 AM"
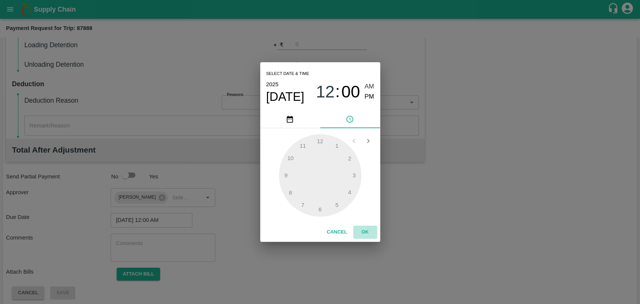
click at [364, 226] on button "OK" at bounding box center [365, 232] width 24 height 13
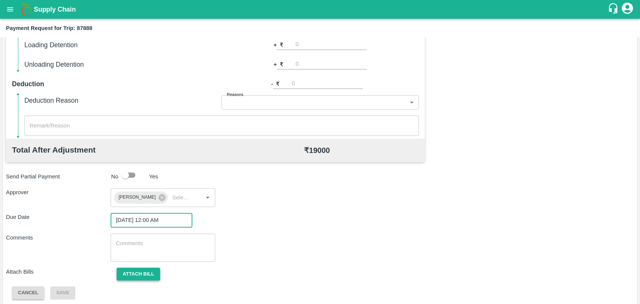
click at [135, 268] on button "Attach bill" at bounding box center [138, 274] width 43 height 13
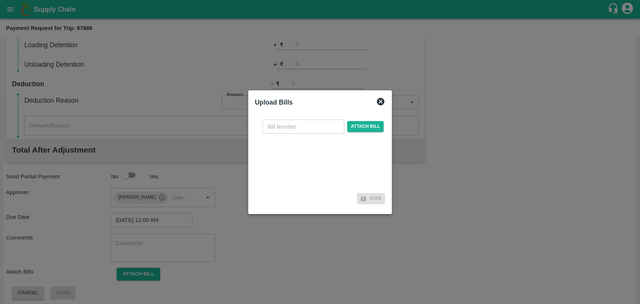
click at [282, 126] on input "text" at bounding box center [303, 127] width 82 height 14
click at [280, 128] on input "text" at bounding box center [303, 127] width 82 height 14
type input "444"
click at [366, 124] on span "Attach bill" at bounding box center [365, 126] width 37 height 11
click at [0, 0] on input "Attach bill" at bounding box center [0, 0] width 0 height 0
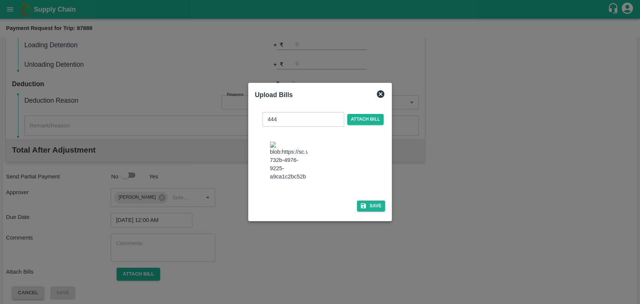
click at [365, 195] on div "444 ​ Attach bill Save" at bounding box center [320, 160] width 130 height 108
click at [367, 204] on button "Save" at bounding box center [371, 206] width 28 height 11
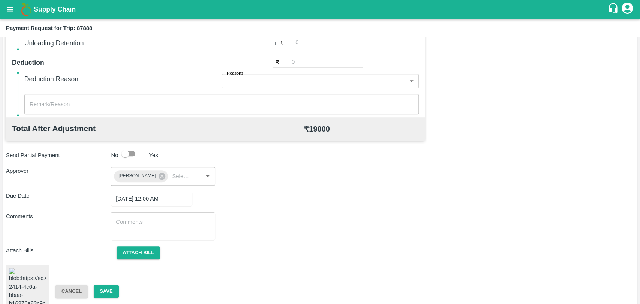
scroll to position [308, 0]
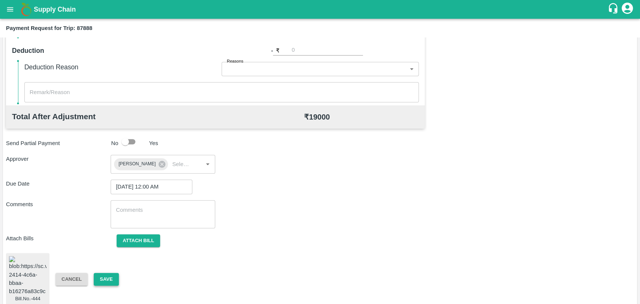
click at [100, 274] on button "Save" at bounding box center [106, 279] width 25 height 13
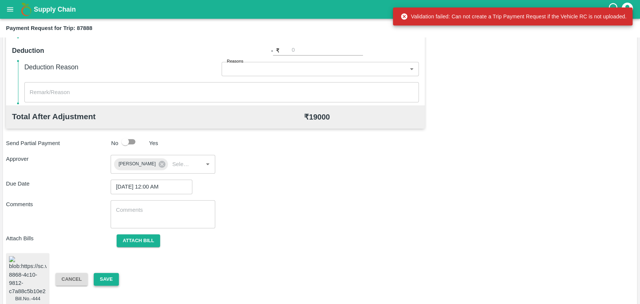
click at [102, 275] on button "Save" at bounding box center [106, 279] width 25 height 13
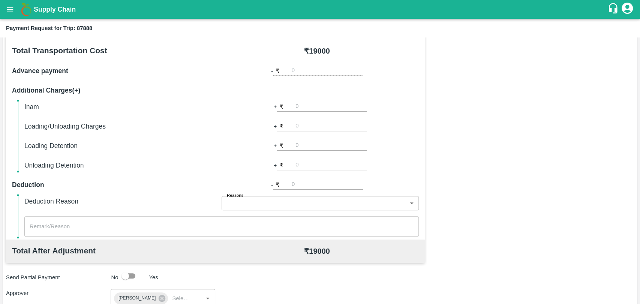
scroll to position [141, 0]
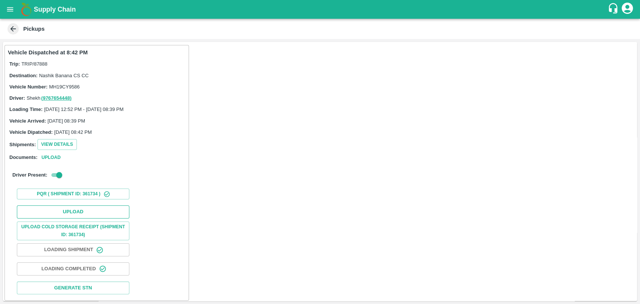
click at [54, 207] on button "Upload" at bounding box center [73, 211] width 112 height 13
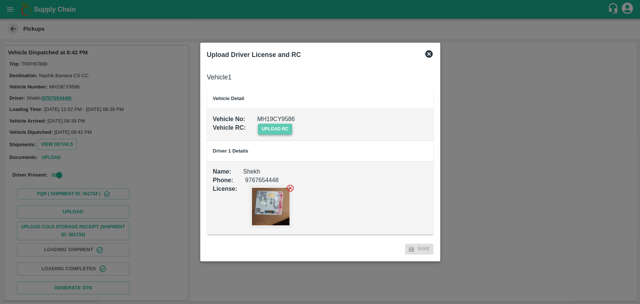
click at [270, 129] on span "upload rc" at bounding box center [275, 129] width 34 height 11
click at [0, 0] on input "upload rc" at bounding box center [0, 0] width 0 height 0
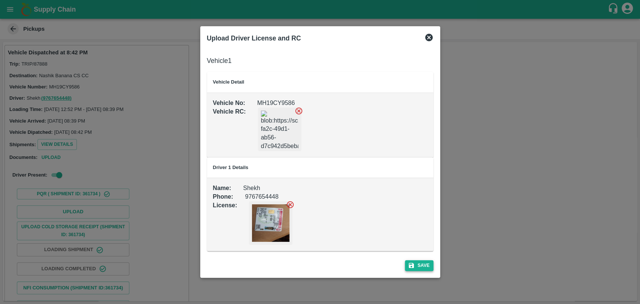
click at [421, 263] on button "Save" at bounding box center [419, 265] width 28 height 11
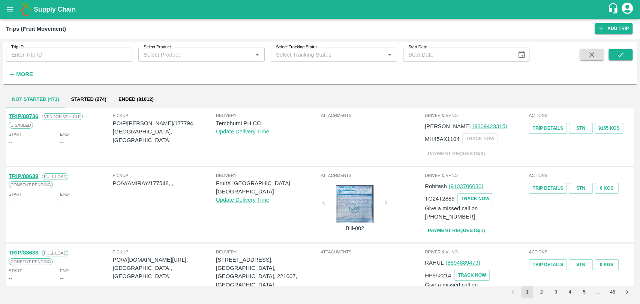
click at [12, 10] on icon "open drawer" at bounding box center [10, 9] width 8 height 8
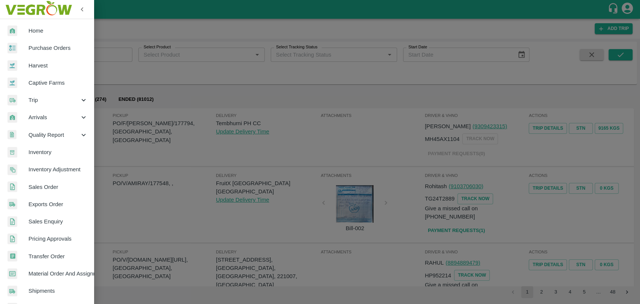
click at [43, 107] on div "Trip" at bounding box center [47, 99] width 94 height 17
click at [52, 135] on span "Material Movement" at bounding box center [60, 135] width 53 height 8
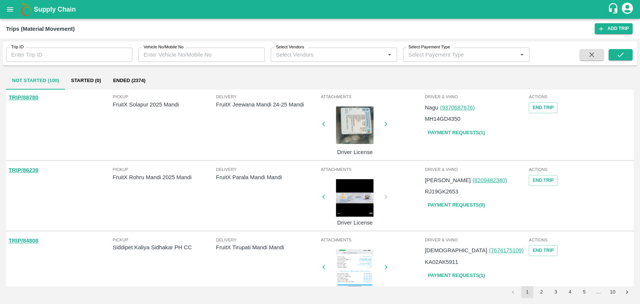
click at [440, 135] on link "Payment Requests( 1 )" at bounding box center [456, 132] width 63 height 13
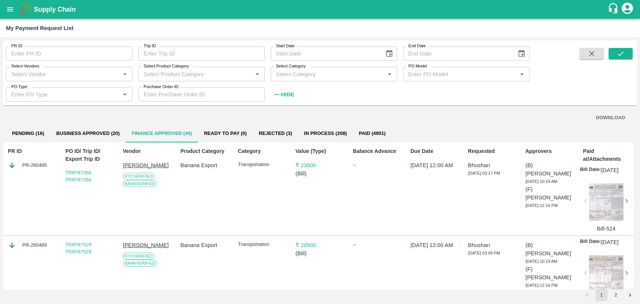
click at [210, 130] on button "Ready To Pay (0)" at bounding box center [225, 133] width 55 height 18
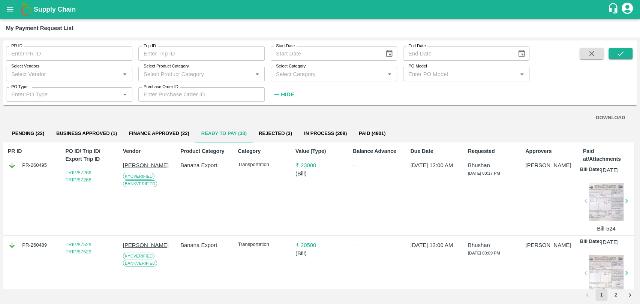
click at [77, 129] on button "Business Approved (1)" at bounding box center [86, 133] width 73 height 18
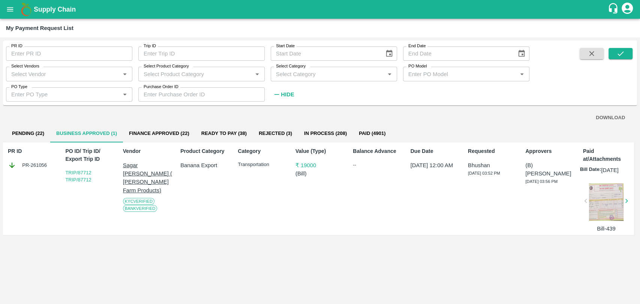
click at [214, 130] on button "Ready To Pay (38)" at bounding box center [223, 133] width 57 height 18
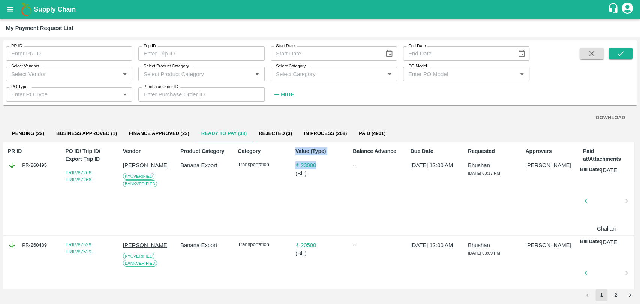
drag, startPoint x: 323, startPoint y: 165, endPoint x: 282, endPoint y: 166, distance: 40.9
click at [282, 166] on div "PR ID PR-260495 PO ID/ Trip ID/ Export Trip ID TRIP/87266 TRIP/87266 Vendor [PE…" at bounding box center [318, 188] width 631 height 93
click at [282, 166] on p "Transportation" at bounding box center [262, 164] width 49 height 7
drag, startPoint x: 286, startPoint y: 150, endPoint x: 334, endPoint y: 184, distance: 58.9
click at [334, 184] on div "PR ID PR-260495 PO ID/ Trip ID/ Export Trip ID TRIP/87266 TRIP/87266 Vendor [PE…" at bounding box center [318, 188] width 631 height 93
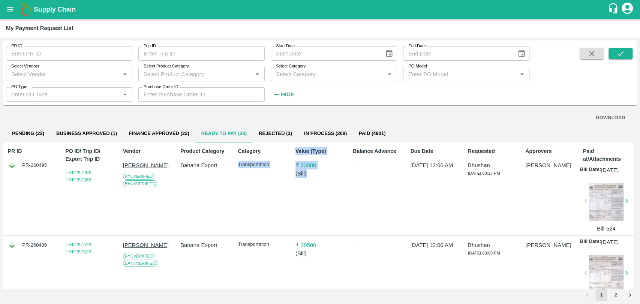
click at [334, 184] on div "Value (Type) ₹ 23000 ( Bill )" at bounding box center [318, 188] width 52 height 89
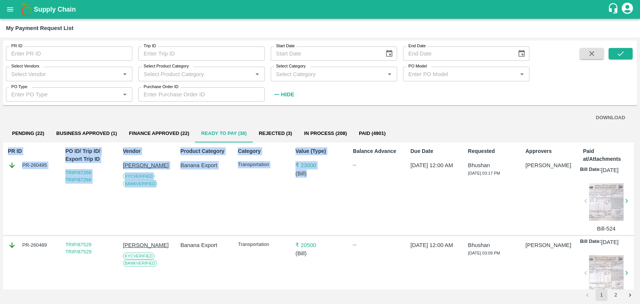
drag, startPoint x: 330, startPoint y: 184, endPoint x: 115, endPoint y: 140, distance: 218.6
click at [119, 140] on div "DOWNLOAD Pending (22) Business Approved (1) Finance Approved (22) Ready To Pay …" at bounding box center [320, 198] width 634 height 181
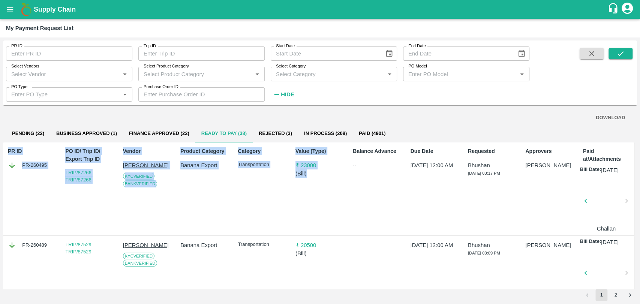
click at [97, 153] on p "PO ID/ Trip ID/ Export Trip ID" at bounding box center [89, 155] width 49 height 16
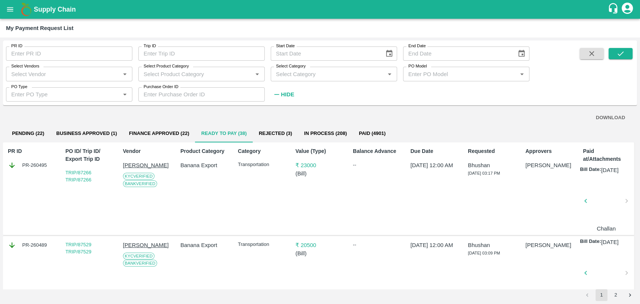
click at [111, 154] on p "PO ID/ Trip ID/ Export Trip ID" at bounding box center [89, 155] width 49 height 16
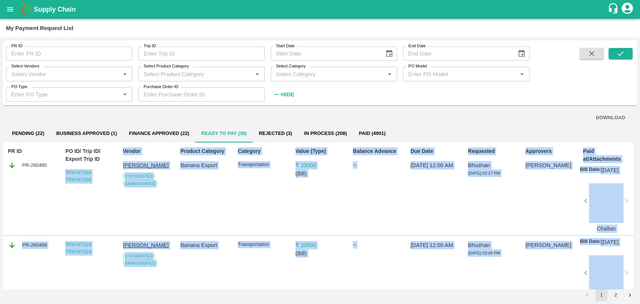
scroll to position [0, 1]
drag, startPoint x: 115, startPoint y: 168, endPoint x: 639, endPoint y: 256, distance: 531.6
click at [639, 256] on div "PR ID PR ID Trip ID Trip ID Start Date Start Date End Date End Date Select Vend…" at bounding box center [320, 170] width 640 height 267
click at [324, 199] on div "Value (Type) ₹ 23000 ( Bill )" at bounding box center [317, 188] width 52 height 89
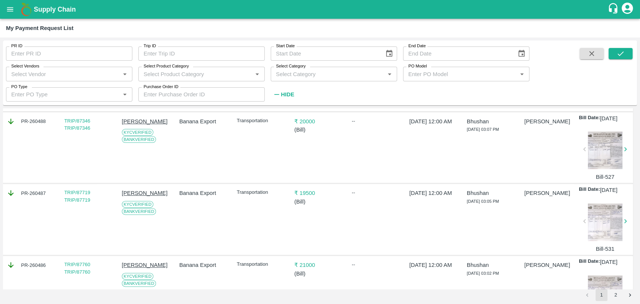
scroll to position [208, 1]
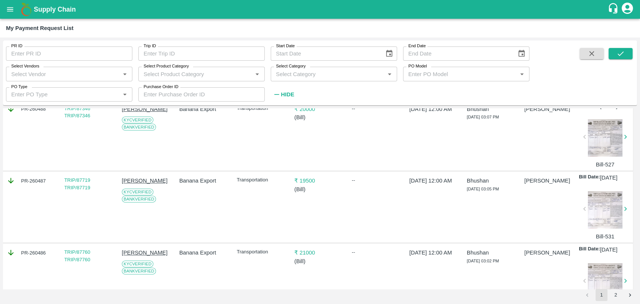
click at [321, 199] on div "₹ 19500 ( Bill )" at bounding box center [317, 207] width 52 height 67
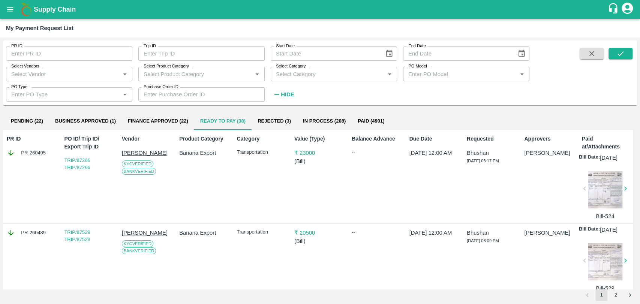
scroll to position [0, 1]
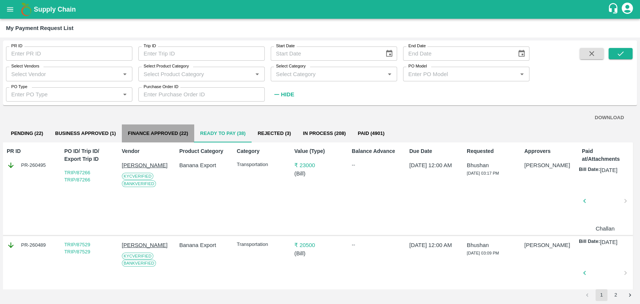
click at [160, 129] on button "Finance Approved (22)" at bounding box center [158, 133] width 72 height 18
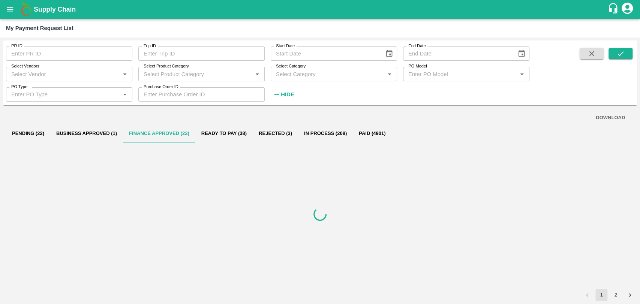
scroll to position [0, 0]
